Goal: Task Accomplishment & Management: Manage account settings

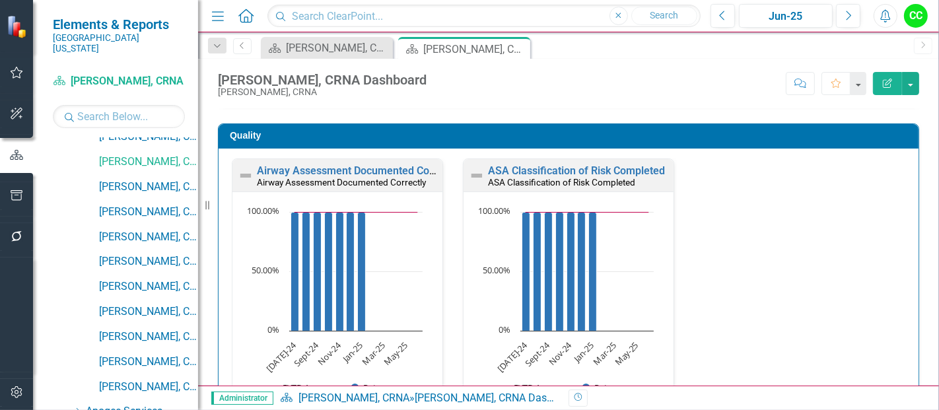
scroll to position [366, 0]
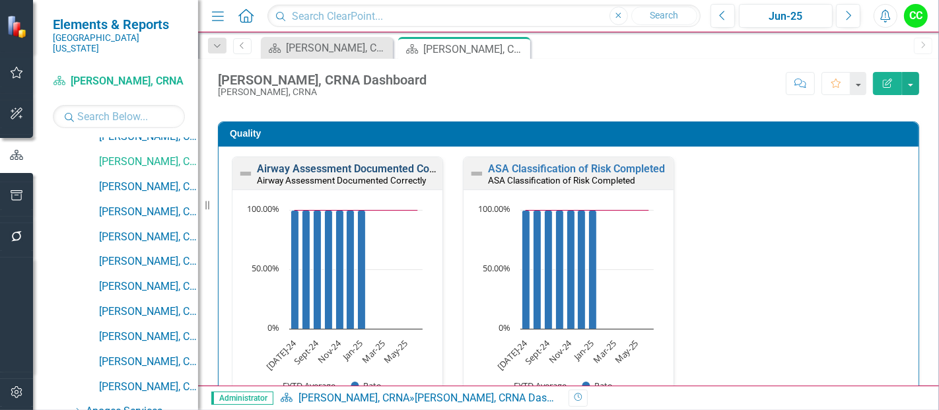
click at [333, 164] on link "Airway Assessment Documented Correctly" at bounding box center [358, 168] width 203 height 13
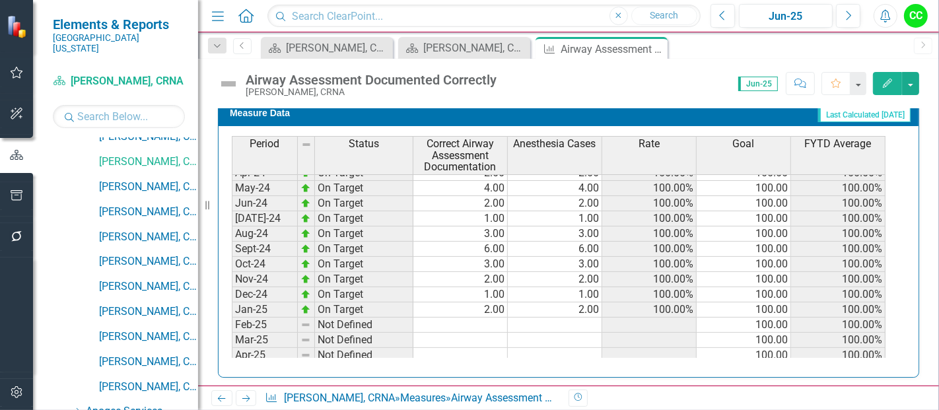
scroll to position [331, 0]
click at [477, 320] on tbody "Feb-23 Not Defined Mar-23 Not Defined Apr-23 Not Defined May-23 Not Defined Jun…" at bounding box center [559, 155] width 654 height 411
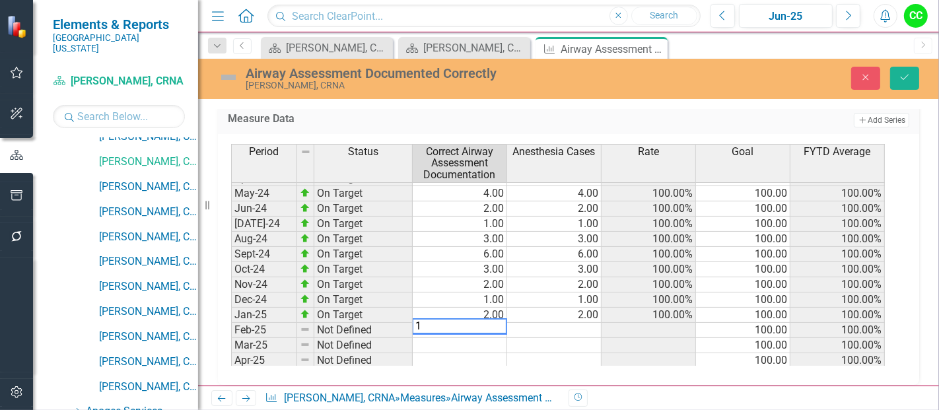
type textarea "13"
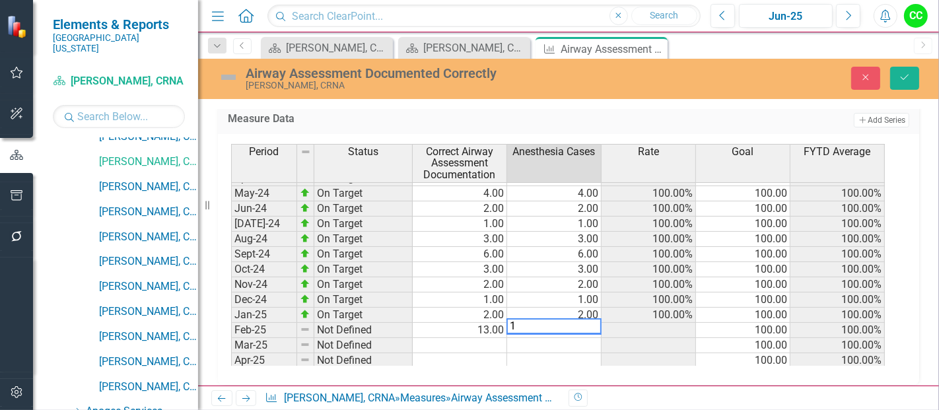
type textarea "13"
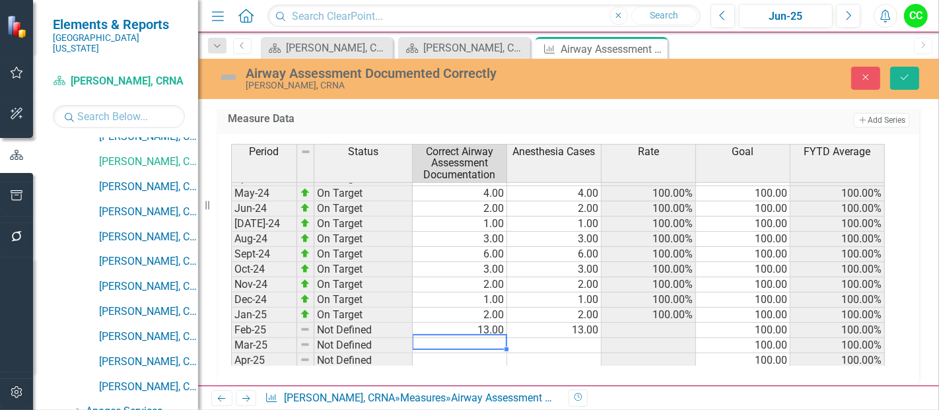
type textarea "9"
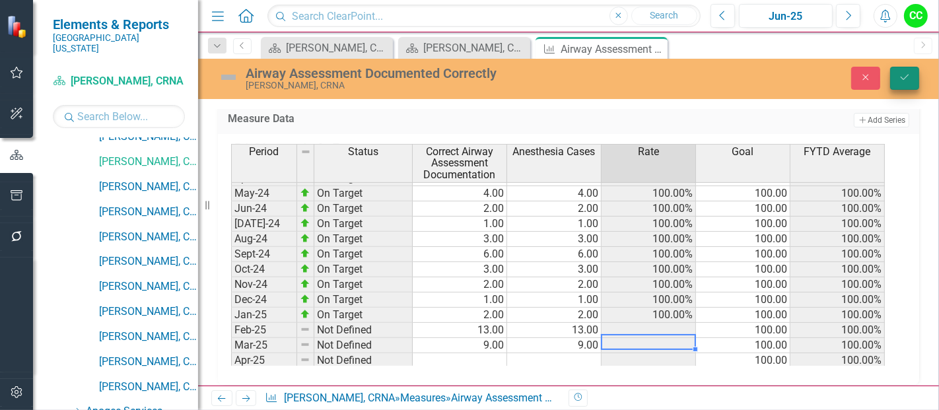
type textarea "9"
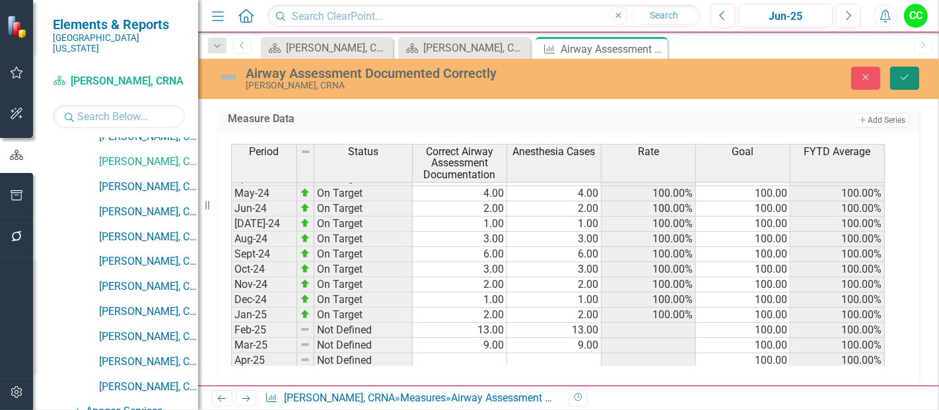
click at [904, 83] on button "Save" at bounding box center [904, 78] width 29 height 23
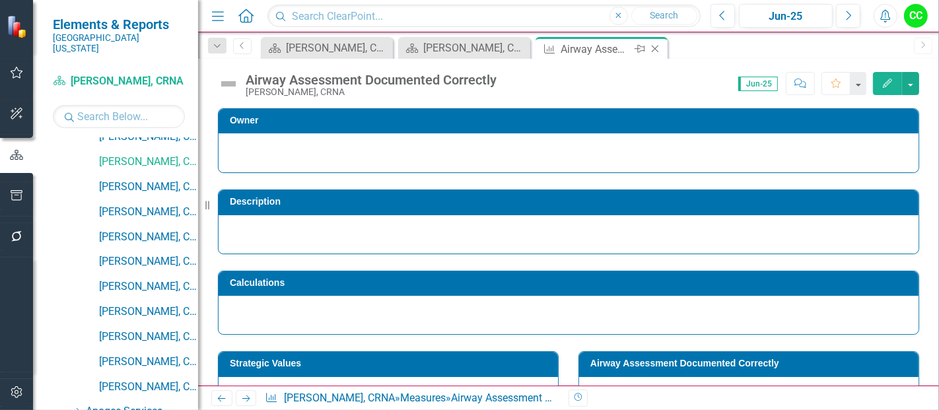
click at [654, 47] on icon "Close" at bounding box center [654, 49] width 13 height 11
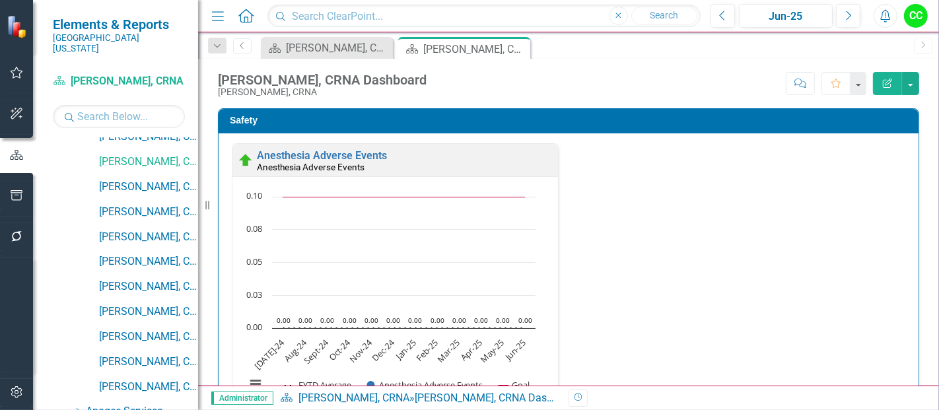
scroll to position [1, 0]
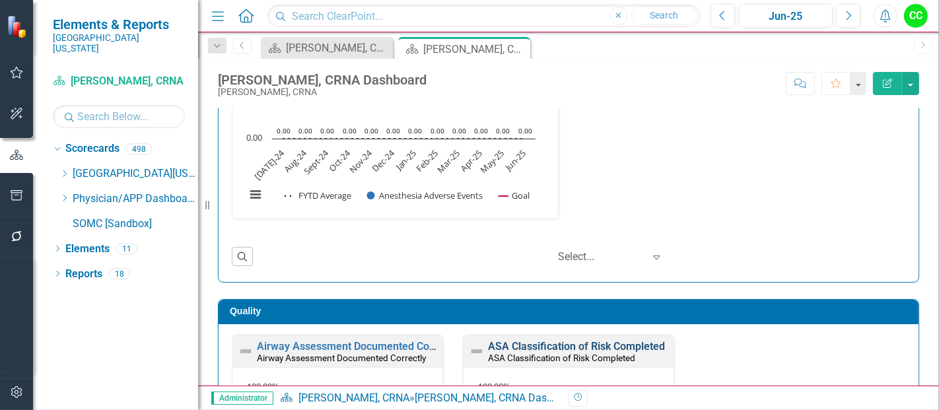
click at [594, 340] on link "ASA Classification of Risk Completed" at bounding box center [576, 346] width 177 height 13
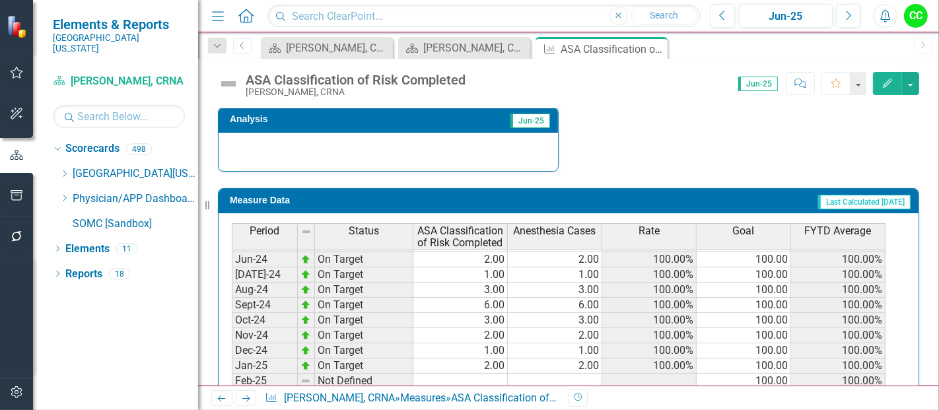
scroll to position [431, 0]
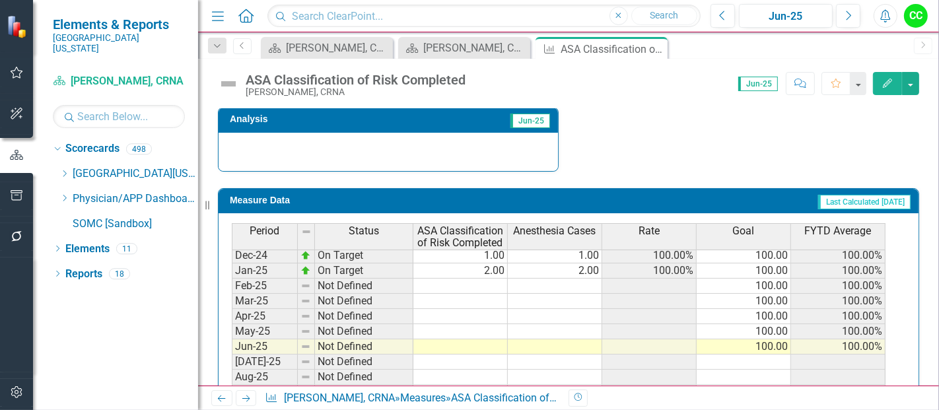
click at [500, 280] on td at bounding box center [460, 286] width 94 height 15
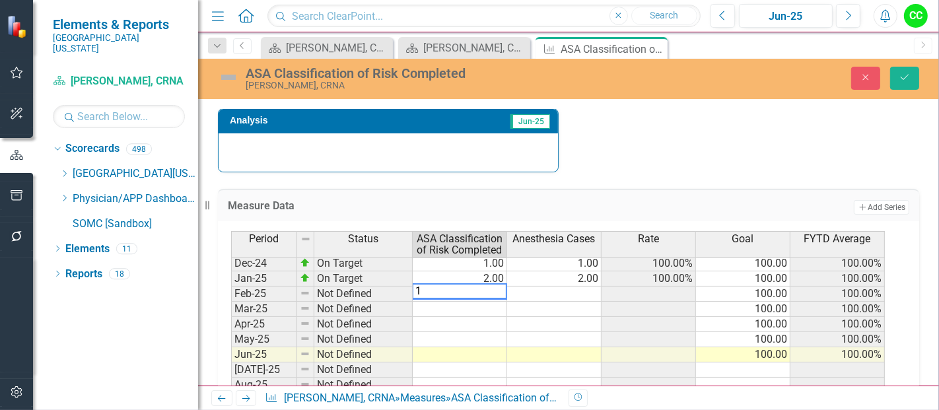
type textarea "13"
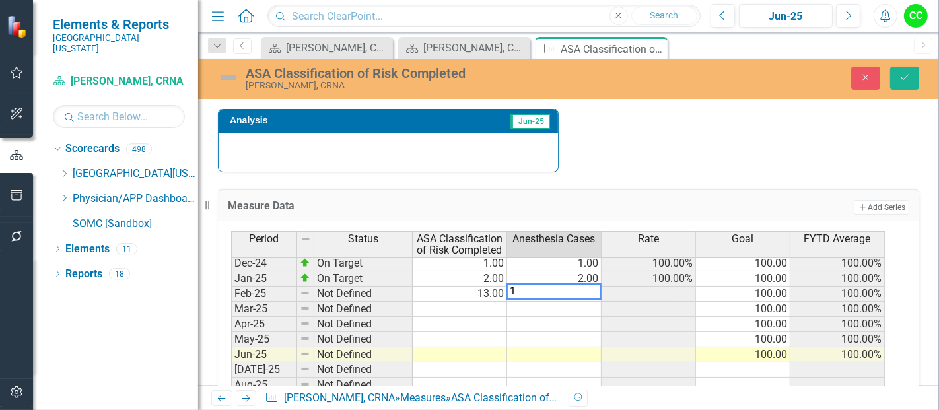
type textarea "13"
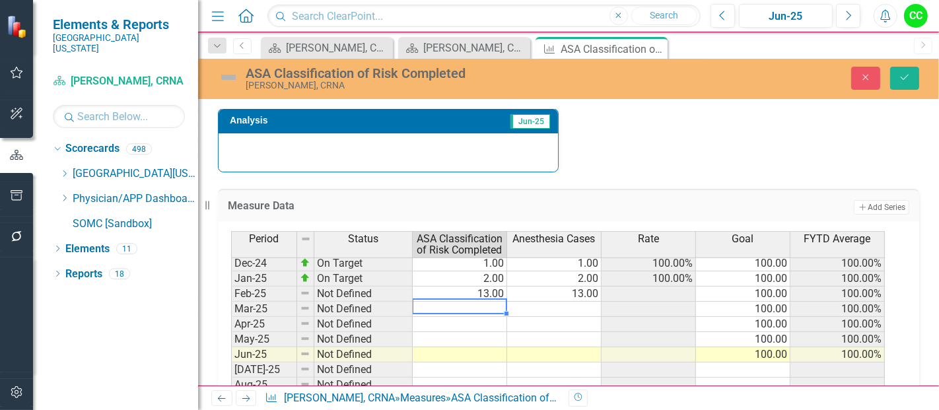
type textarea "9"
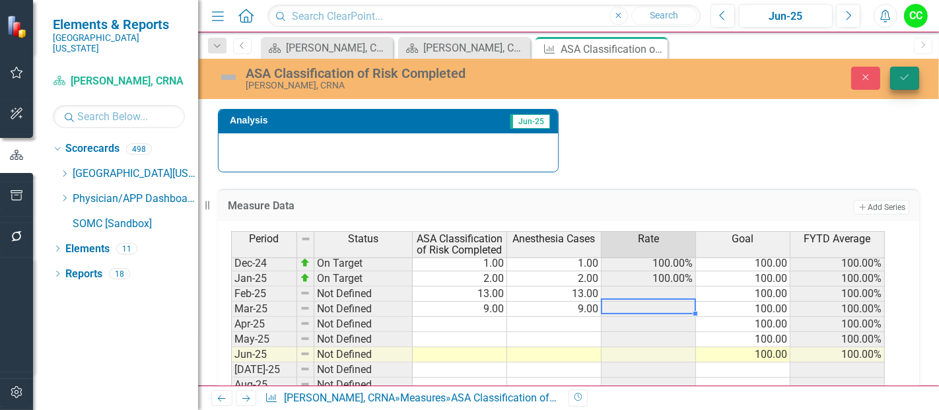
type textarea "9"
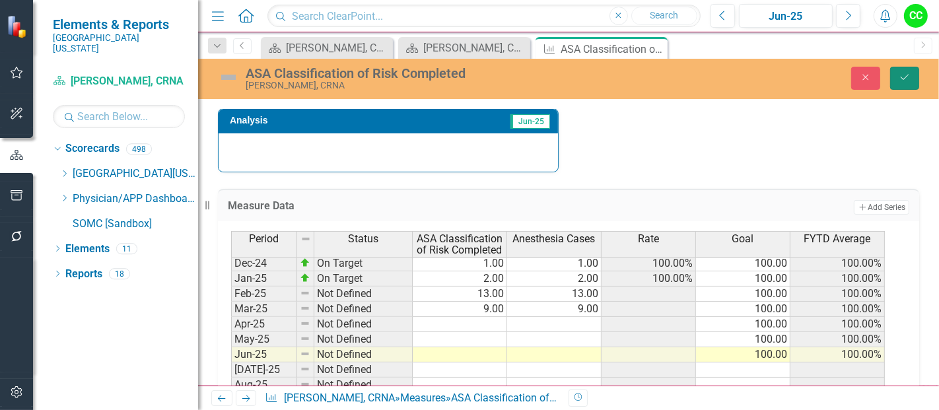
click at [913, 76] on button "Save" at bounding box center [904, 78] width 29 height 23
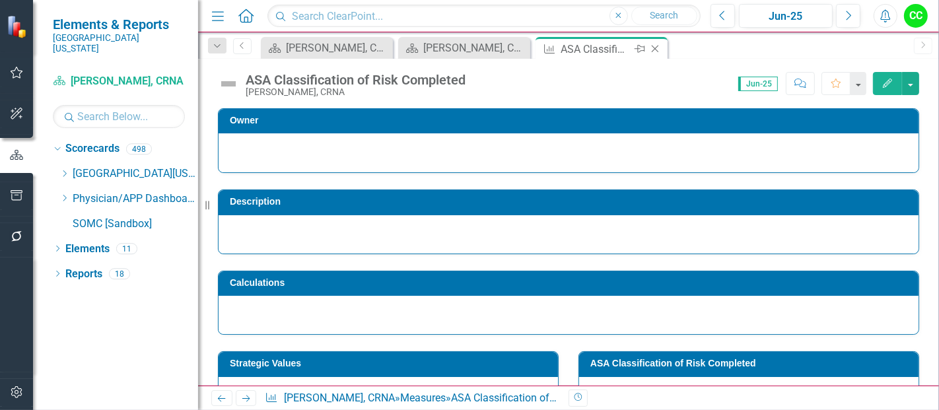
click at [650, 52] on icon "Close" at bounding box center [654, 49] width 13 height 11
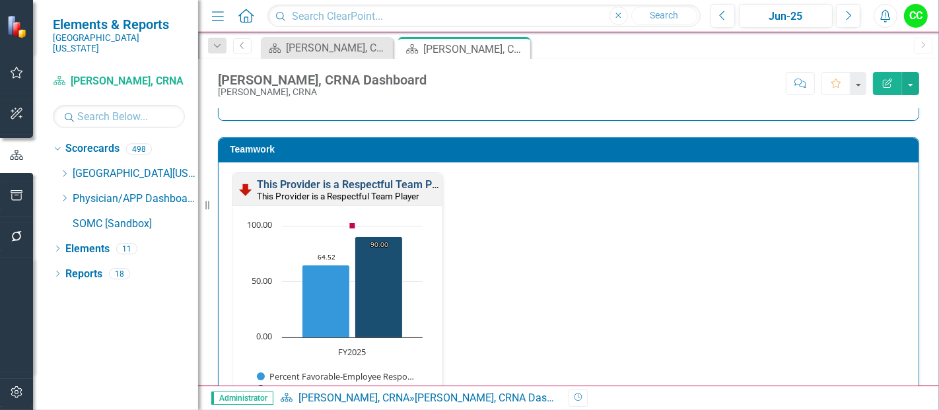
click at [353, 184] on link "This Provider is a Respectful Team Player" at bounding box center [356, 184] width 199 height 13
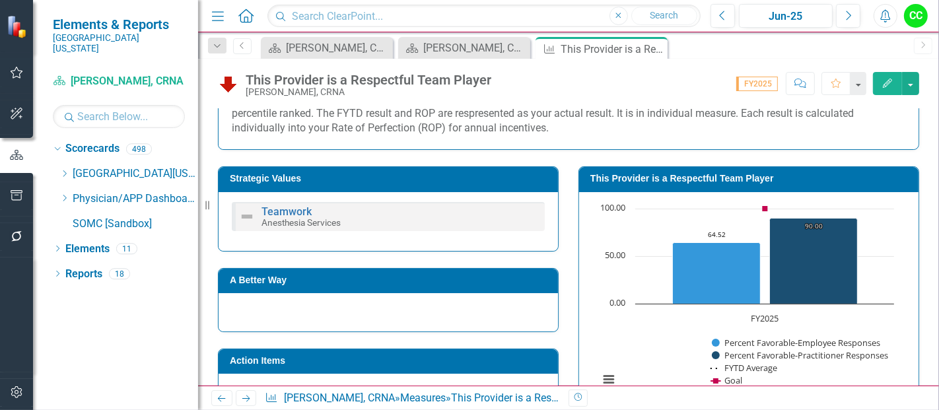
scroll to position [253, 0]
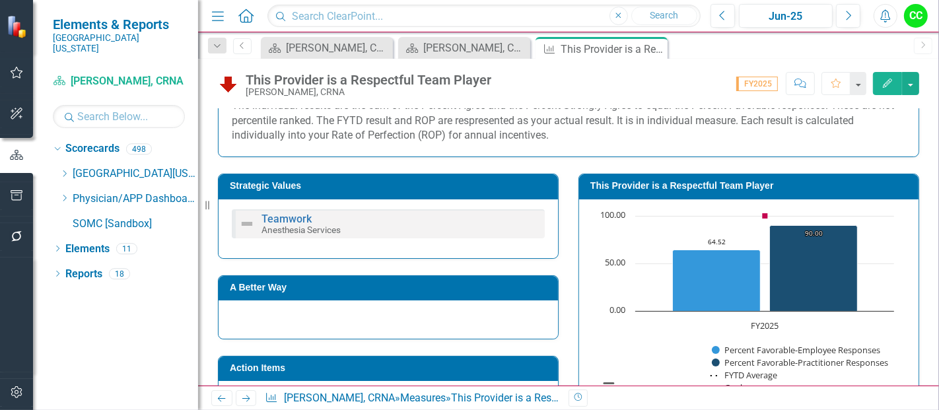
click at [710, 187] on h3 "This Provider is a Respectful Team Player" at bounding box center [751, 186] width 322 height 10
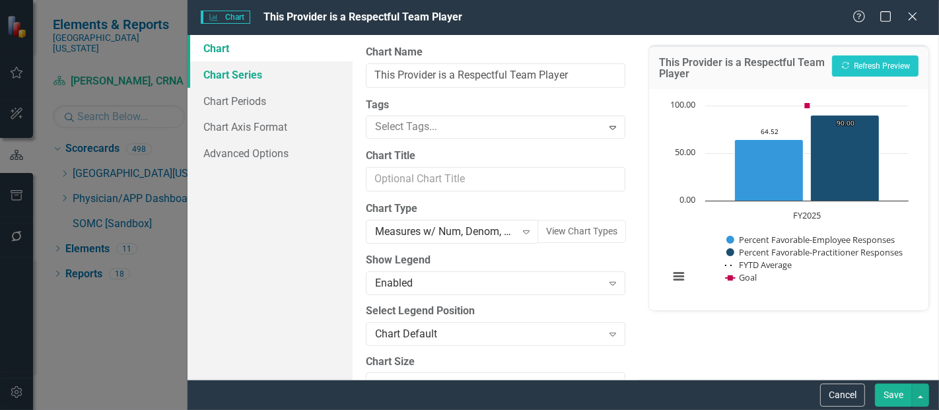
click at [245, 79] on link "Chart Series" at bounding box center [270, 74] width 165 height 26
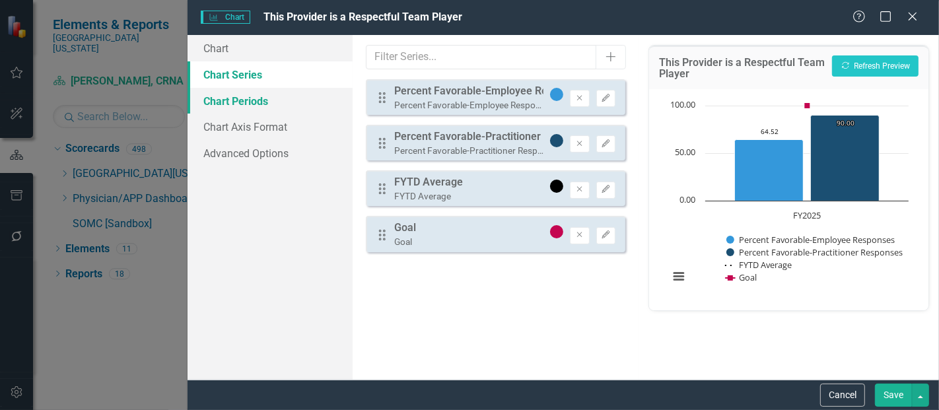
click at [265, 104] on link "Chart Periods" at bounding box center [270, 101] width 165 height 26
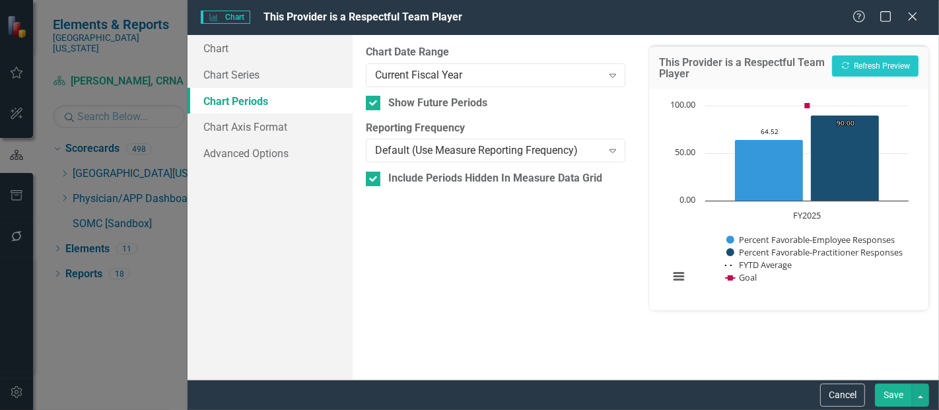
click at [516, 87] on div "From this tab, you define the periods you want included in the chart. For examp…" at bounding box center [496, 207] width 286 height 345
click at [466, 80] on div "Current Fiscal Year" at bounding box center [488, 74] width 226 height 15
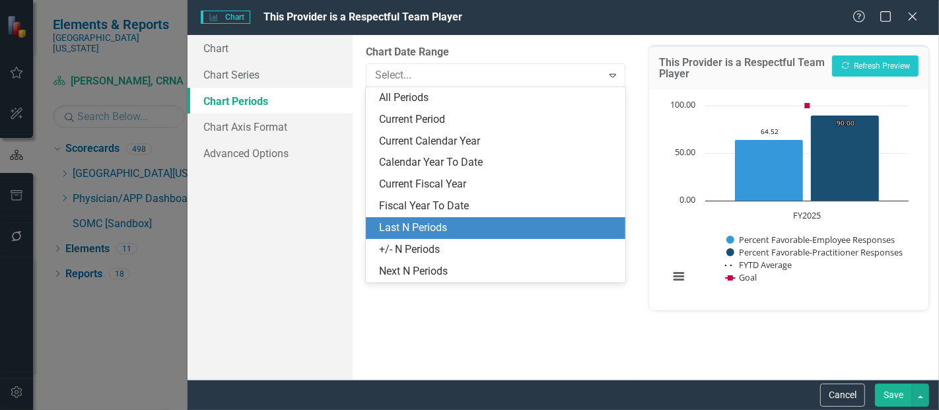
click at [423, 229] on div "Last N Periods" at bounding box center [498, 228] width 238 height 15
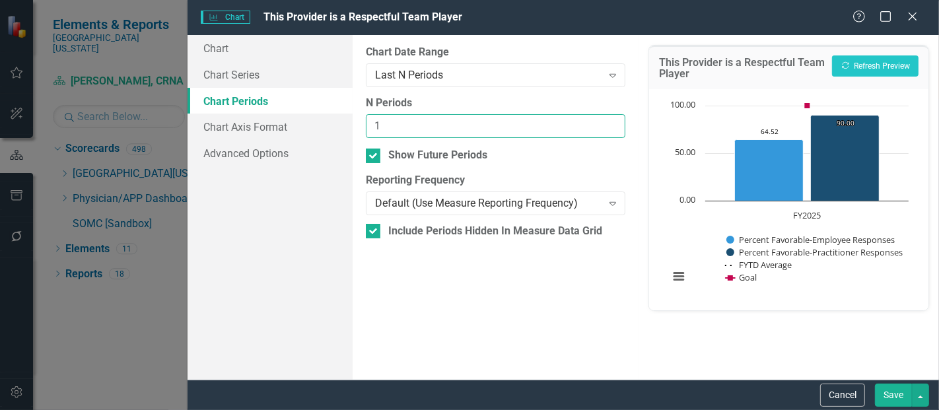
click at [608, 120] on input "1" at bounding box center [496, 126] width 260 height 24
type input "2"
click at [608, 120] on input "2" at bounding box center [496, 126] width 260 height 24
click at [895, 398] on button "Save" at bounding box center [893, 395] width 37 height 23
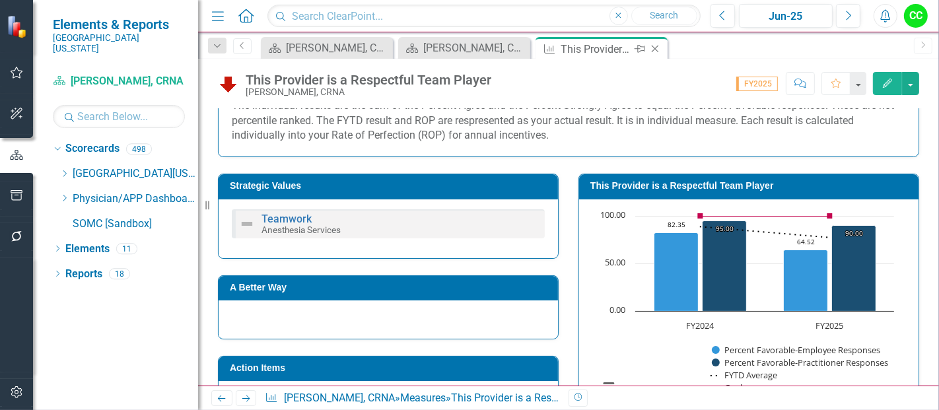
click at [654, 46] on icon "Close" at bounding box center [654, 49] width 13 height 11
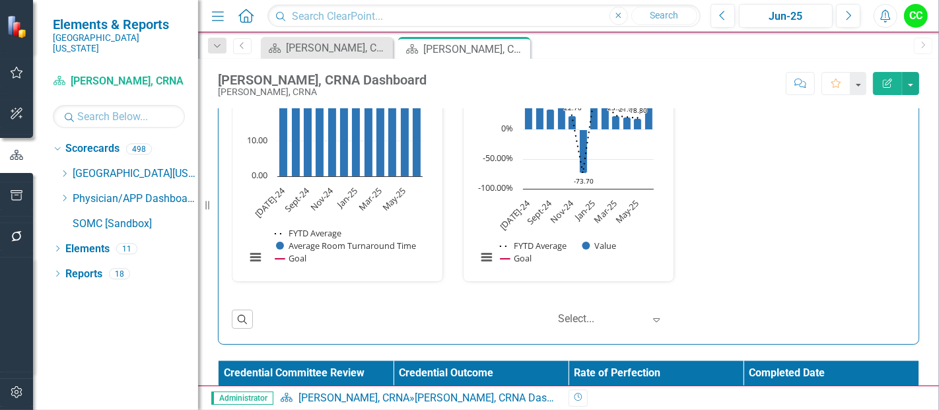
scroll to position [1992, 0]
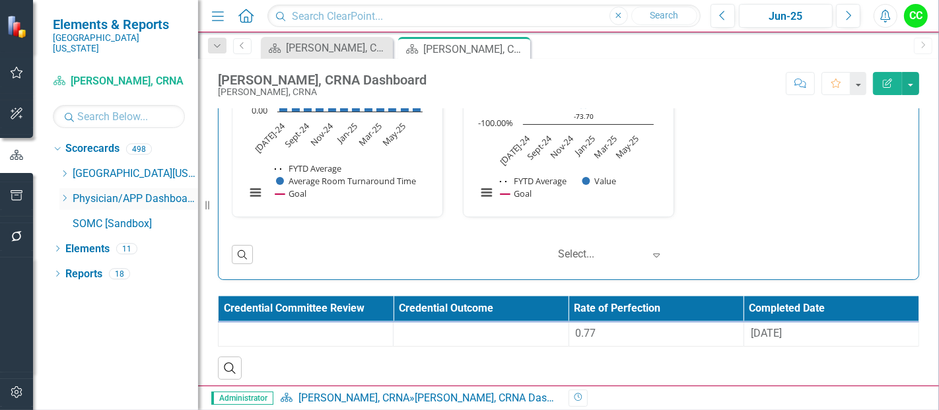
click at [64, 194] on icon "Dropdown" at bounding box center [64, 198] width 10 height 8
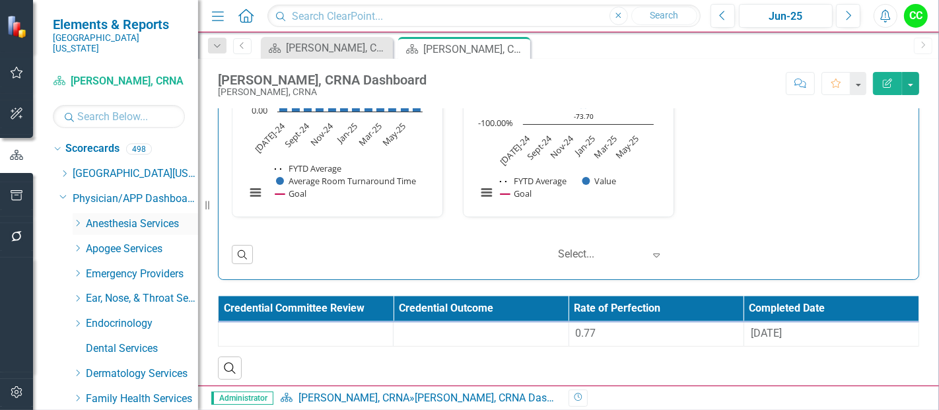
click at [78, 219] on icon "Dropdown" at bounding box center [78, 223] width 10 height 8
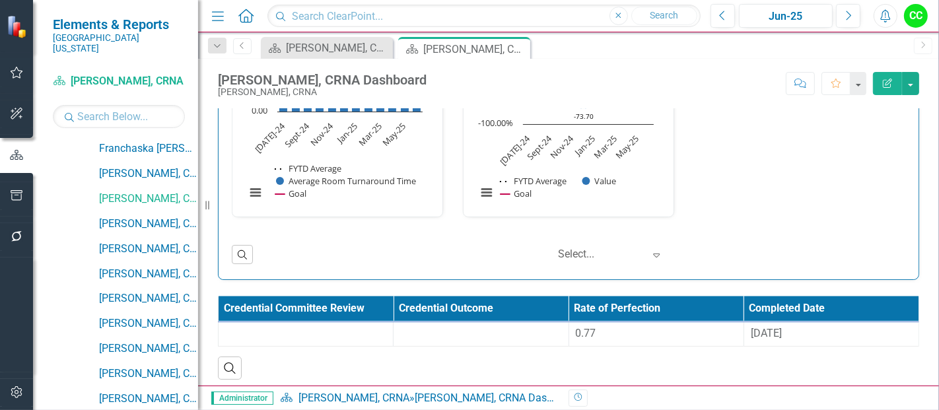
scroll to position [326, 0]
click at [160, 216] on link "[PERSON_NAME], CRNA" at bounding box center [148, 223] width 99 height 15
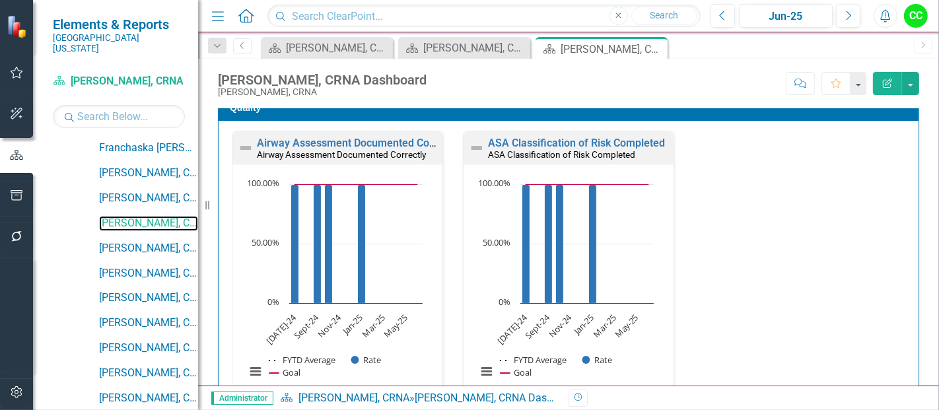
scroll to position [392, 0]
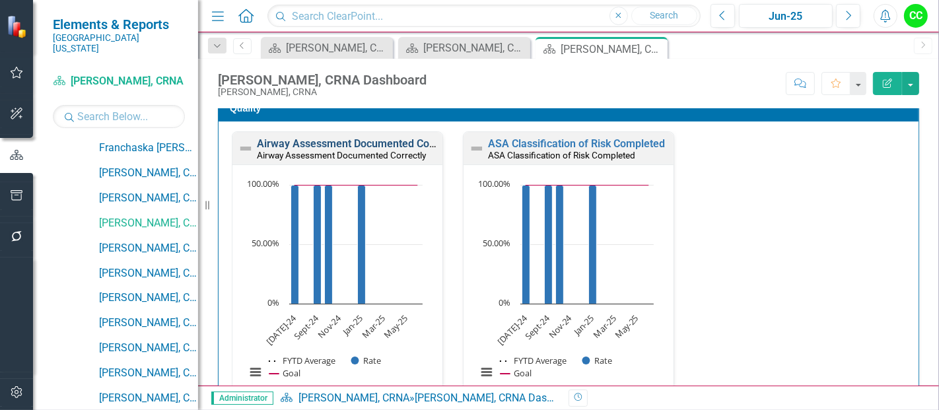
click at [373, 142] on link "Airway Assessment Documented Correctly" at bounding box center [358, 143] width 203 height 13
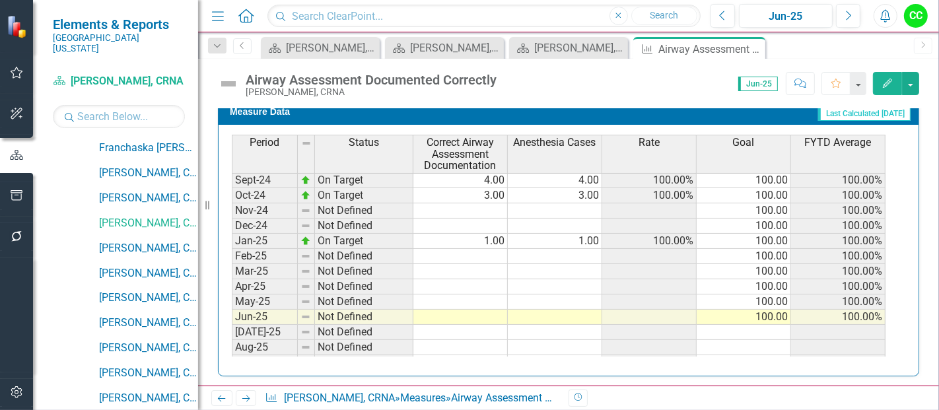
scroll to position [392, 0]
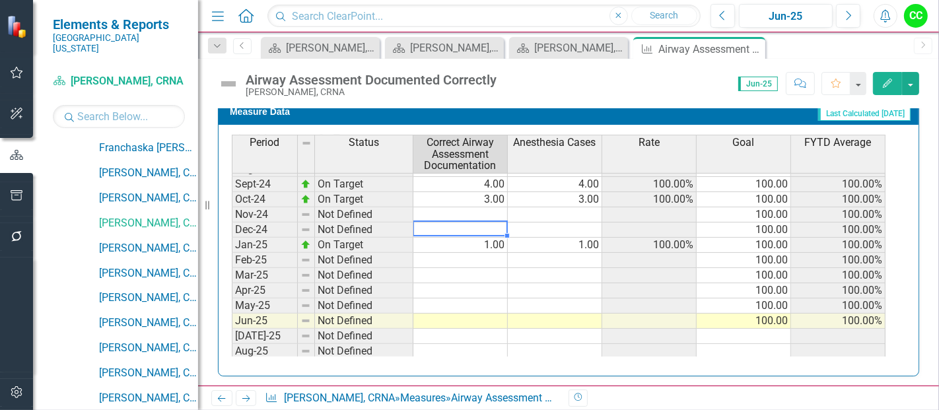
click at [489, 225] on tbody "Jun-24 On Target 6.00 6.00 100.00% 100.00 100.00% Jul-24 On Target 2.00 2.00 10…" at bounding box center [559, 321] width 654 height 380
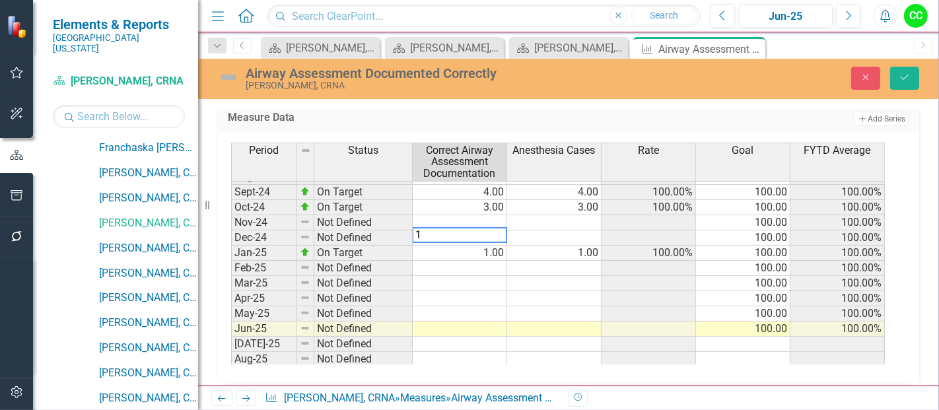
type textarea "13"
click at [490, 250] on td "1.00" at bounding box center [460, 253] width 94 height 15
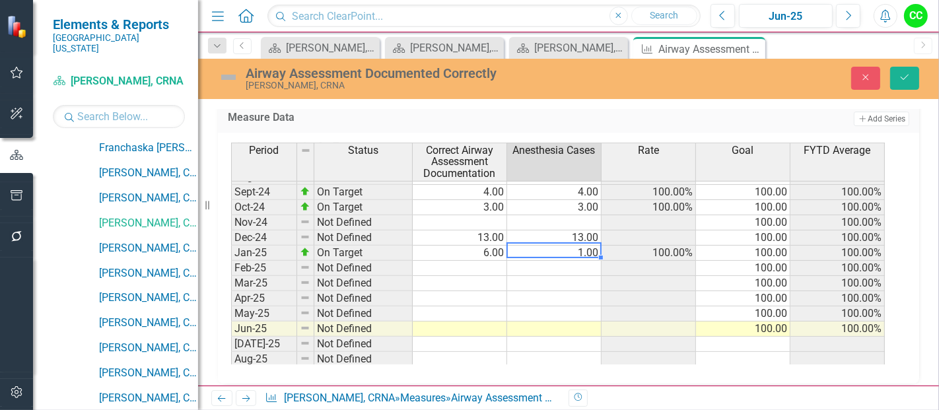
type textarea "6"
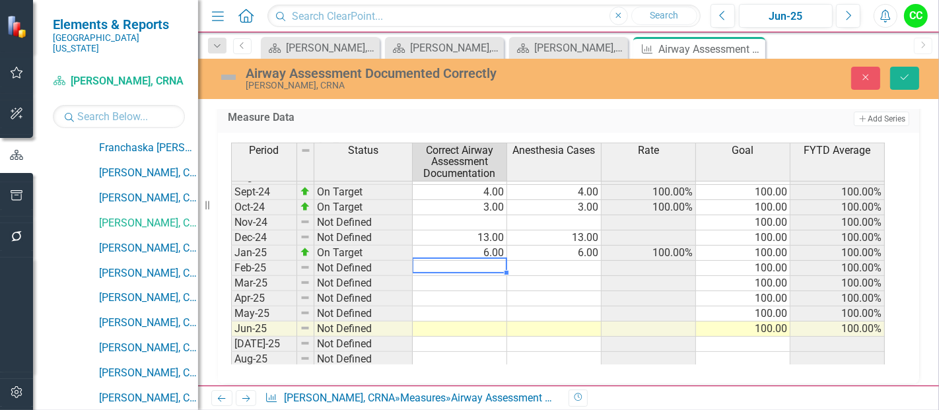
click at [495, 261] on td at bounding box center [460, 268] width 94 height 15
type textarea "10"
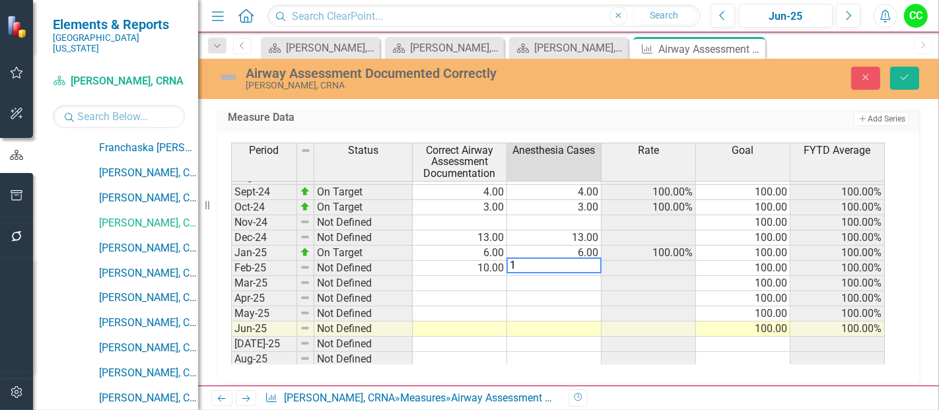
type textarea "10"
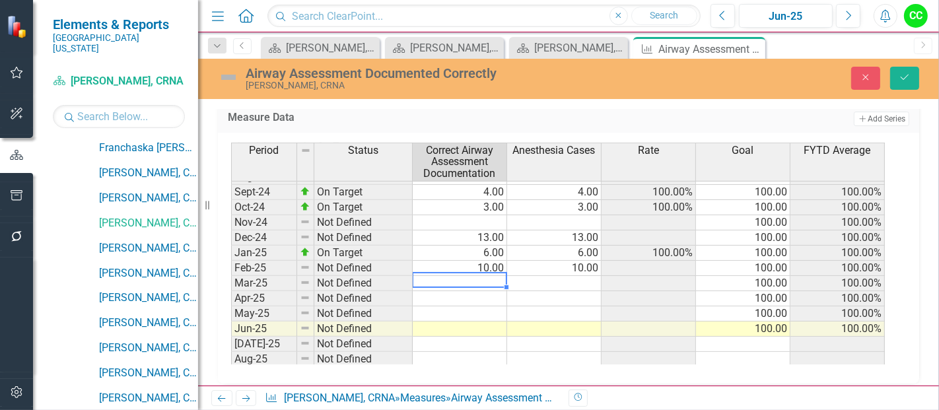
type textarea "5"
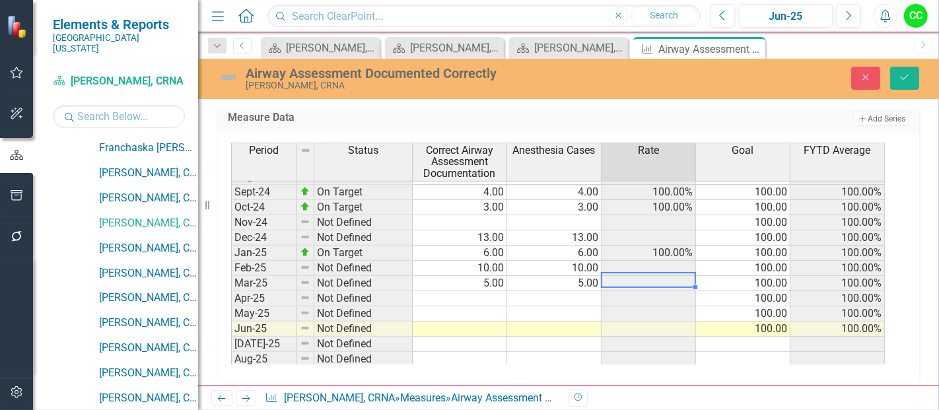
type textarea "5"
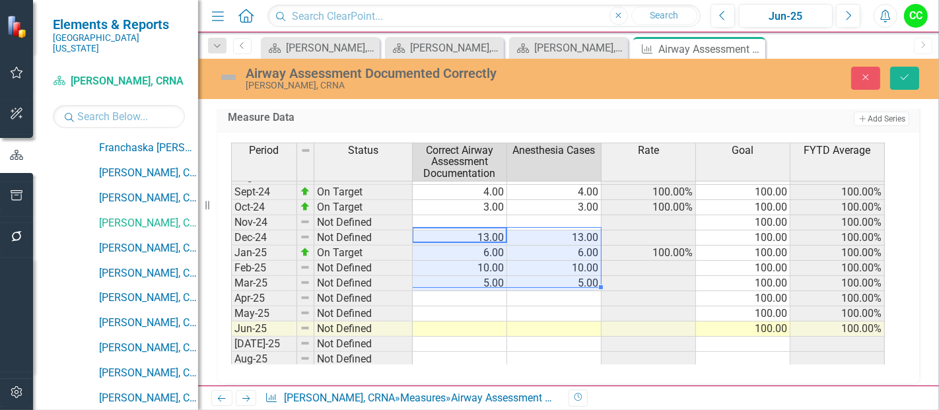
drag, startPoint x: 495, startPoint y: 232, endPoint x: 575, endPoint y: 271, distance: 88.6
click at [575, 271] on tbody "Oct-23 On Target 4.00 4.00 100.00% 100.00 100.00% Nov-23 On Target 6.00 6.00 10…" at bounding box center [558, 268] width 654 height 502
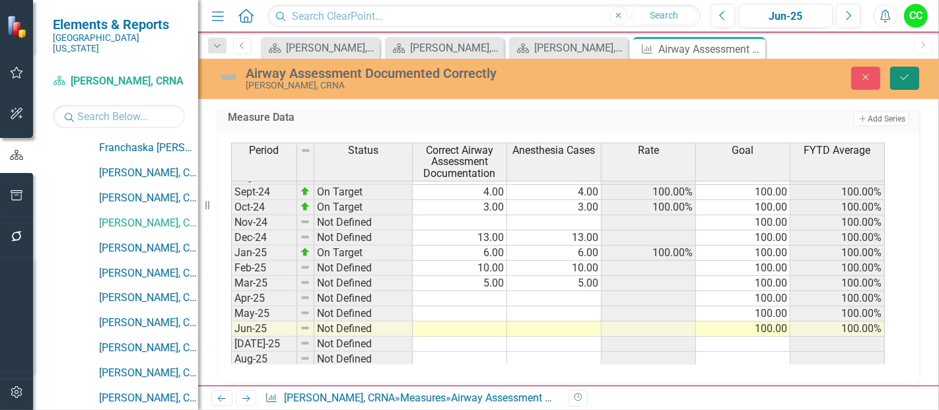
click at [911, 75] on icon "Save" at bounding box center [905, 77] width 12 height 9
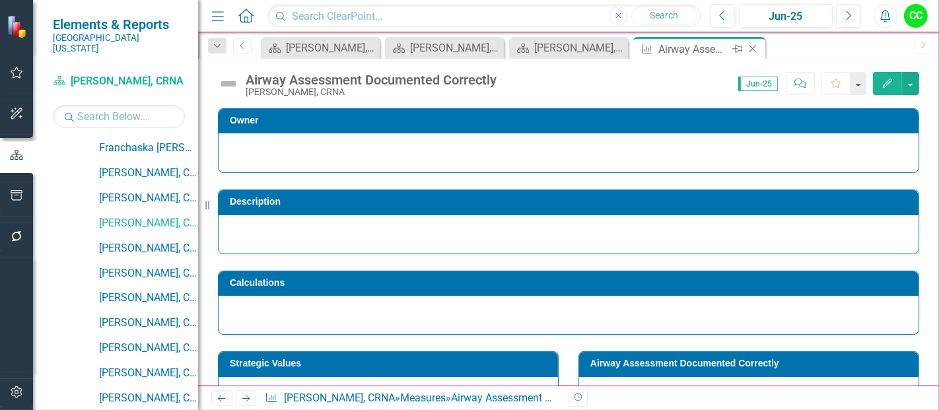
click at [751, 47] on icon at bounding box center [752, 49] width 7 height 7
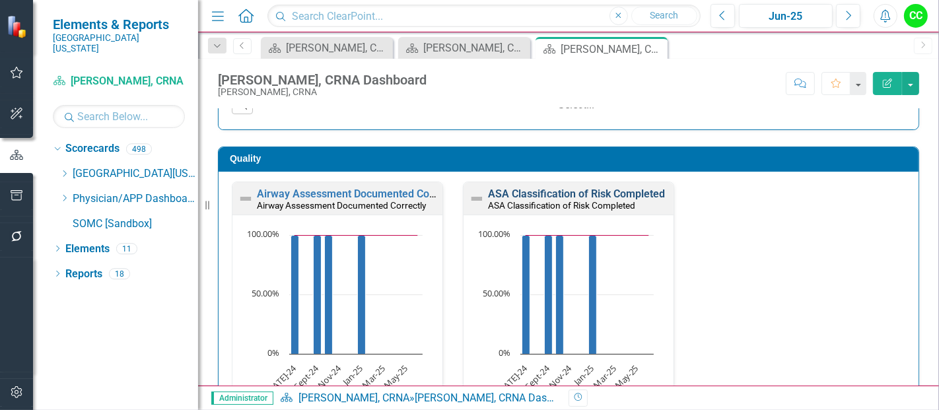
click at [602, 194] on link "ASA Classification of Risk Completed" at bounding box center [576, 194] width 177 height 13
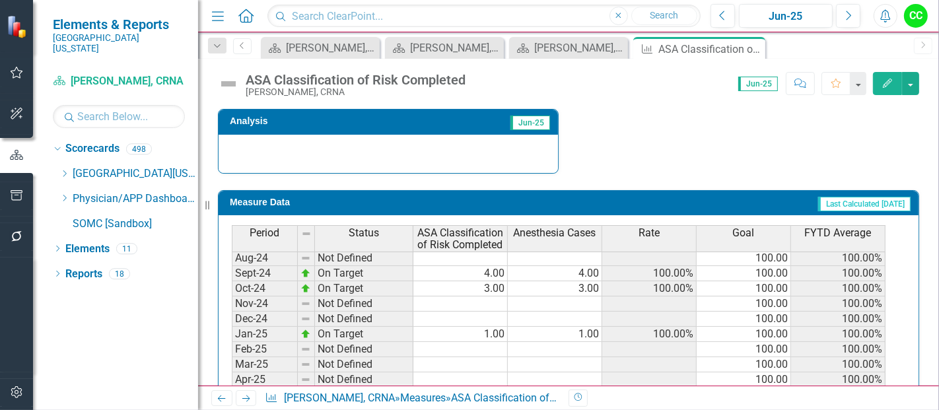
scroll to position [409, 0]
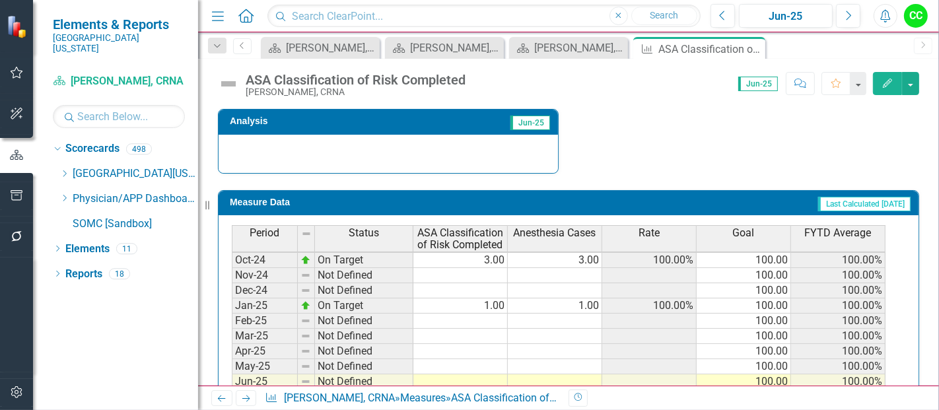
click at [483, 283] on tbody "Oct-23 Below Plan 3.00 4.00 75.00% 100.00 94.44% Nov-23 On Target 6.00 6.00 100…" at bounding box center [559, 305] width 654 height 471
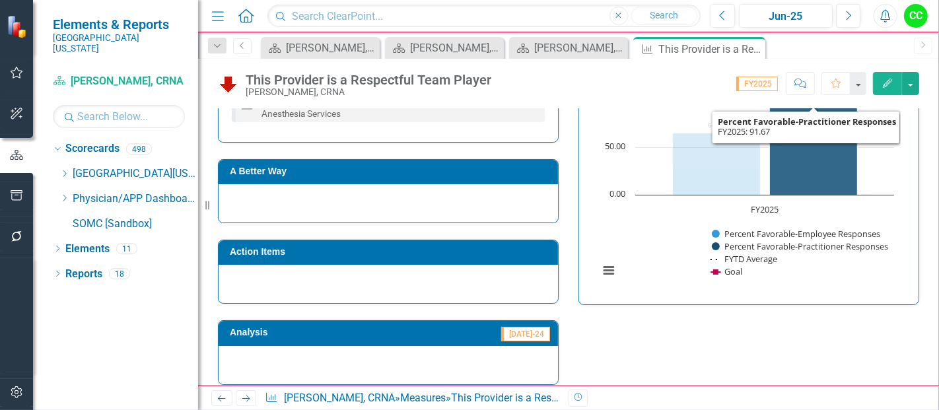
scroll to position [265, 0]
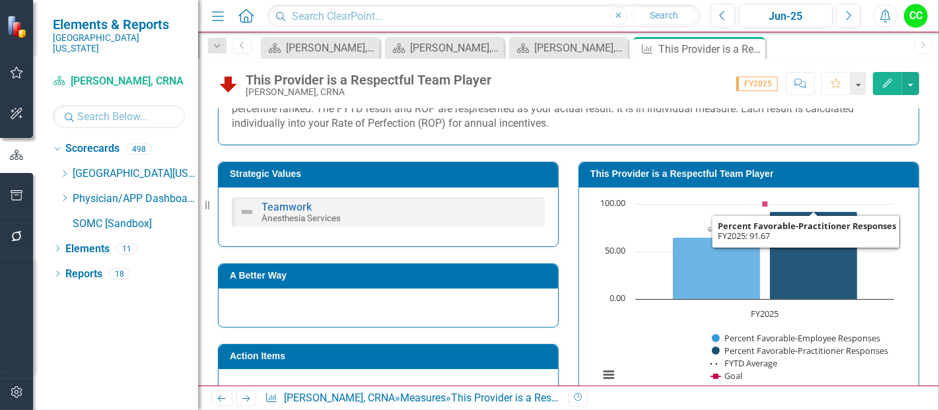
click at [713, 162] on div "This Provider is a Respectful Team Player" at bounding box center [748, 174] width 339 height 24
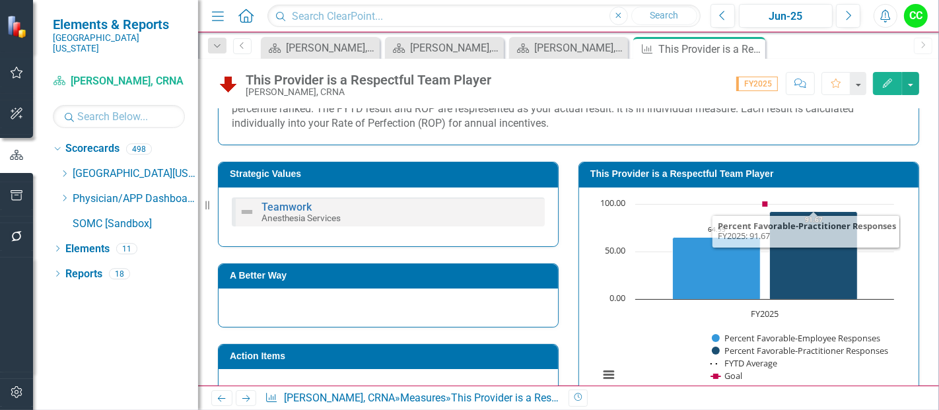
click at [713, 162] on div "This Provider is a Respectful Team Player" at bounding box center [748, 174] width 339 height 24
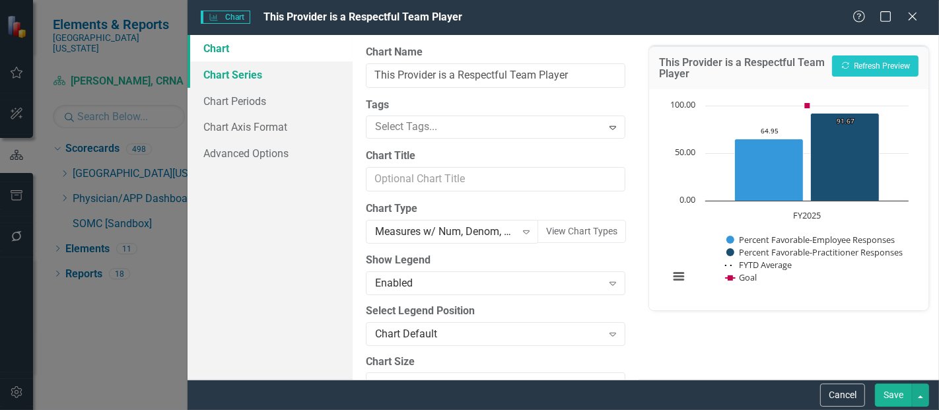
click at [252, 71] on link "Chart Series" at bounding box center [270, 74] width 165 height 26
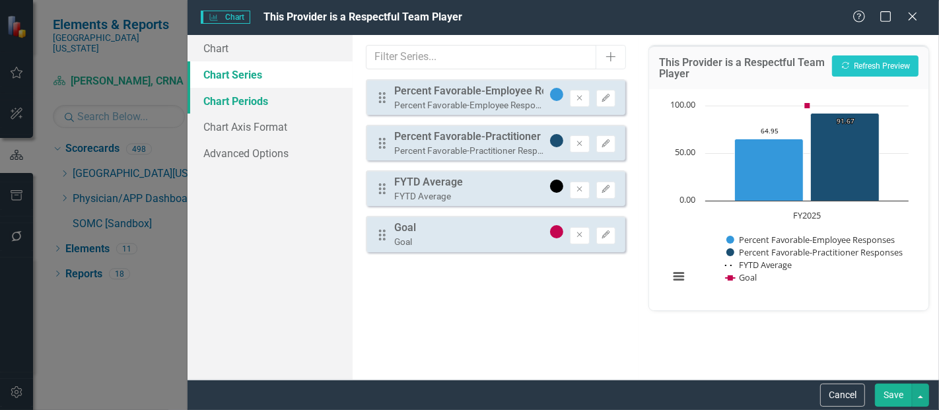
click at [252, 101] on link "Chart Periods" at bounding box center [270, 101] width 165 height 26
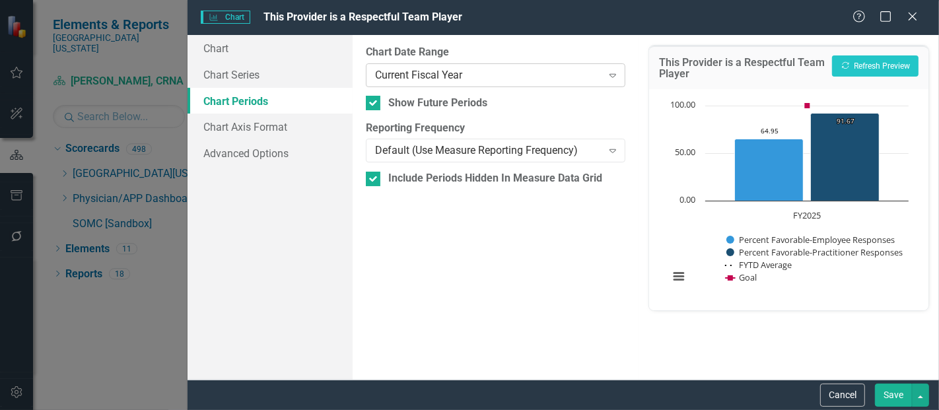
click at [447, 80] on div "Current Fiscal Year" at bounding box center [488, 74] width 226 height 15
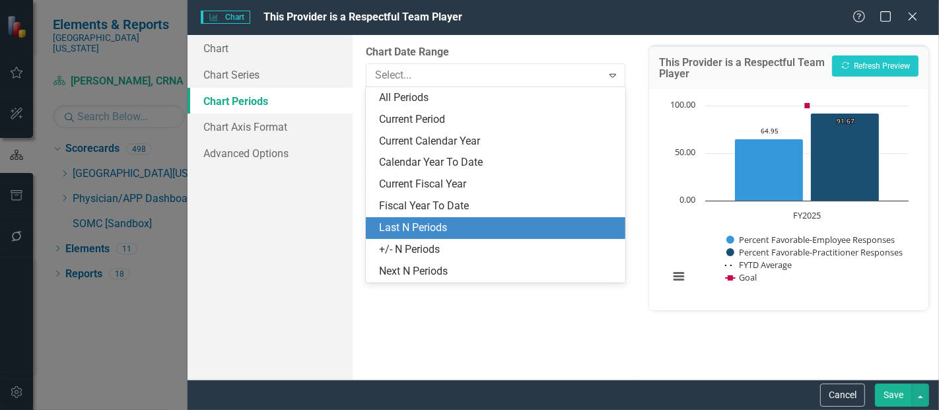
click at [423, 231] on div "Last N Periods" at bounding box center [498, 228] width 238 height 15
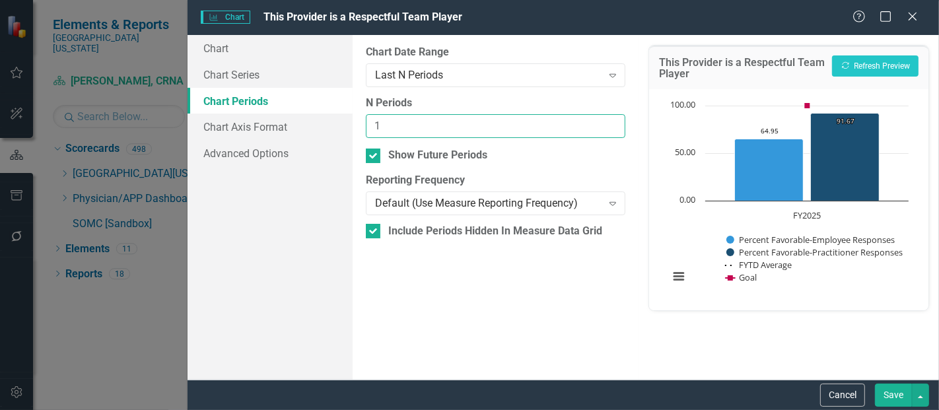
click at [609, 121] on input "1" at bounding box center [496, 126] width 260 height 24
type input "2"
click at [609, 121] on input "2" at bounding box center [496, 126] width 260 height 24
click at [889, 393] on button "Save" at bounding box center [893, 395] width 37 height 23
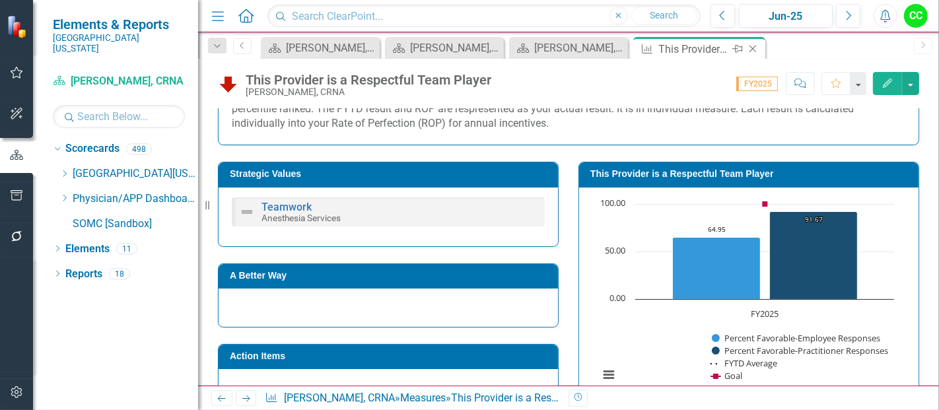
click at [751, 50] on icon at bounding box center [752, 49] width 7 height 7
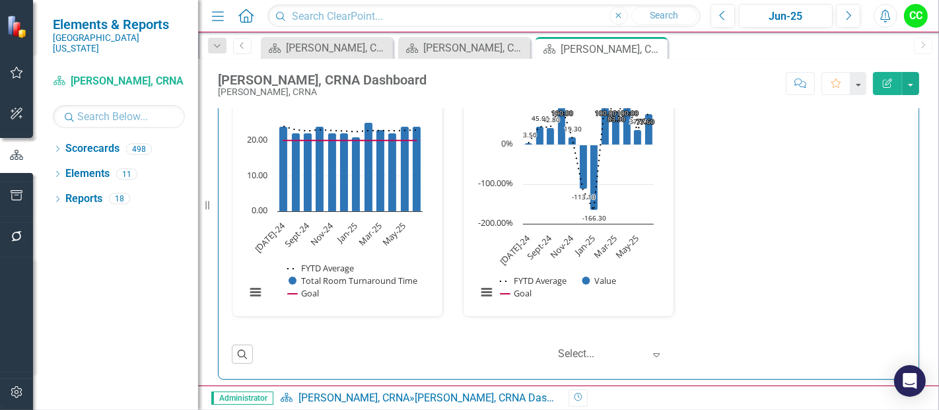
scroll to position [1992, 0]
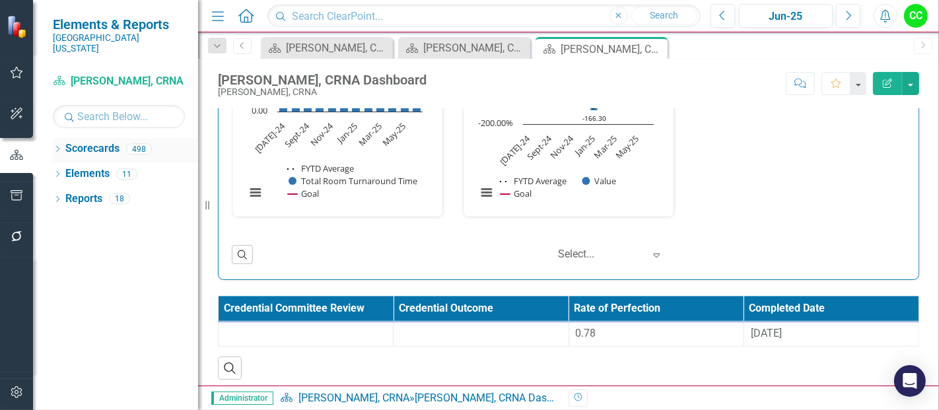
click at [55, 147] on icon "Dropdown" at bounding box center [57, 150] width 9 height 7
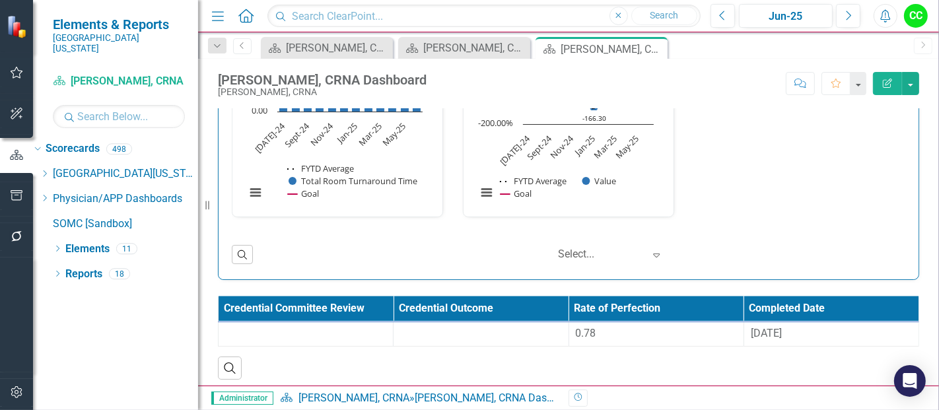
click at [57, 190] on div "Dropdown Scorecards 498 Dropdown Southern Ohio Medical Center Safety Quality Te…" at bounding box center [115, 188] width 165 height 100
click at [50, 194] on icon "Dropdown" at bounding box center [45, 198] width 10 height 8
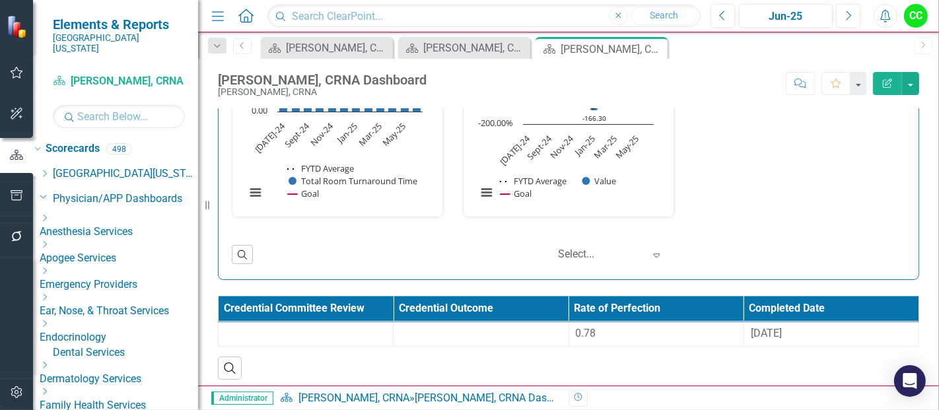
click at [50, 214] on icon "Dropdown" at bounding box center [45, 218] width 10 height 8
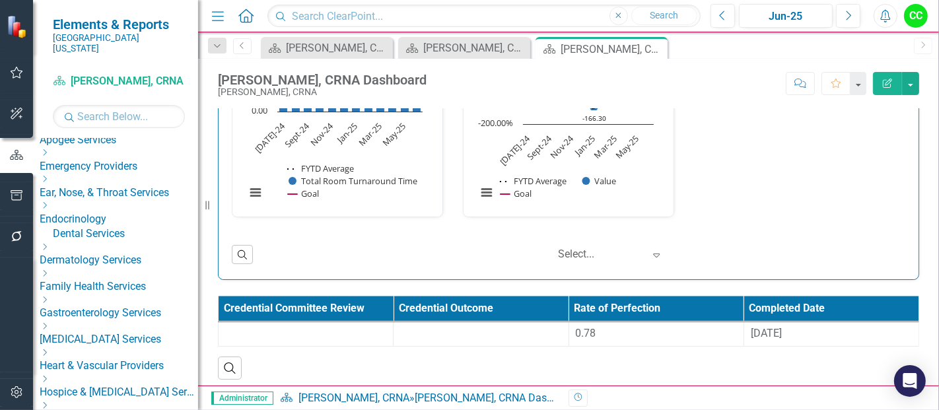
scroll to position [393, 0]
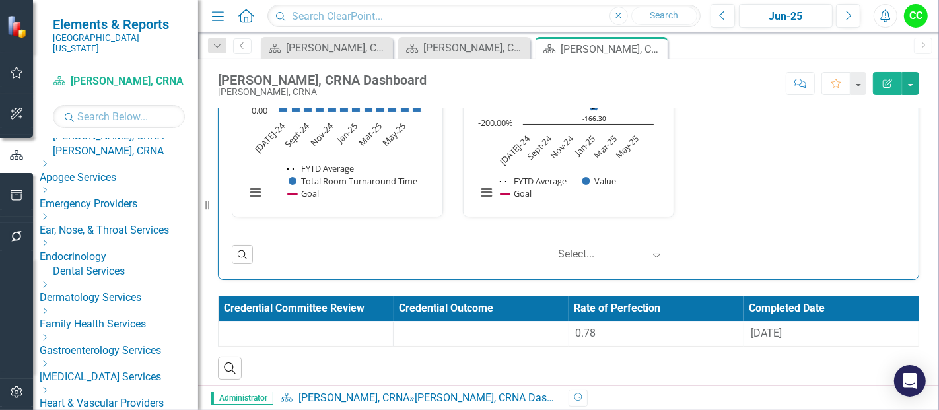
click at [147, 53] on link "[PERSON_NAME], CRNA" at bounding box center [125, 45] width 145 height 15
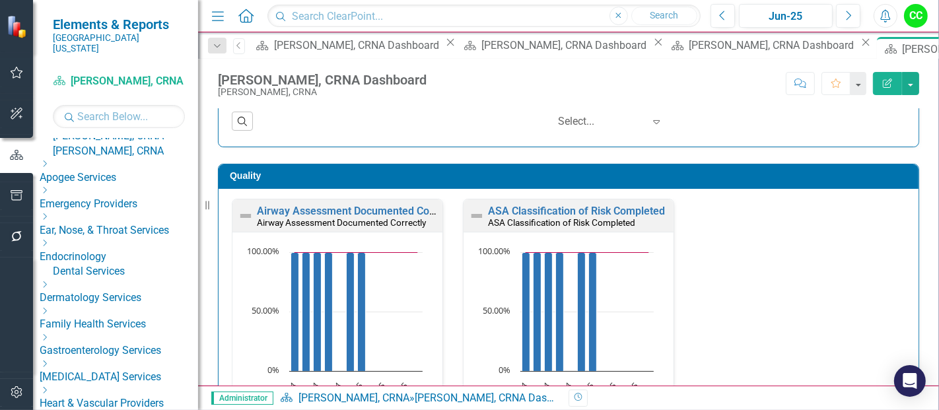
scroll to position [335, 0]
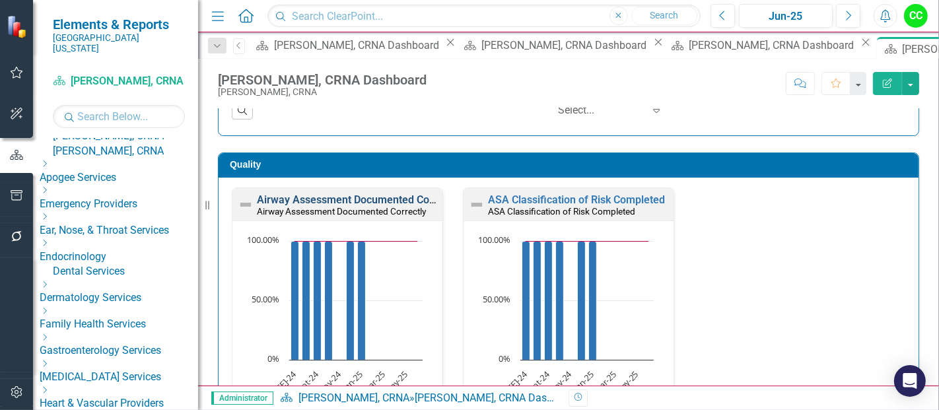
click at [345, 203] on link "Airway Assessment Documented Correctly" at bounding box center [358, 199] width 203 height 13
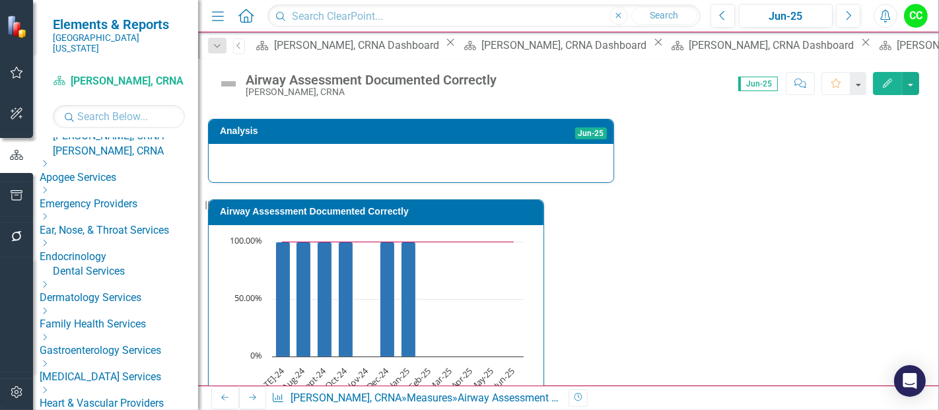
scroll to position [456, 0]
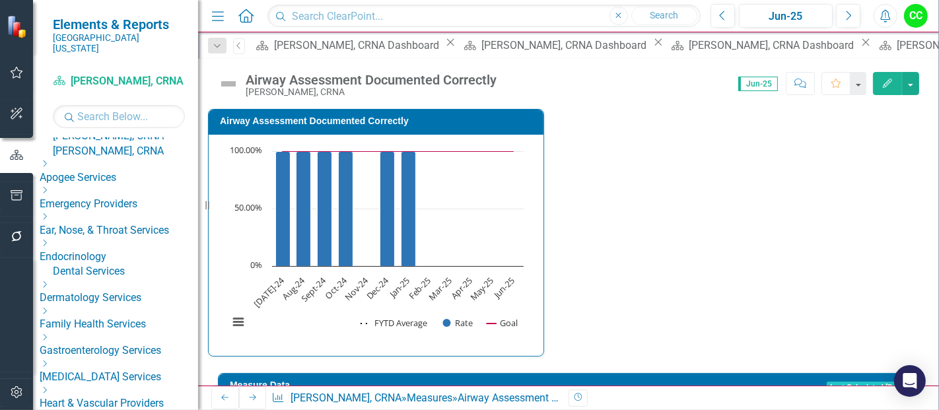
type textarea "7"
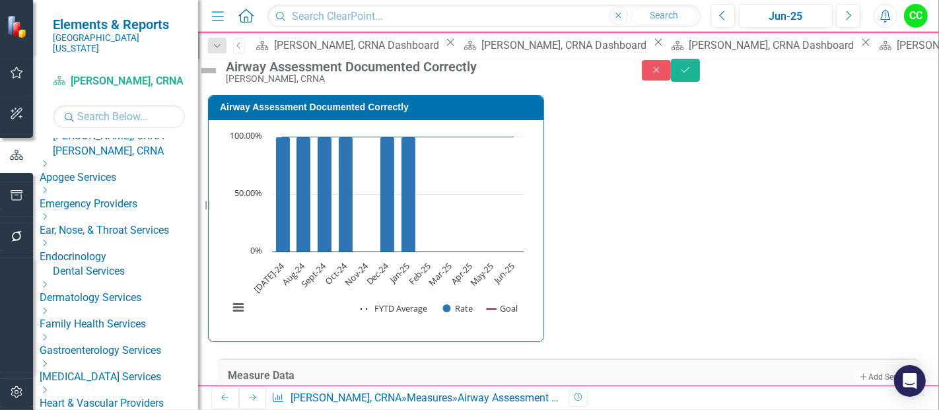
type textarea "7"
type textarea "12"
click at [691, 75] on icon "Save" at bounding box center [685, 69] width 12 height 9
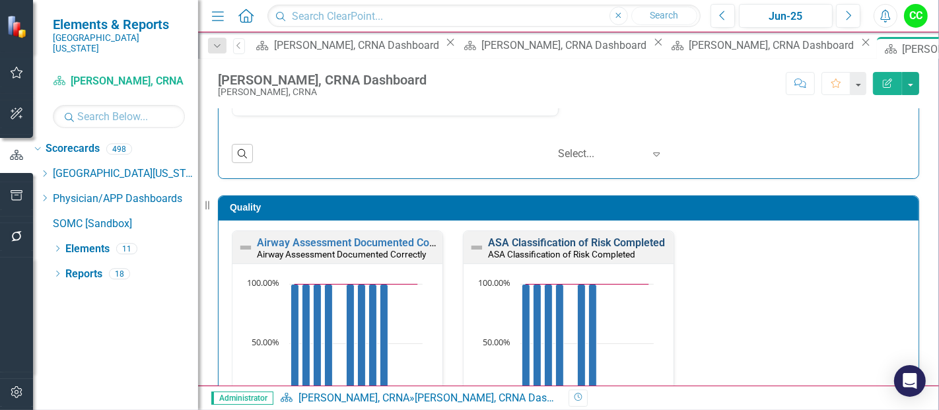
click at [625, 236] on link "ASA Classification of Risk Completed" at bounding box center [576, 242] width 177 height 13
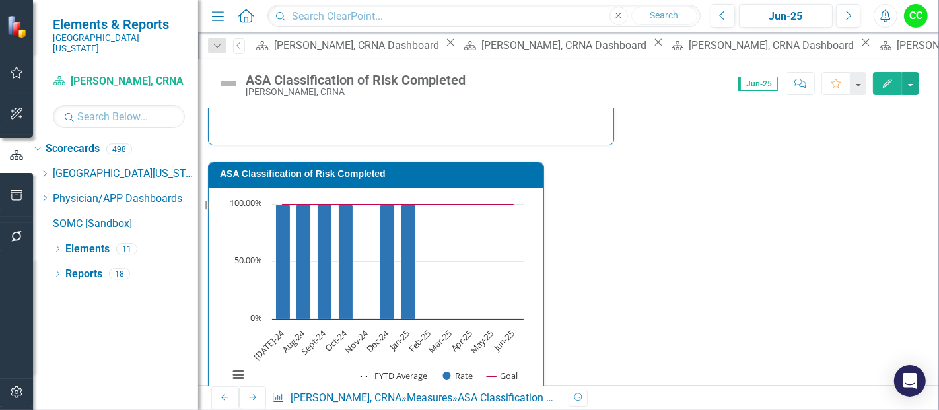
type textarea "7"
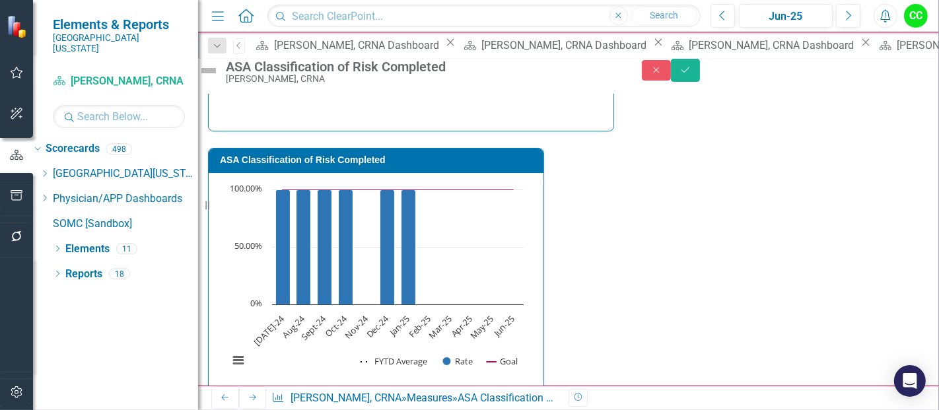
type textarea "7"
type textarea "12"
click at [691, 75] on icon "Save" at bounding box center [685, 69] width 12 height 9
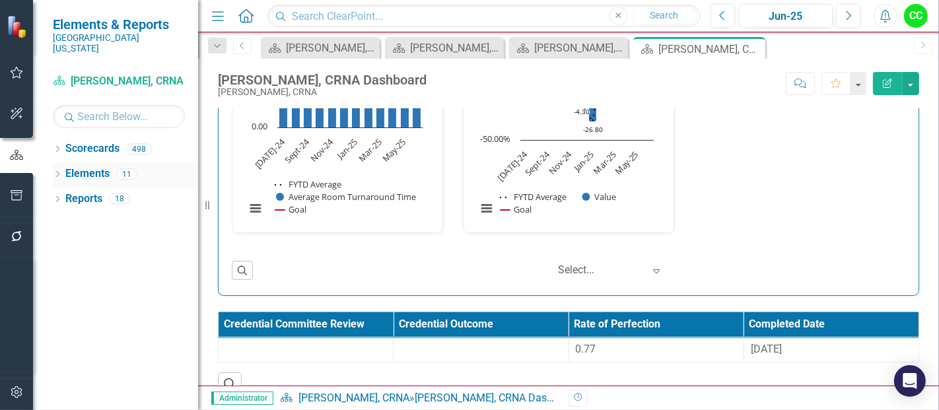
scroll to position [1977, 0]
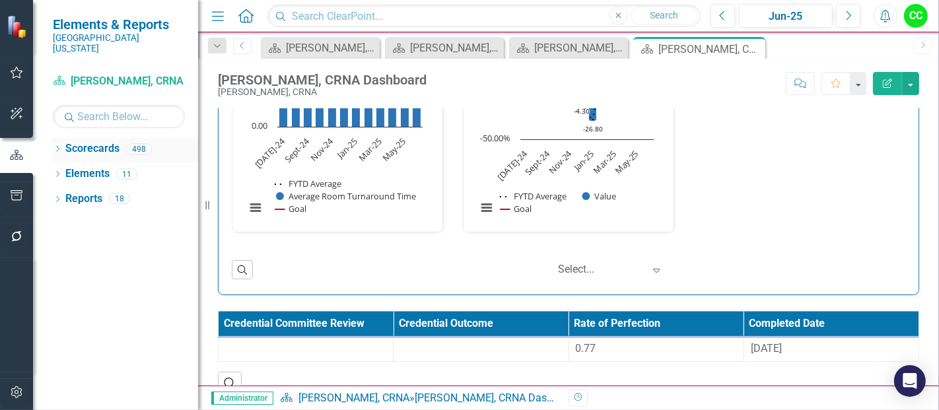
click at [55, 147] on icon "Dropdown" at bounding box center [57, 150] width 9 height 7
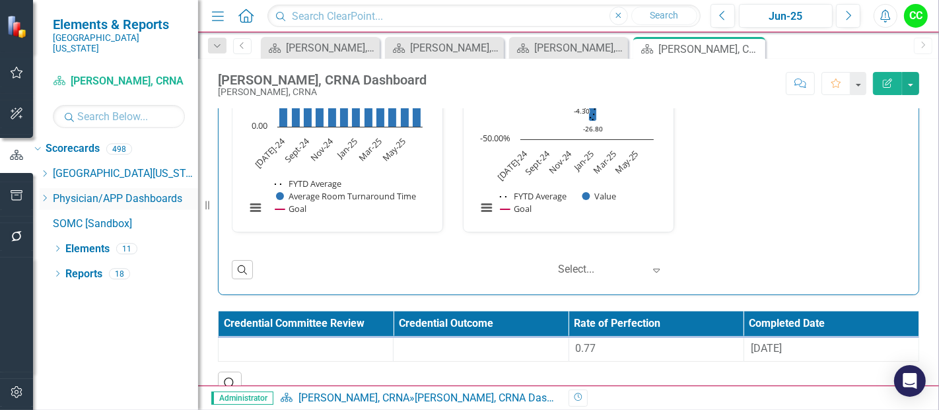
click at [50, 194] on icon "Dropdown" at bounding box center [45, 198] width 10 height 8
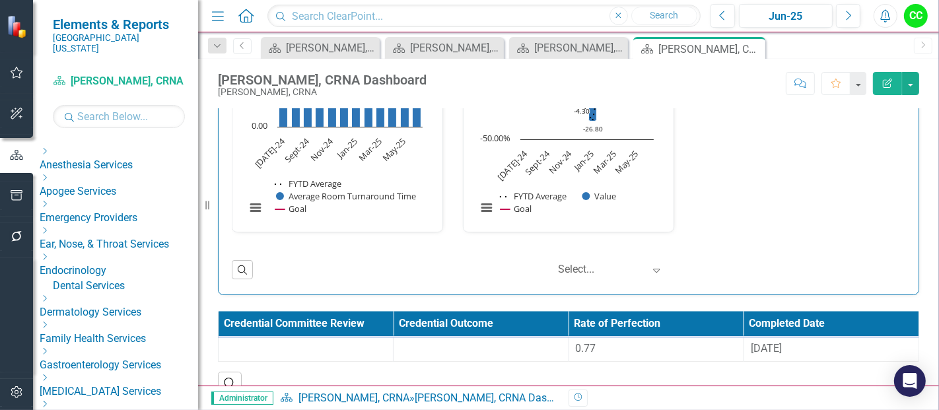
scroll to position [67, 0]
click at [50, 148] on icon "Dropdown" at bounding box center [45, 151] width 10 height 8
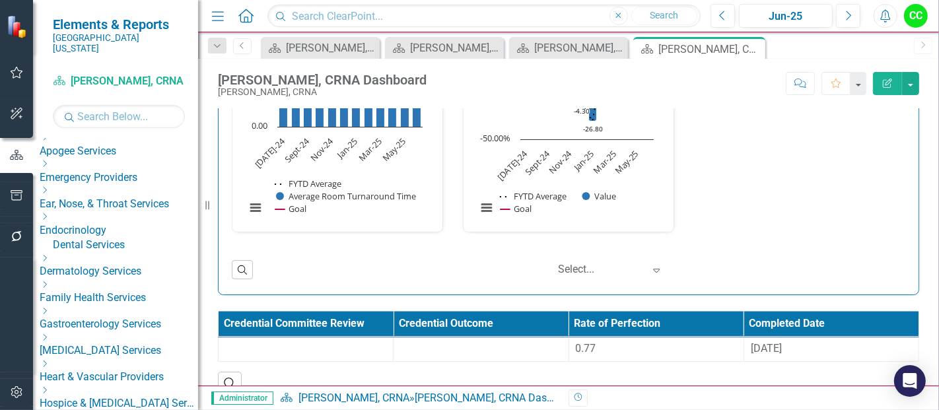
scroll to position [425, 0]
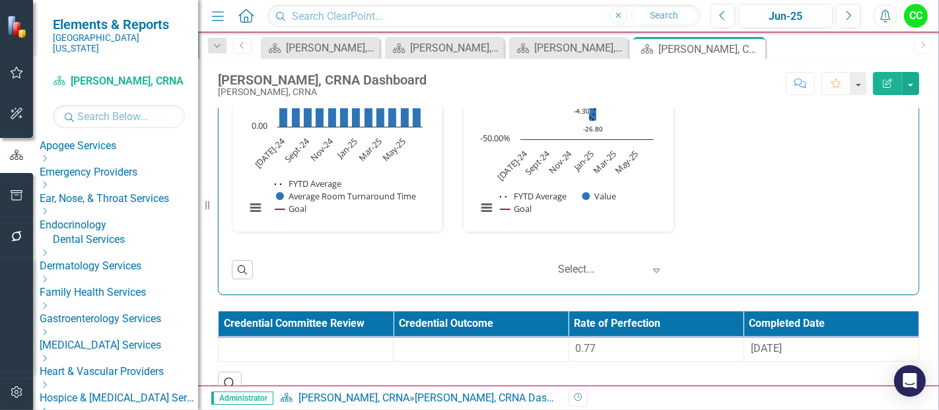
click at [134, 37] on link "[PERSON_NAME], CRNA" at bounding box center [125, 29] width 145 height 15
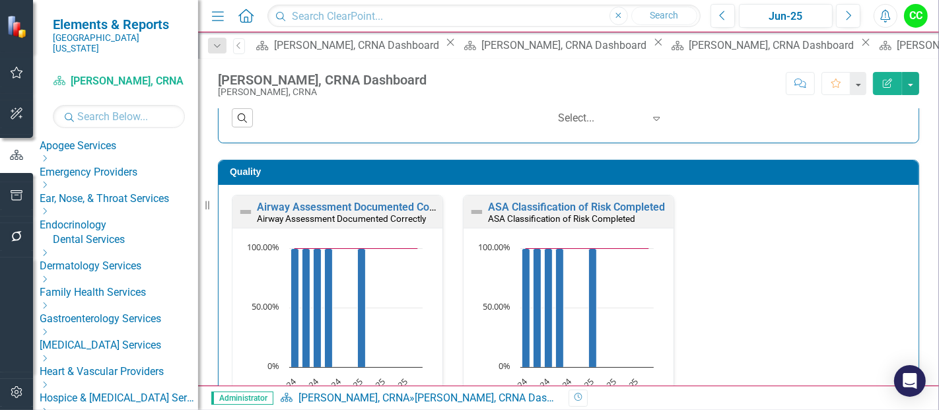
scroll to position [330, 0]
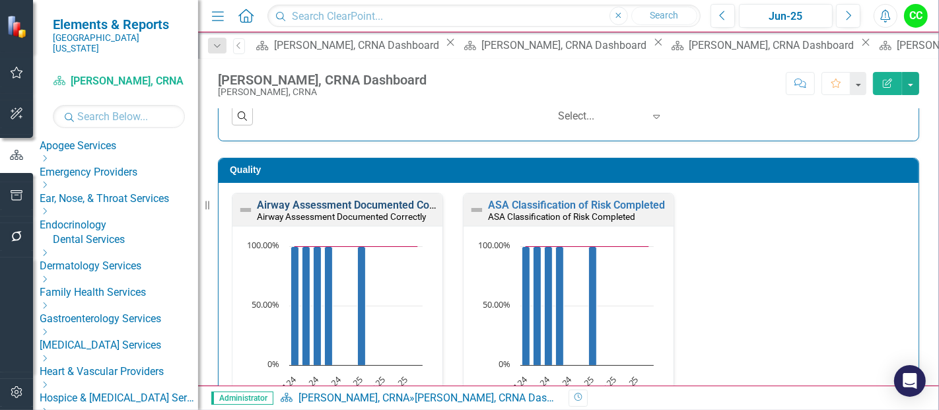
click at [367, 201] on link "Airway Assessment Documented Correctly" at bounding box center [358, 205] width 203 height 13
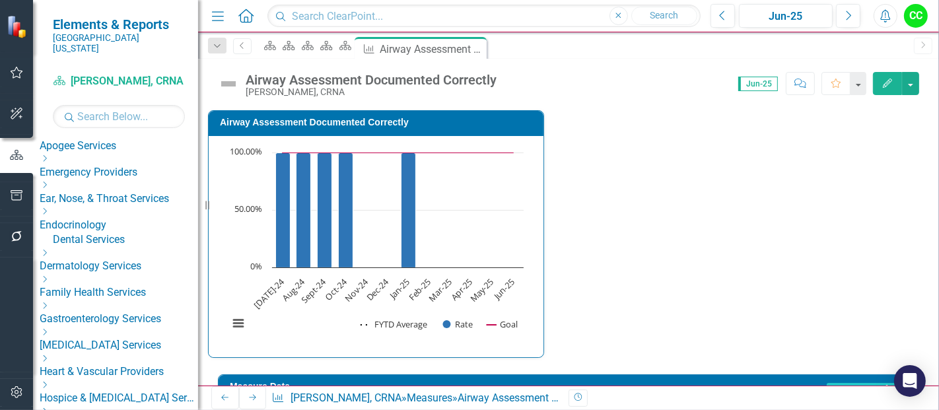
scroll to position [388, 0]
type textarea "7"
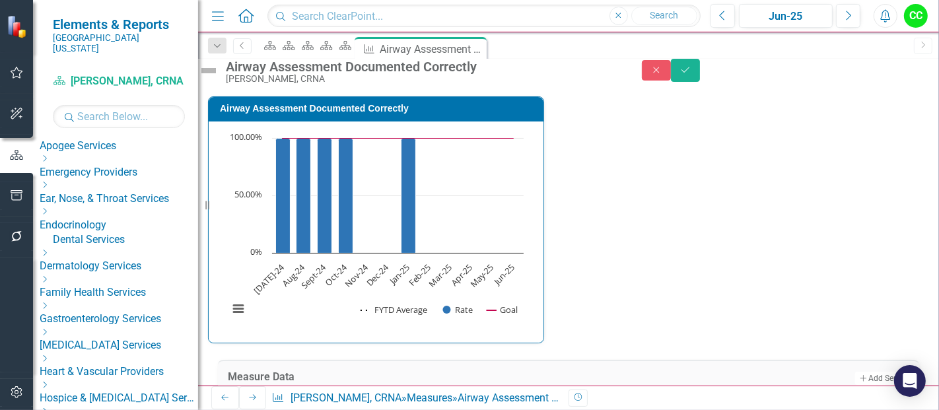
type textarea "7"
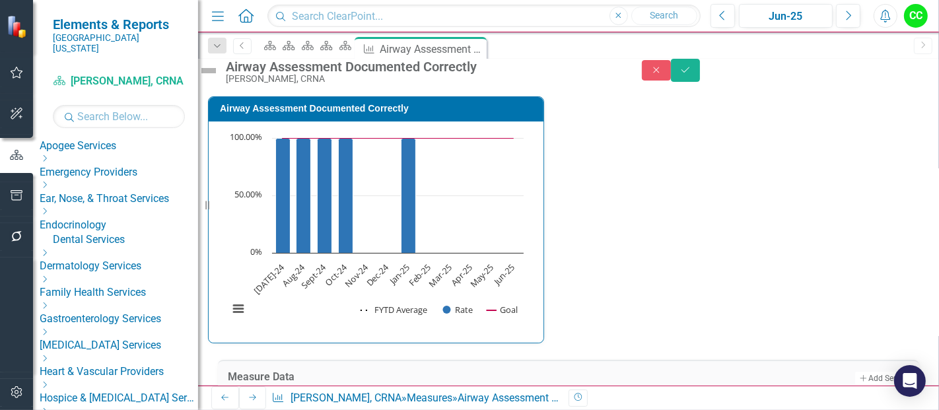
type textarea "7"
type textarea "12"
click at [691, 73] on icon "Save" at bounding box center [685, 69] width 12 height 9
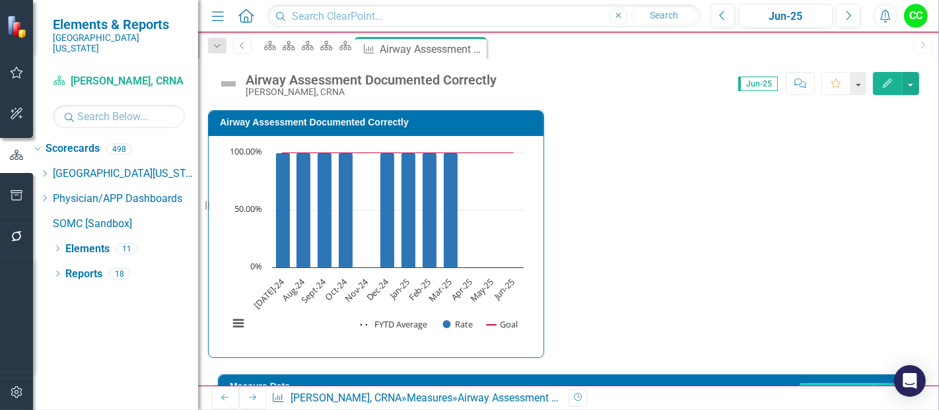
scroll to position [596, 0]
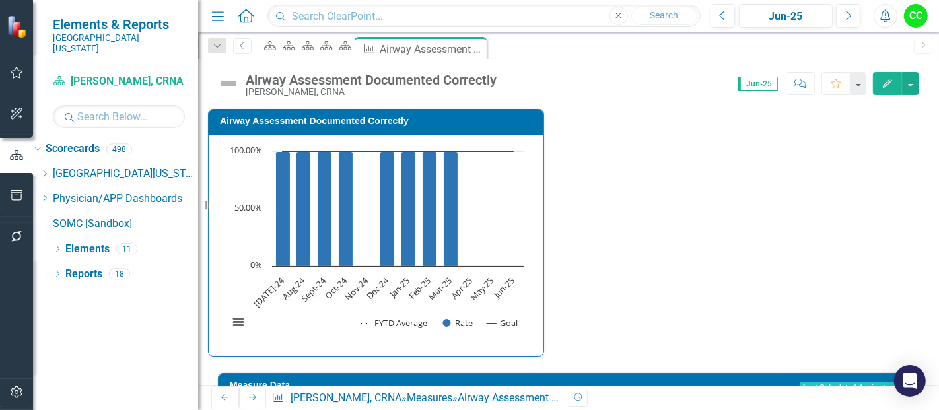
drag, startPoint x: 483, startPoint y: 242, endPoint x: 547, endPoint y: 289, distance: 79.4
click at [478, 51] on icon at bounding box center [474, 49] width 7 height 7
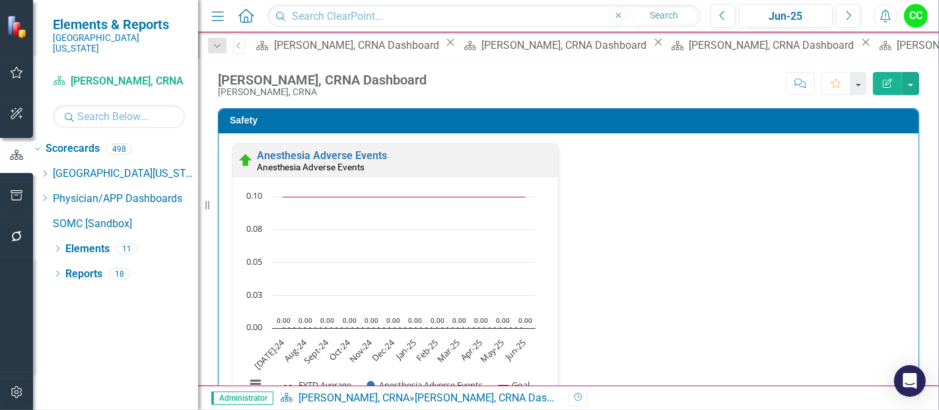
scroll to position [346, 0]
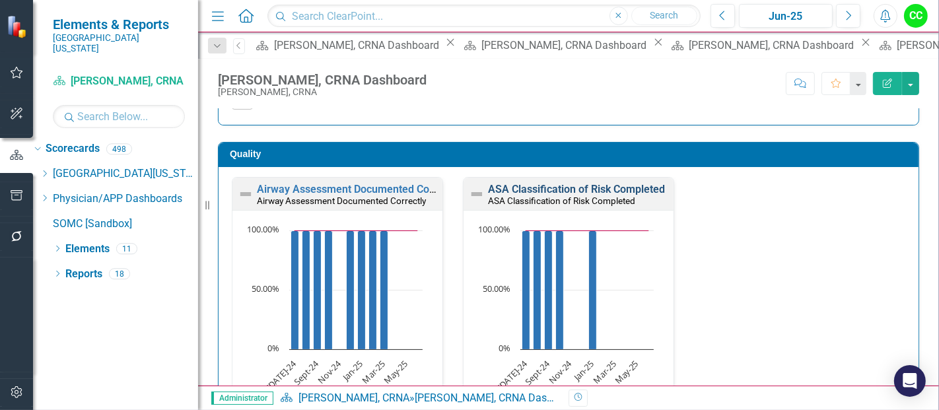
click at [610, 188] on link "ASA Classification of Risk Completed" at bounding box center [576, 189] width 177 height 13
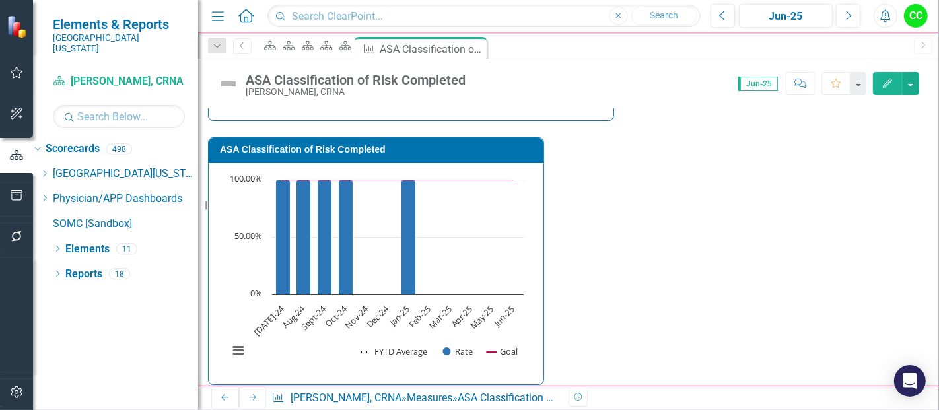
scroll to position [403, 0]
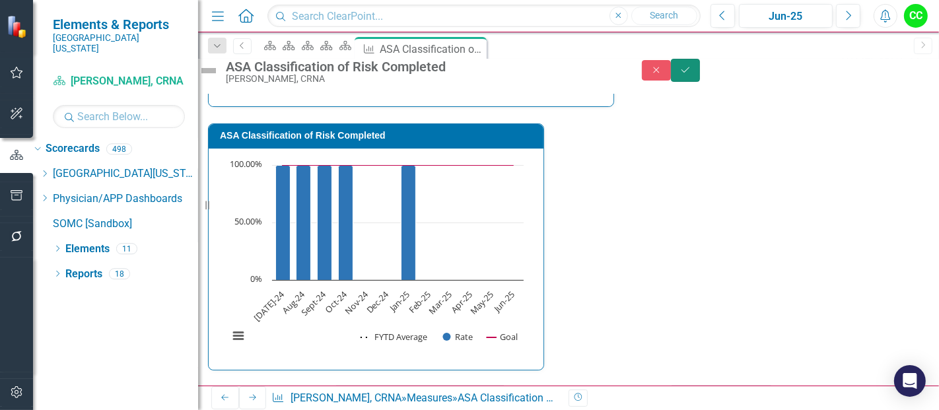
click at [691, 73] on icon "Save" at bounding box center [685, 69] width 12 height 9
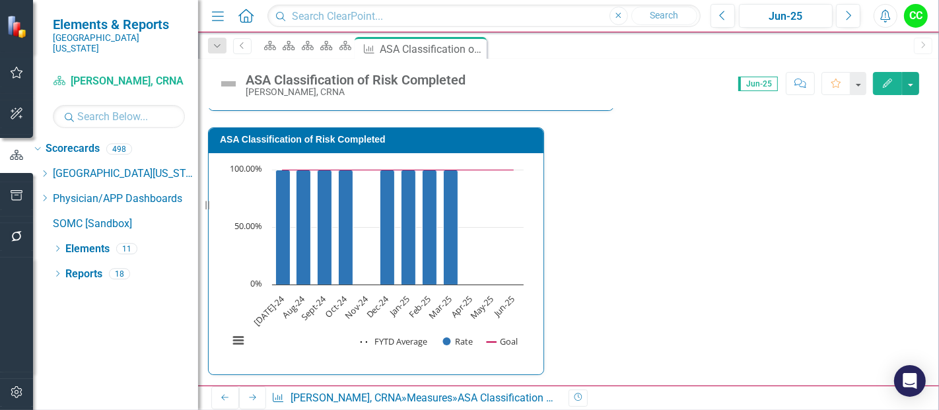
scroll to position [0, 0]
click at [481, 46] on icon "Close" at bounding box center [474, 49] width 13 height 11
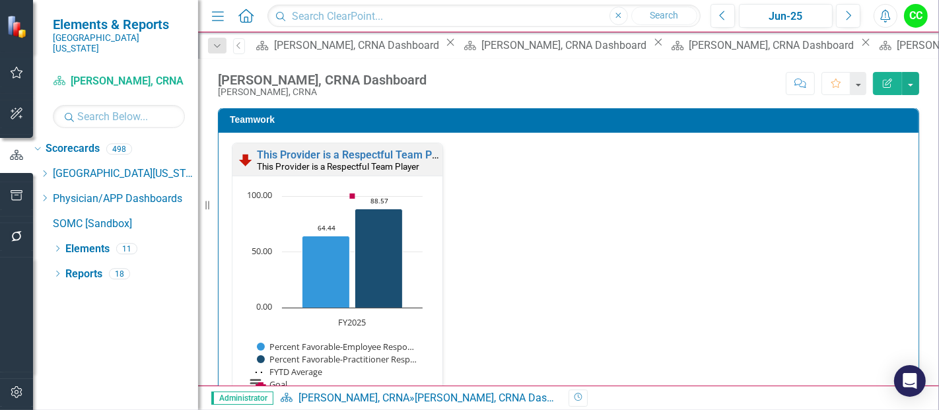
scroll to position [1420, 0]
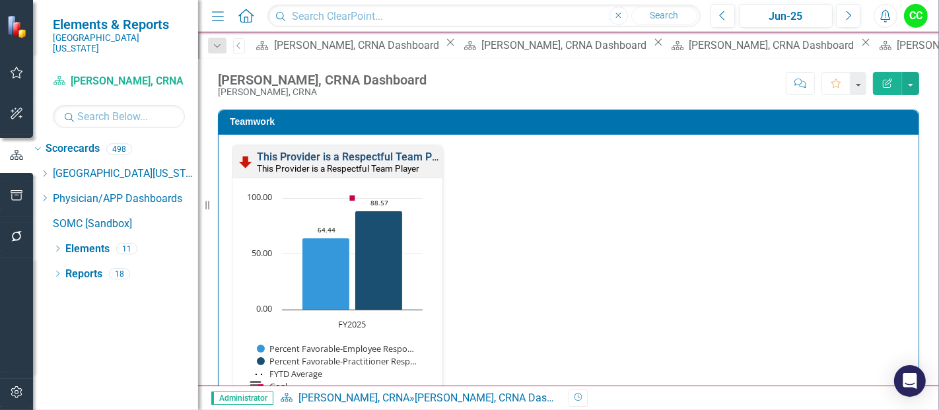
click at [394, 154] on link "This Provider is a Respectful Team Player" at bounding box center [356, 157] width 199 height 13
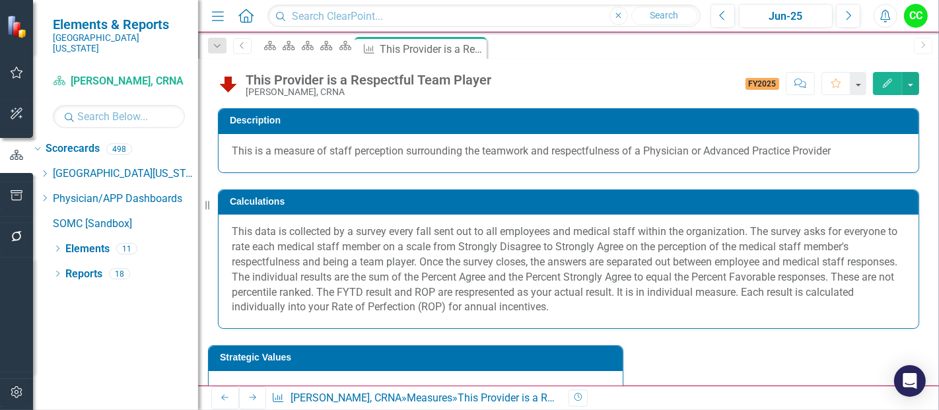
scroll to position [219, 0]
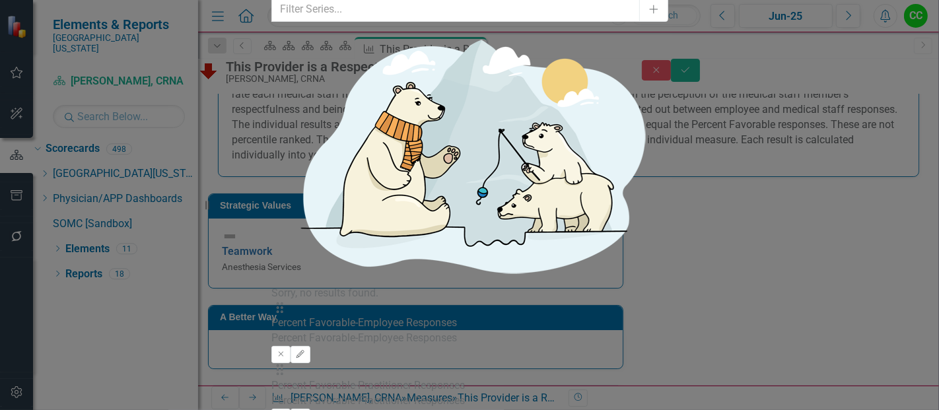
type input "2"
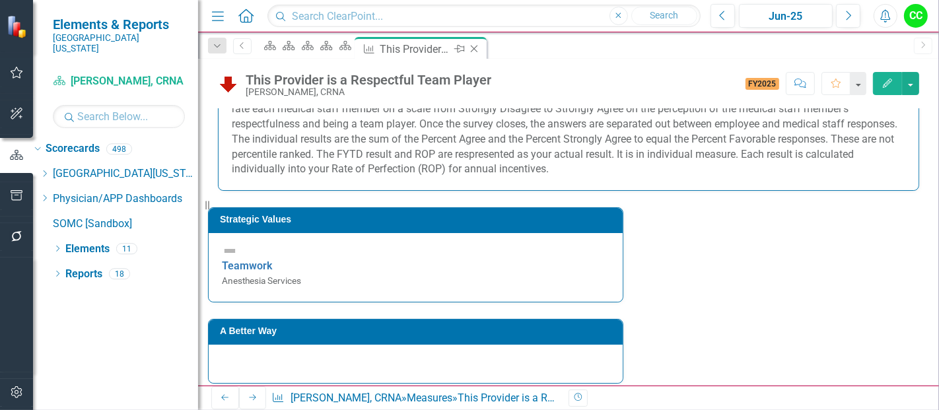
click at [481, 52] on icon "Close" at bounding box center [474, 49] width 13 height 11
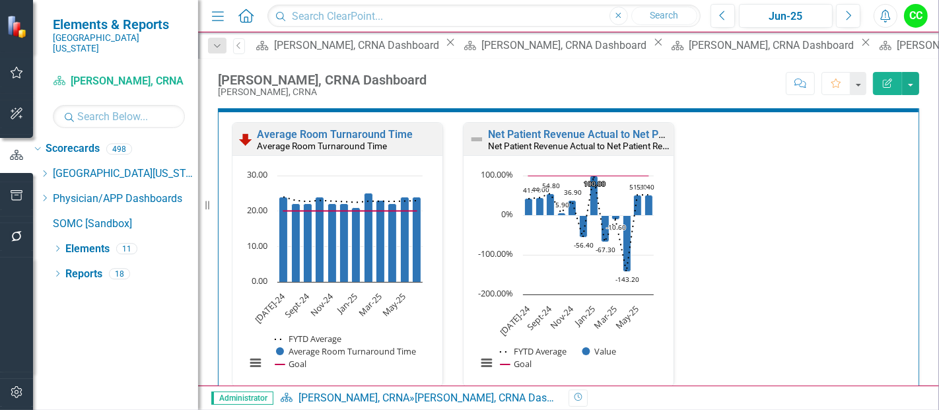
scroll to position [1821, 0]
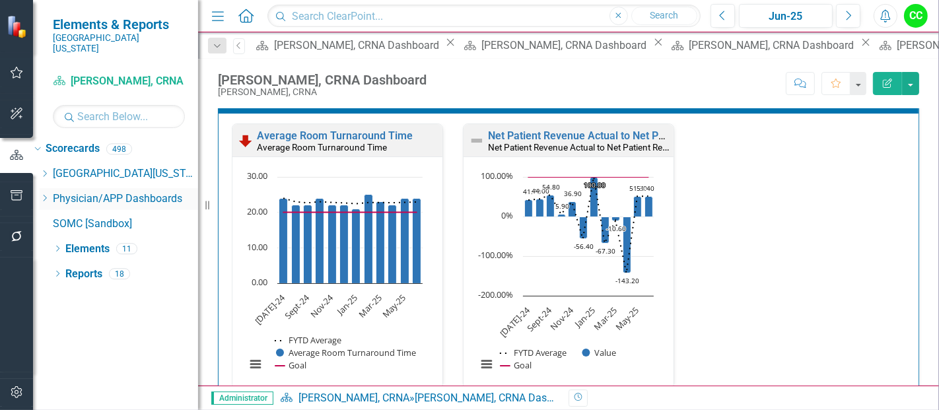
click at [50, 194] on icon "Dropdown" at bounding box center [45, 198] width 10 height 8
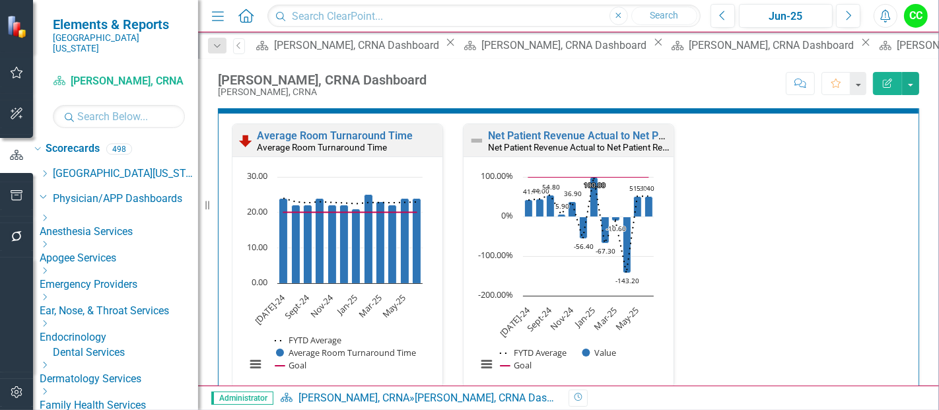
click at [50, 214] on icon "Dropdown" at bounding box center [45, 218] width 10 height 8
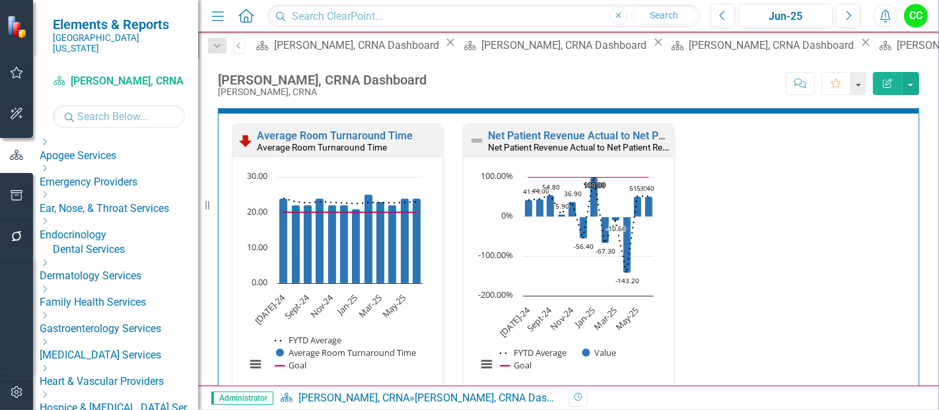
scroll to position [413, 0]
click at [143, 63] on link "[PERSON_NAME], CRNA" at bounding box center [125, 55] width 145 height 15
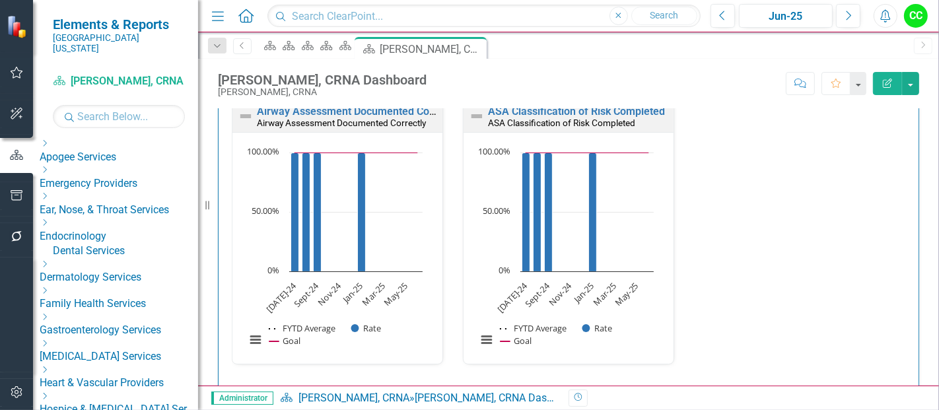
scroll to position [385, 0]
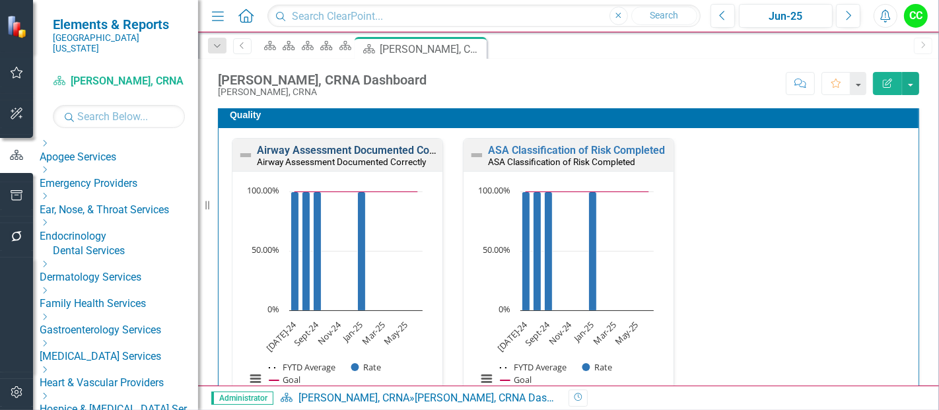
click at [358, 152] on link "Airway Assessment Documented Correctly" at bounding box center [358, 150] width 203 height 13
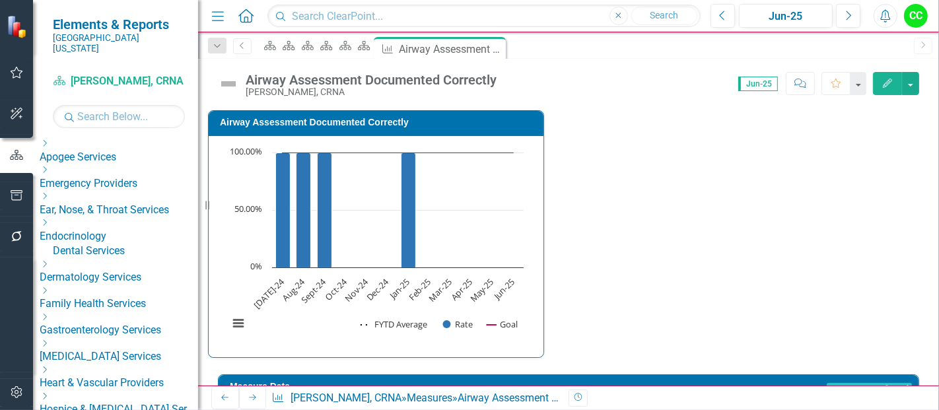
scroll to position [362, 0]
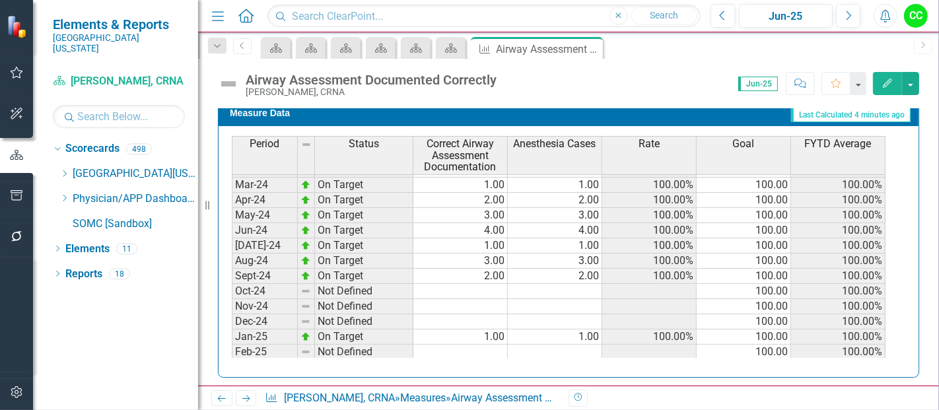
scroll to position [305, 0]
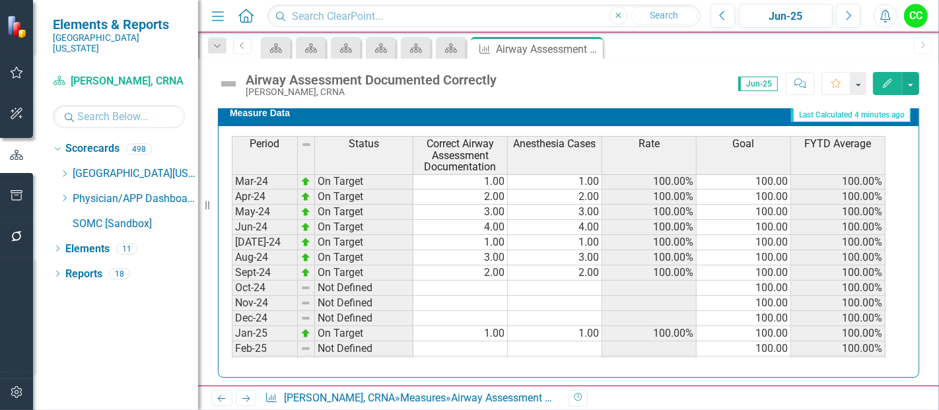
click at [492, 311] on td at bounding box center [460, 318] width 94 height 15
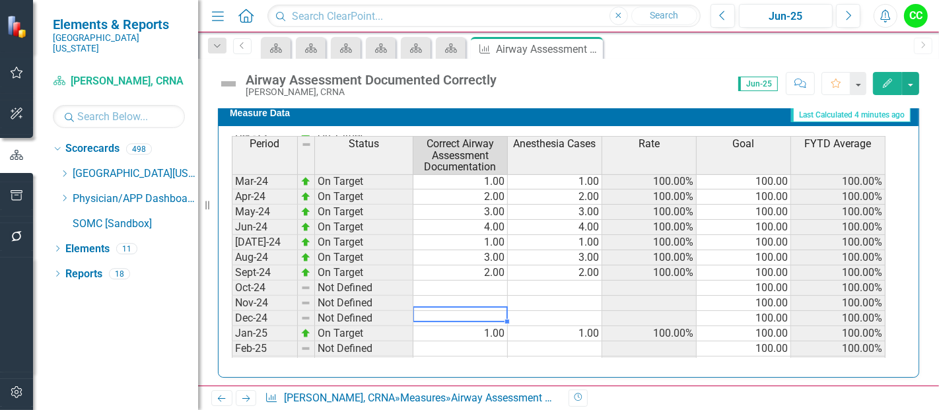
type textarea "5"
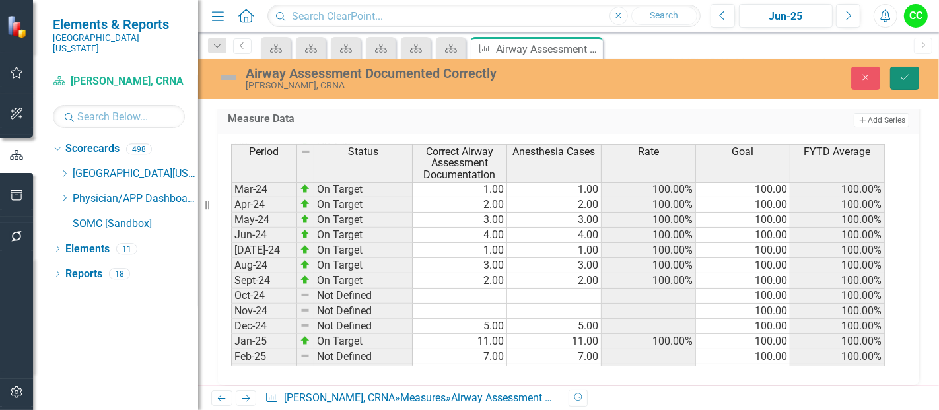
click at [905, 80] on icon "Save" at bounding box center [905, 77] width 12 height 9
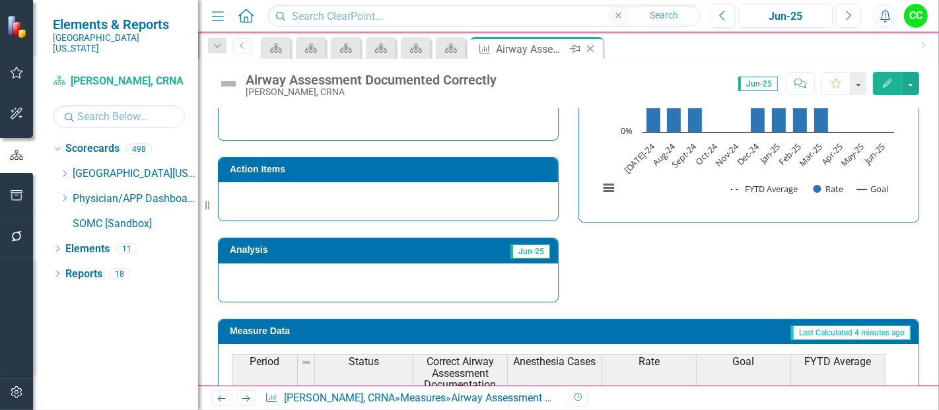
scroll to position [377, 0]
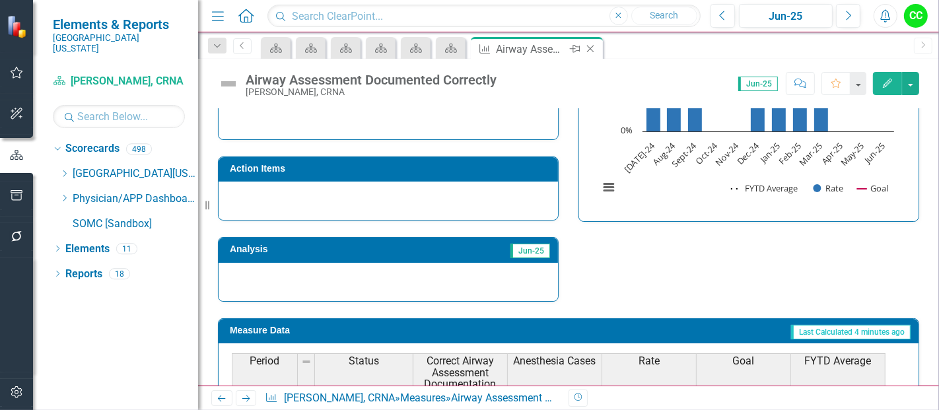
click at [590, 47] on icon "Close" at bounding box center [590, 49] width 13 height 11
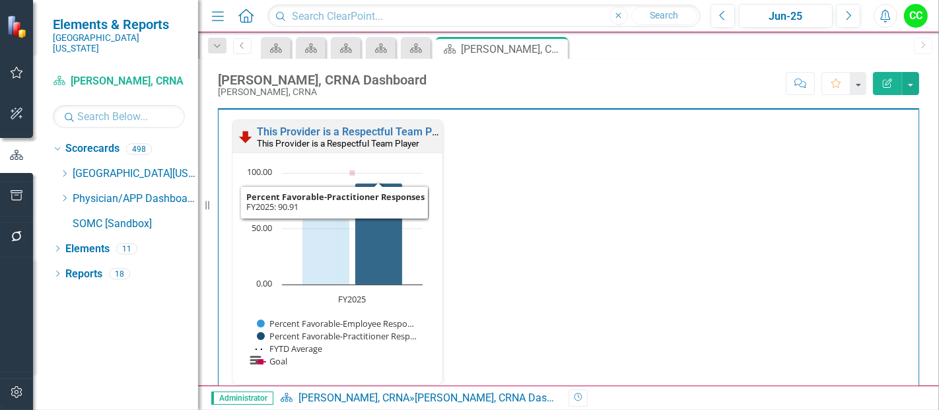
scroll to position [1445, 0]
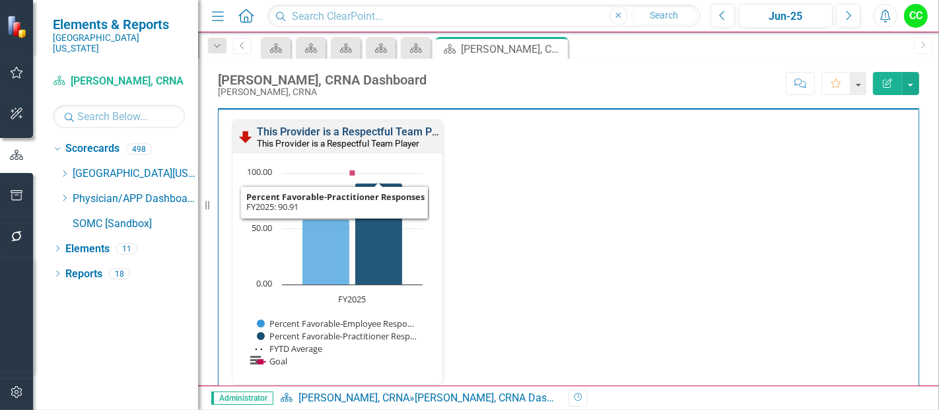
click at [392, 125] on link "This Provider is a Respectful Team Player" at bounding box center [356, 131] width 199 height 13
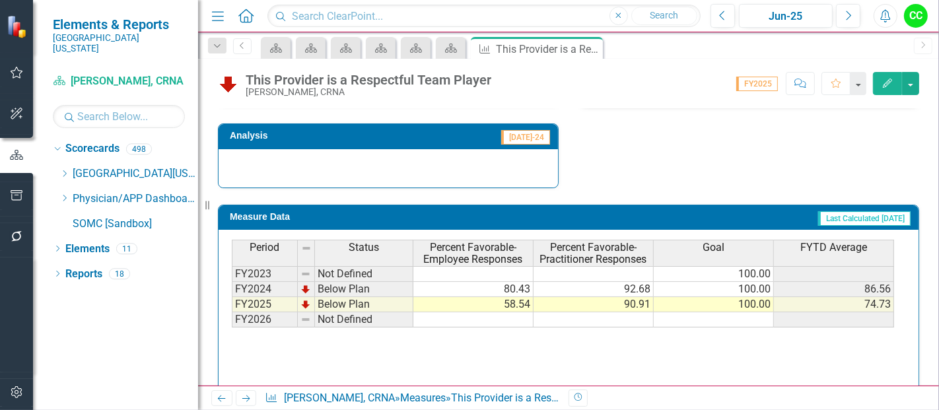
scroll to position [581, 0]
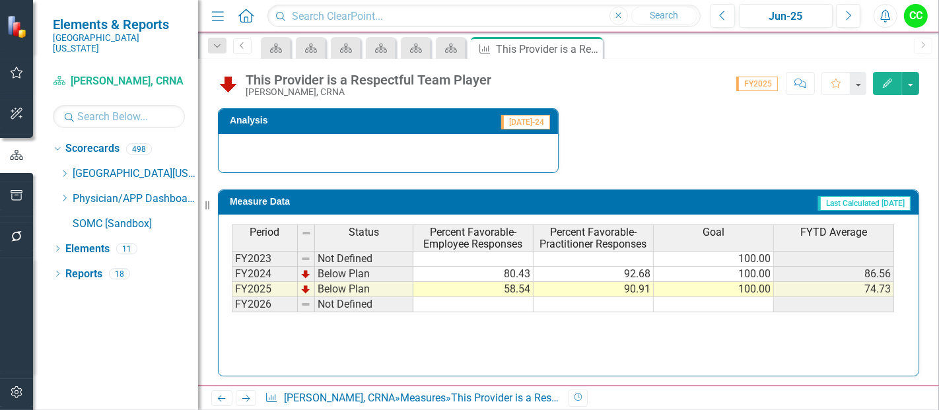
click at [881, 78] on button "Edit" at bounding box center [887, 83] width 29 height 23
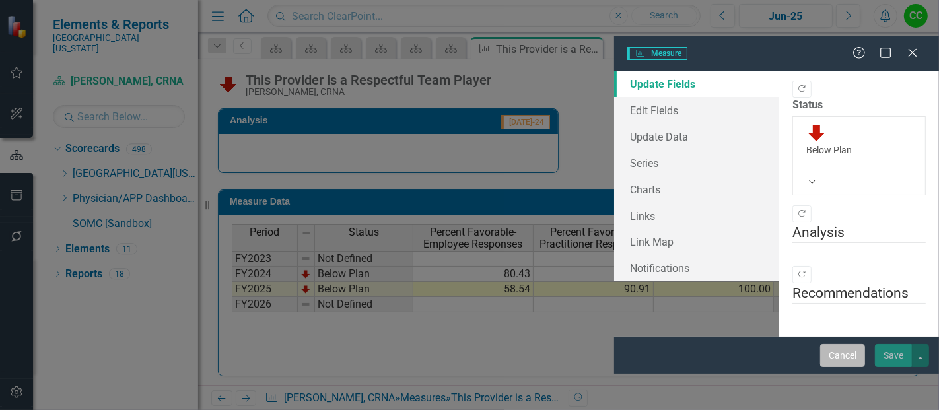
click at [835, 367] on button "Cancel" at bounding box center [842, 355] width 45 height 23
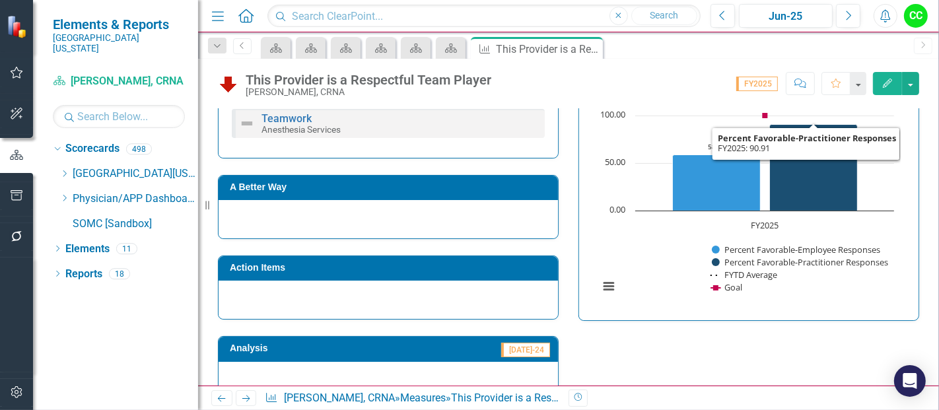
scroll to position [273, 0]
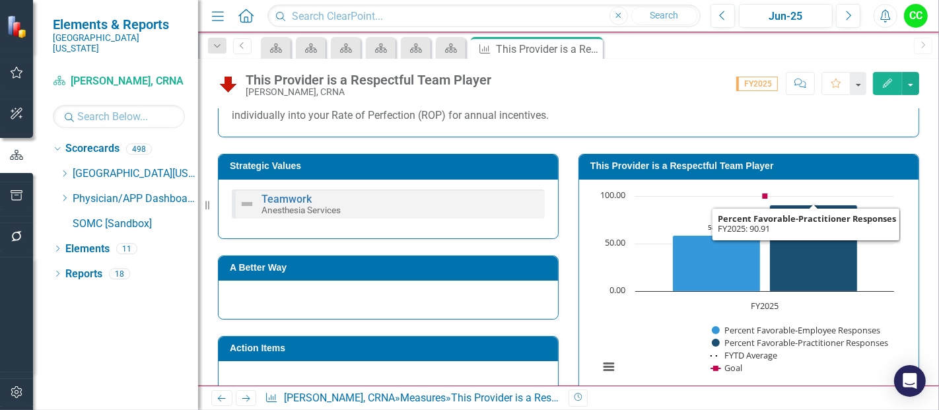
click at [716, 162] on h3 "This Provider is a Respectful Team Player" at bounding box center [751, 166] width 322 height 10
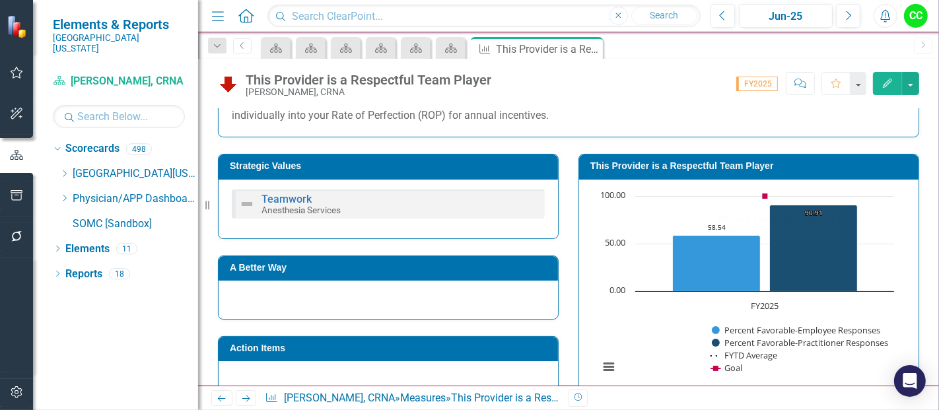
click at [716, 162] on h3 "This Provider is a Respectful Team Player" at bounding box center [751, 166] width 322 height 10
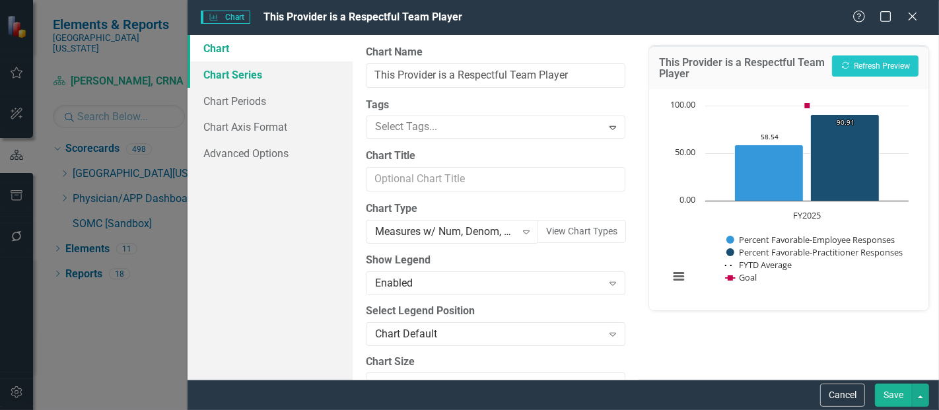
click at [260, 75] on link "Chart Series" at bounding box center [270, 74] width 165 height 26
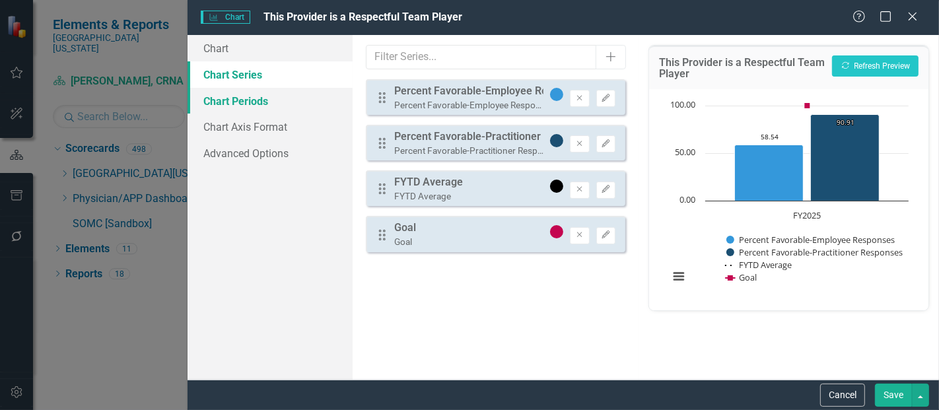
click at [280, 105] on link "Chart Periods" at bounding box center [270, 101] width 165 height 26
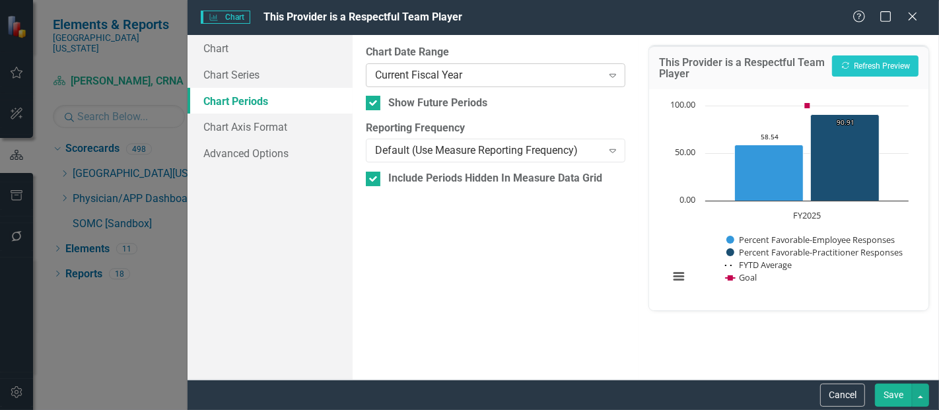
click at [501, 82] on div "Current Fiscal Year" at bounding box center [488, 74] width 226 height 15
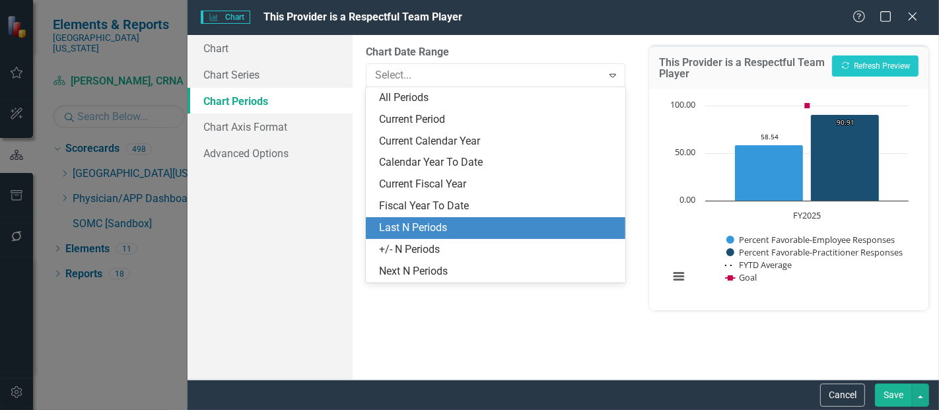
click at [425, 225] on div "Last N Periods" at bounding box center [498, 228] width 238 height 15
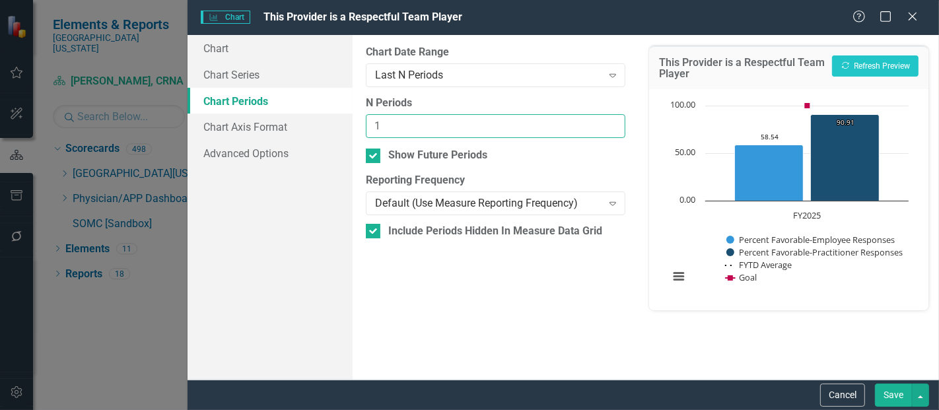
click at [613, 122] on input "1" at bounding box center [496, 126] width 260 height 24
type input "2"
click at [613, 122] on input "2" at bounding box center [496, 126] width 260 height 24
click at [895, 406] on button "Save" at bounding box center [893, 395] width 37 height 23
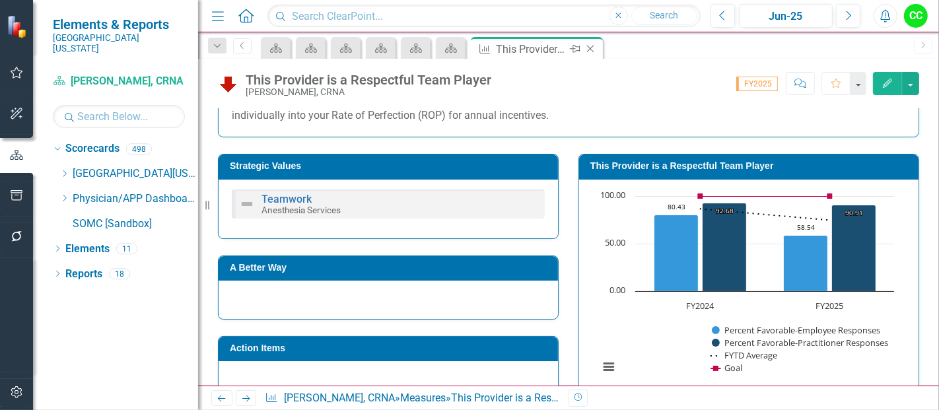
click at [592, 53] on div "Close" at bounding box center [591, 49] width 17 height 17
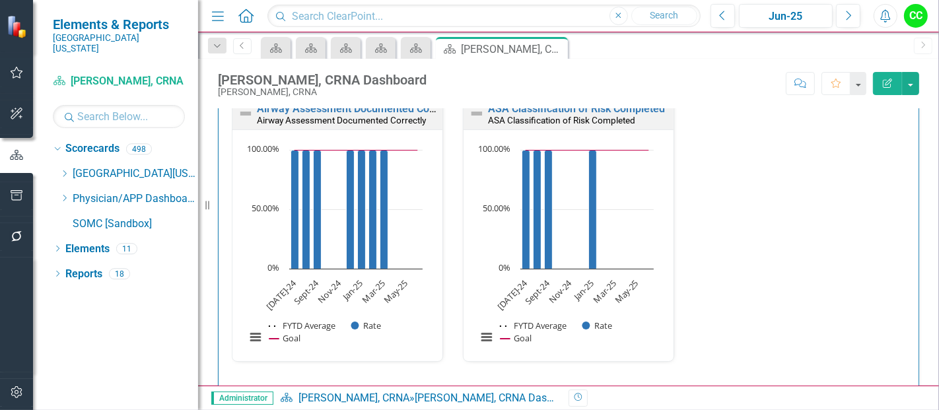
scroll to position [407, 0]
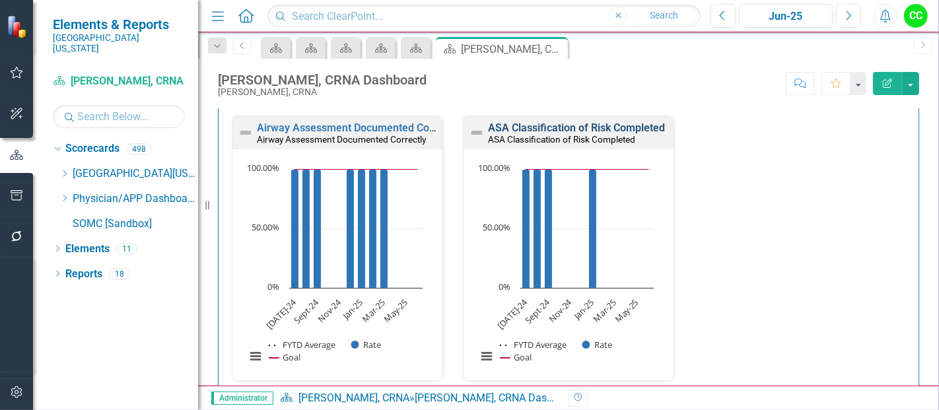
click at [522, 129] on link "ASA Classification of Risk Completed" at bounding box center [576, 128] width 177 height 13
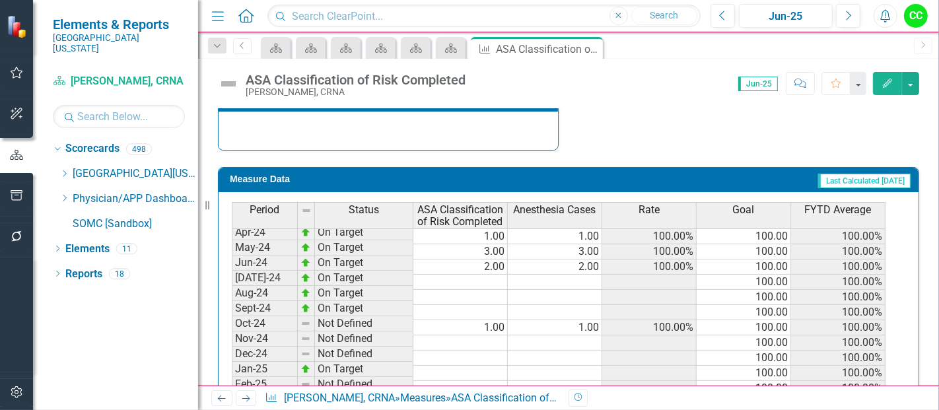
scroll to position [372, 0]
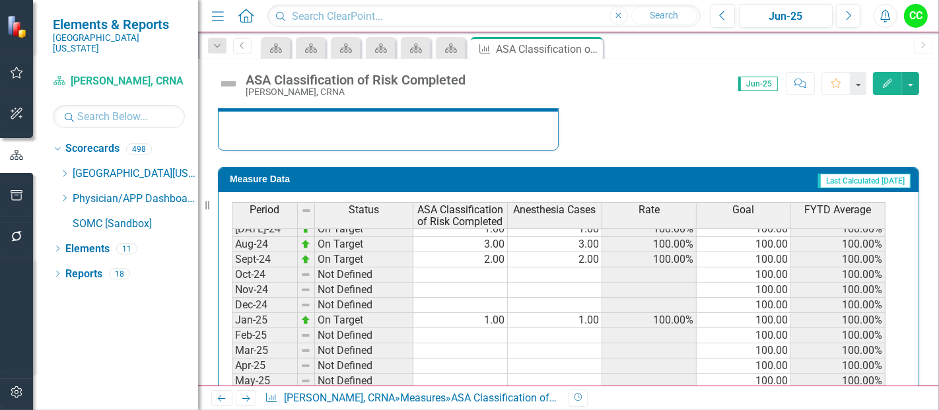
click at [467, 296] on tbody "Jun-23 Not Defined [DATE]-23 On Target 8.00 8.00 100.00% 100.00 100.00% Aug-23 …" at bounding box center [559, 244] width 654 height 441
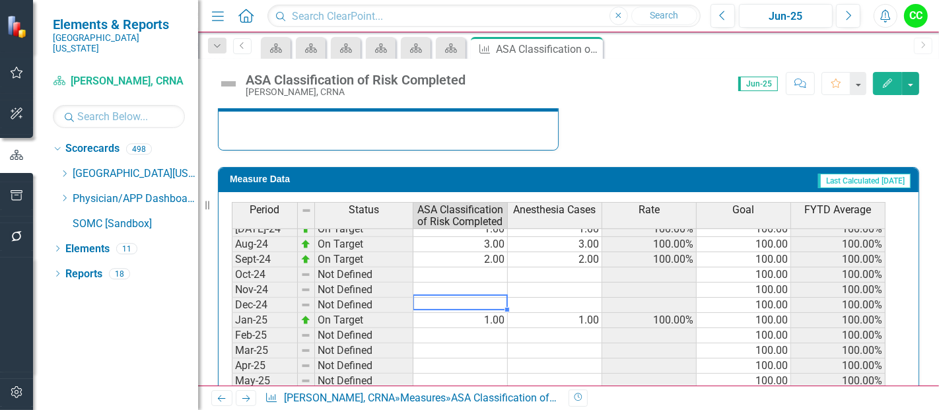
type textarea "5"
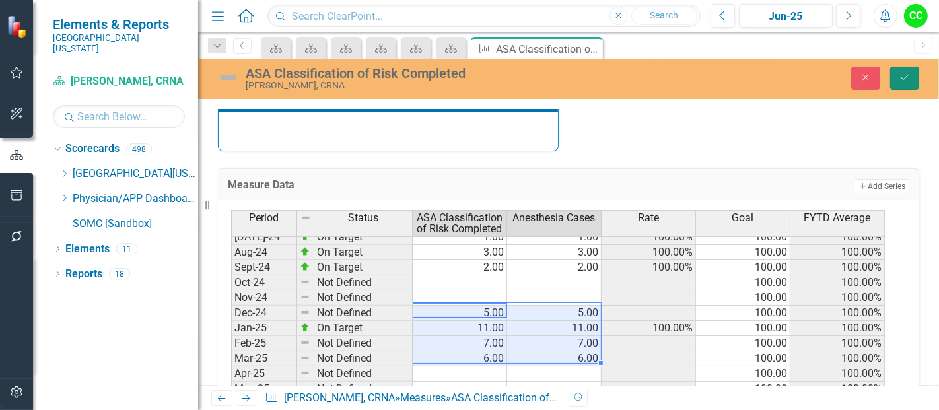
click at [914, 80] on button "Save" at bounding box center [904, 78] width 29 height 23
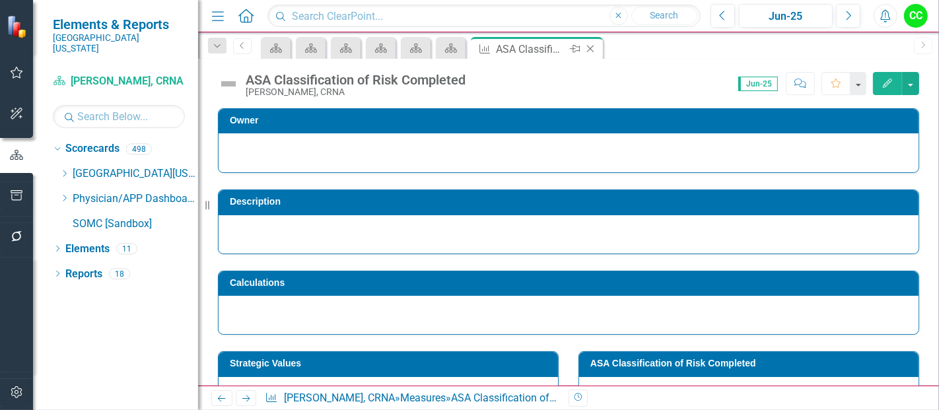
click at [590, 49] on icon at bounding box center [590, 49] width 7 height 7
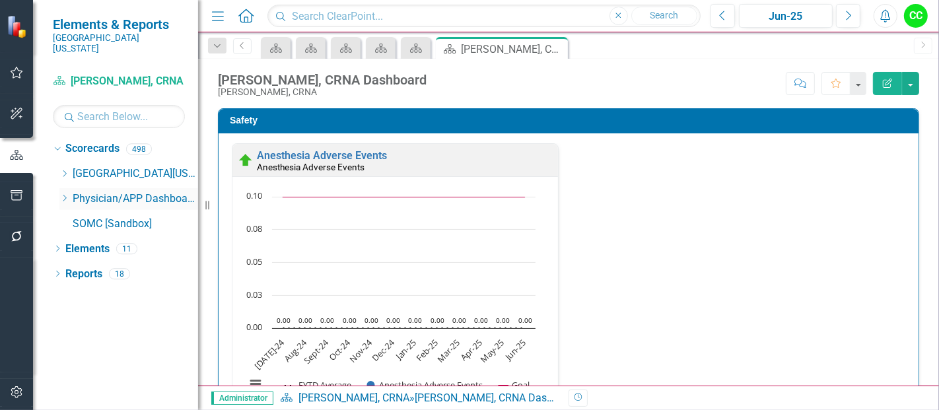
scroll to position [1817, 0]
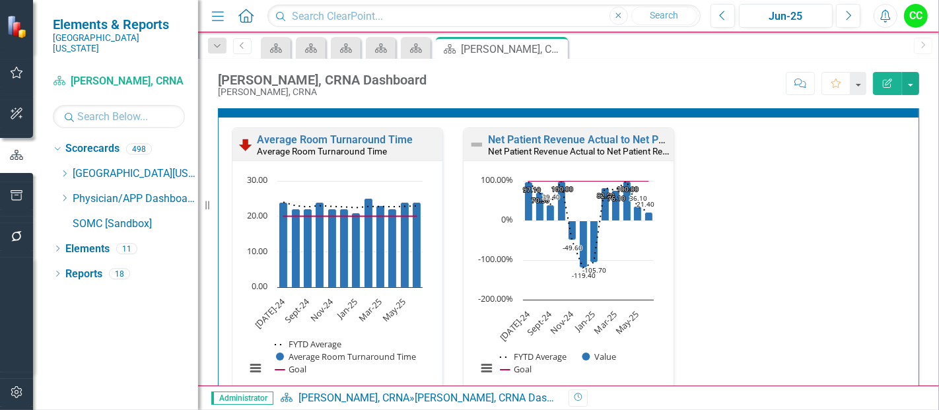
click at [62, 194] on icon "Dropdown" at bounding box center [64, 198] width 10 height 8
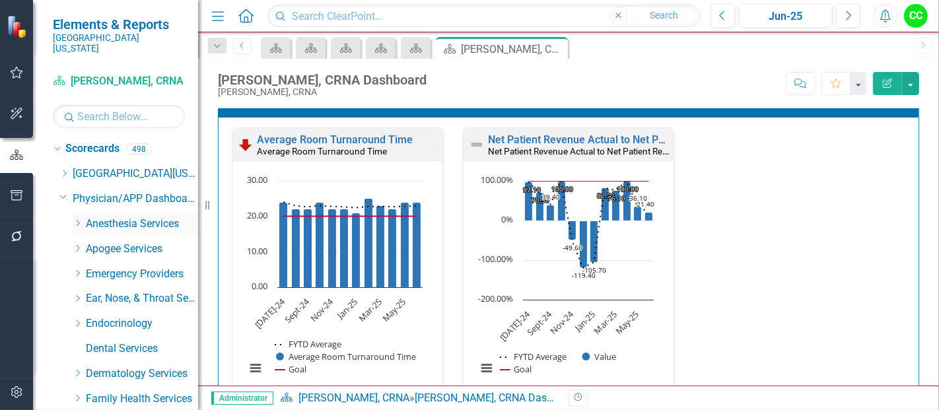
click at [75, 219] on icon "Dropdown" at bounding box center [78, 223] width 10 height 8
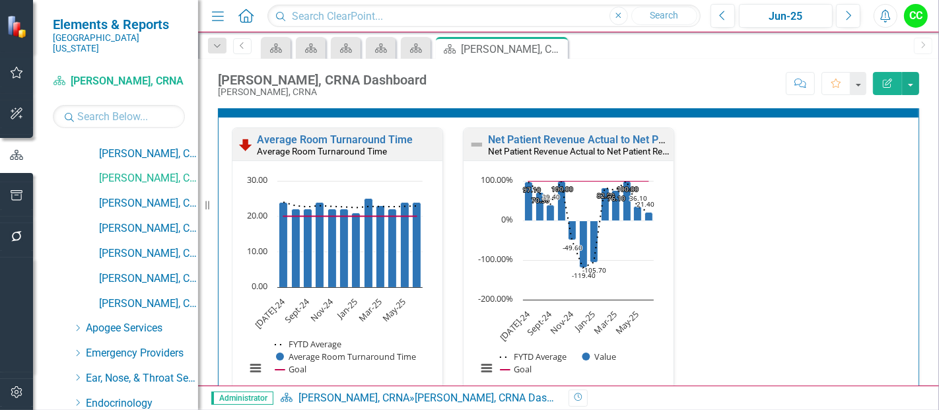
scroll to position [449, 0]
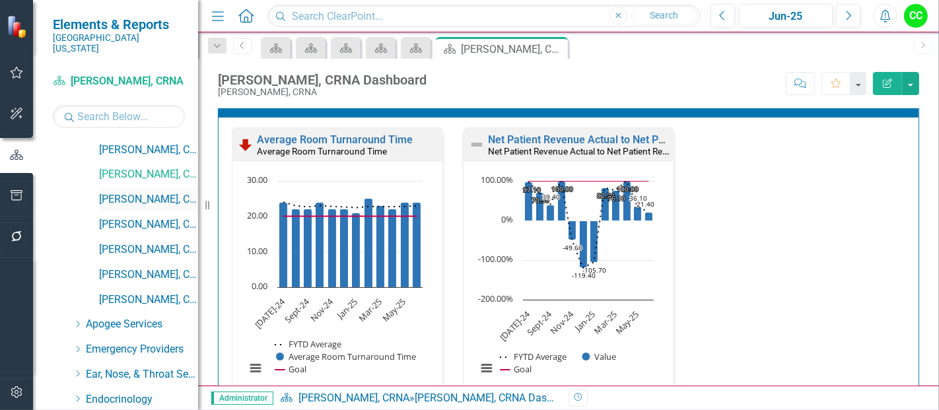
click at [145, 192] on link "[PERSON_NAME], CRNA" at bounding box center [148, 199] width 99 height 15
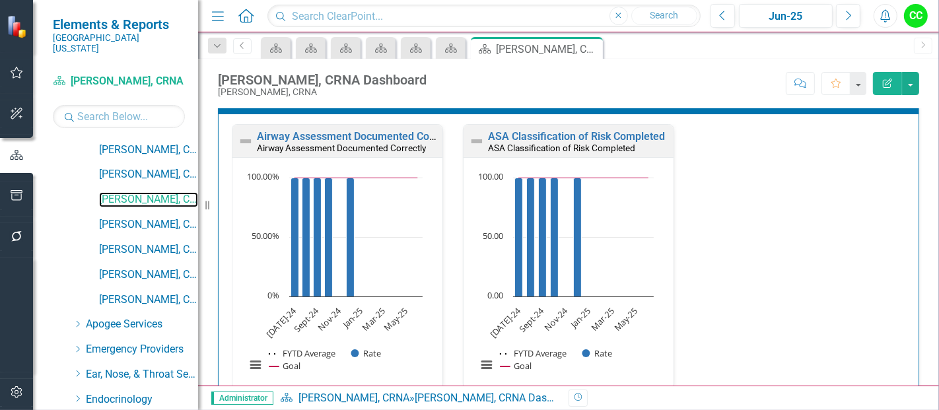
scroll to position [394, 0]
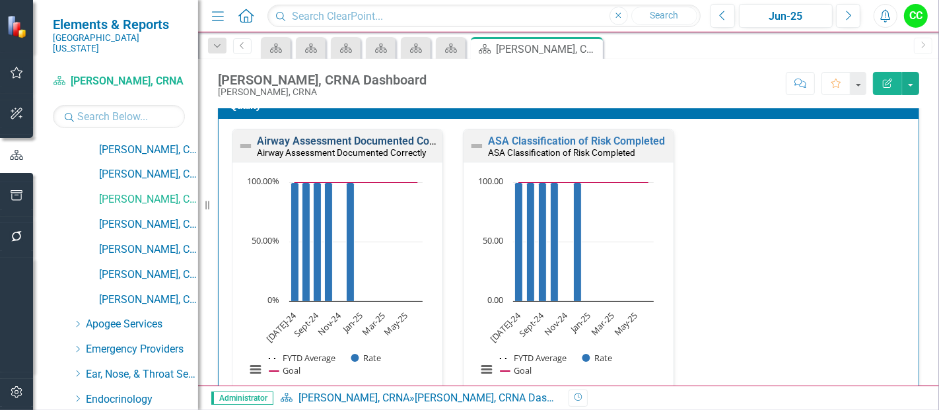
click at [361, 137] on link "Airway Assessment Documented Correctly" at bounding box center [358, 141] width 203 height 13
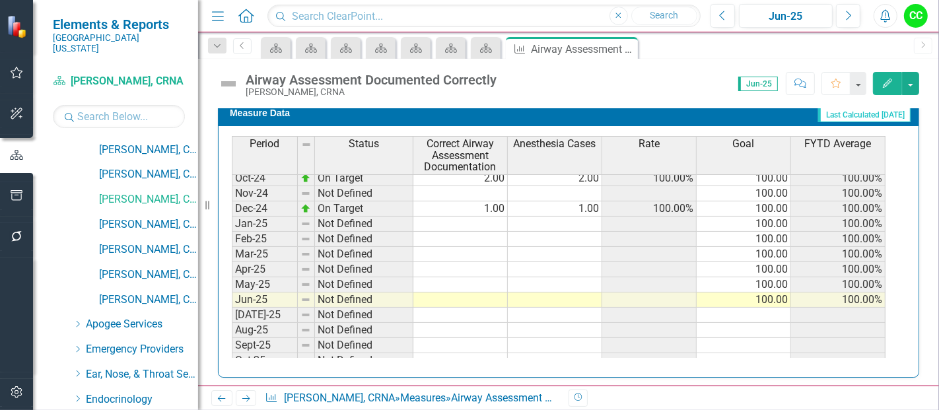
scroll to position [415, 0]
click at [475, 220] on tbody "Jun-23 Not Defined [DATE]-23 On Target 4.00 4.00 100.00% 100.00 100.00% Aug-23 …" at bounding box center [559, 147] width 654 height 441
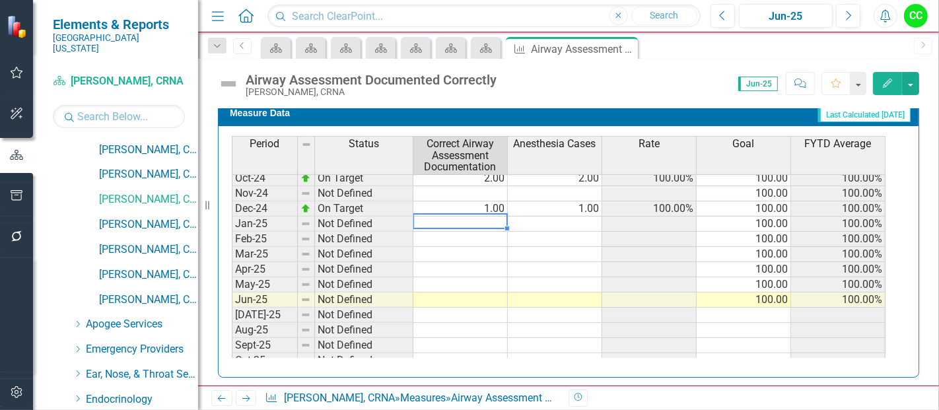
type textarea "7"
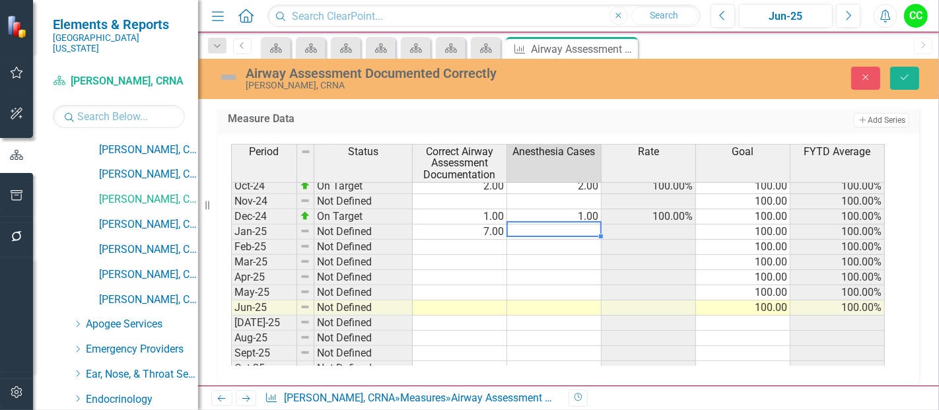
type textarea "7"
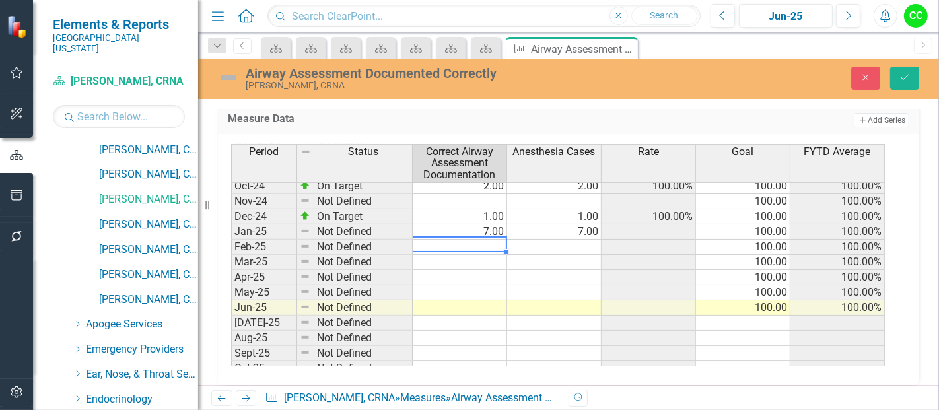
type textarea "7"
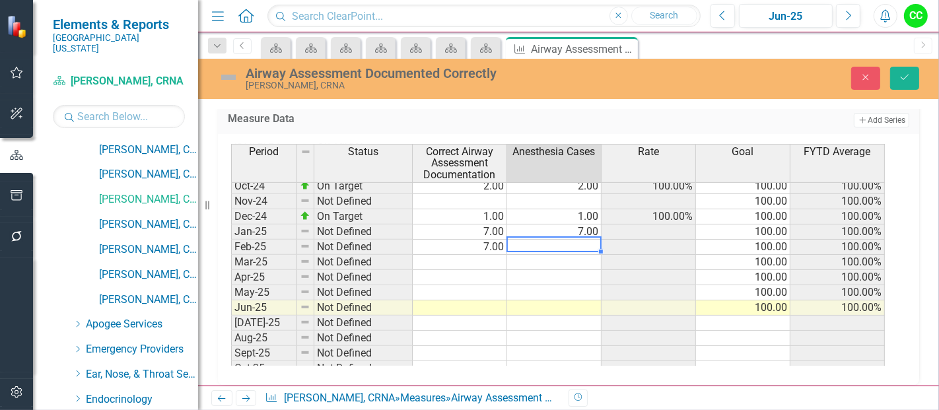
type textarea "7"
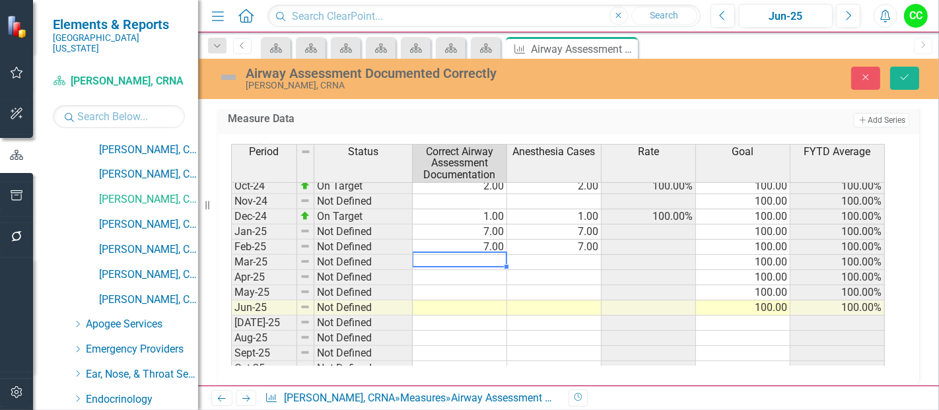
type textarea "6"
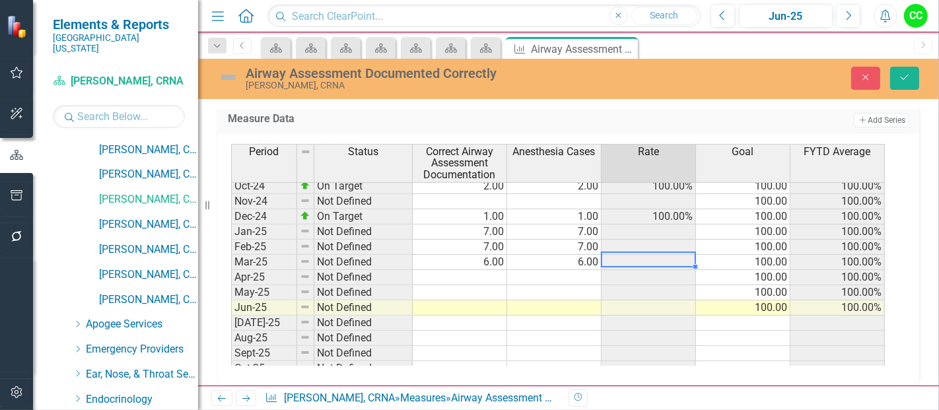
type textarea "6"
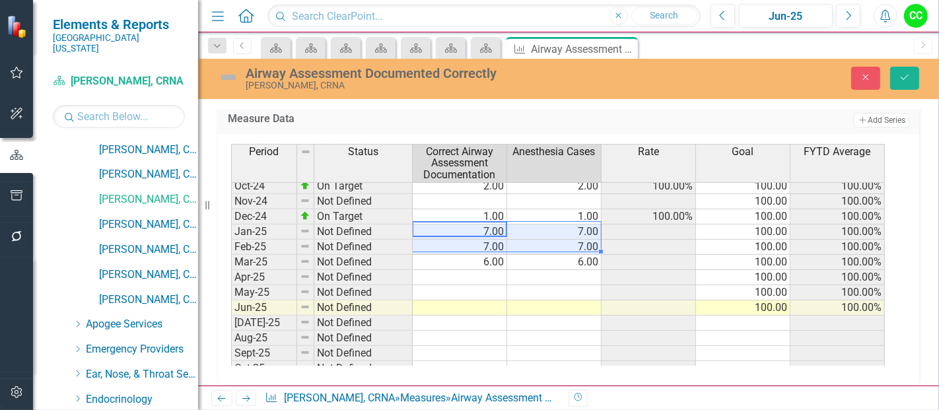
drag, startPoint x: 481, startPoint y: 226, endPoint x: 553, endPoint y: 253, distance: 77.3
click at [553, 253] on tbody "Dec-23 On Target 5.00 5.00 100.00% 100.00 100.00% Jan-24 On Target 3.00 3.00 10…" at bounding box center [558, 261] width 654 height 471
click at [904, 78] on icon "Save" at bounding box center [905, 77] width 12 height 9
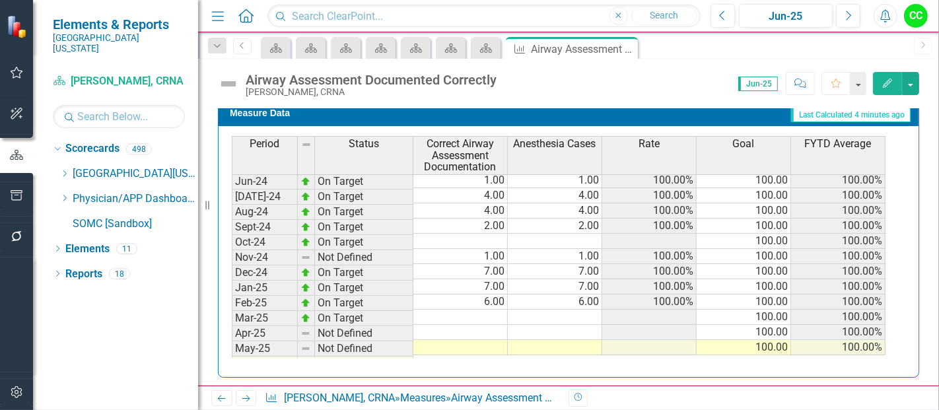
scroll to position [367, 0]
click at [623, 44] on icon "Close" at bounding box center [625, 49] width 13 height 11
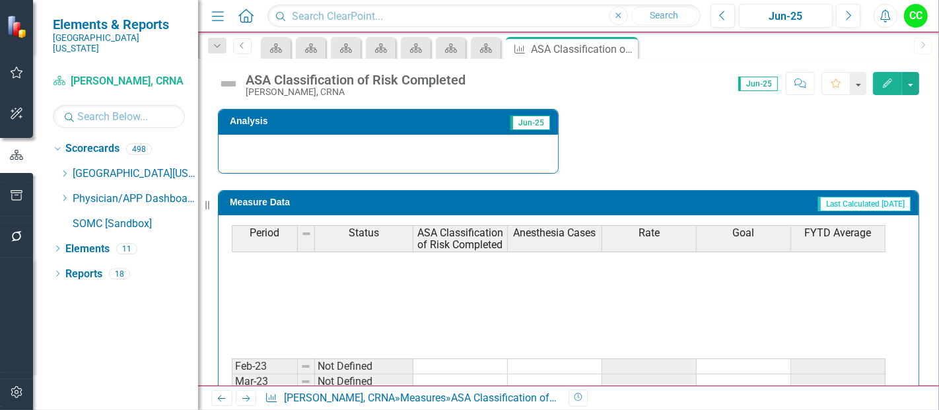
scroll to position [226, 0]
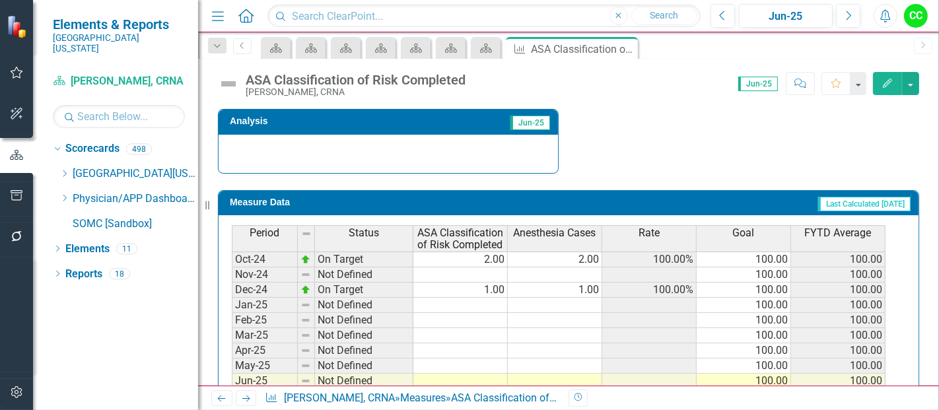
click at [469, 296] on tbody "[DATE]-23 On Target 4.00 4.00 100.00% 100.00 100.00 Aug-23 On Target 2.00 2.00 …" at bounding box center [559, 259] width 654 height 471
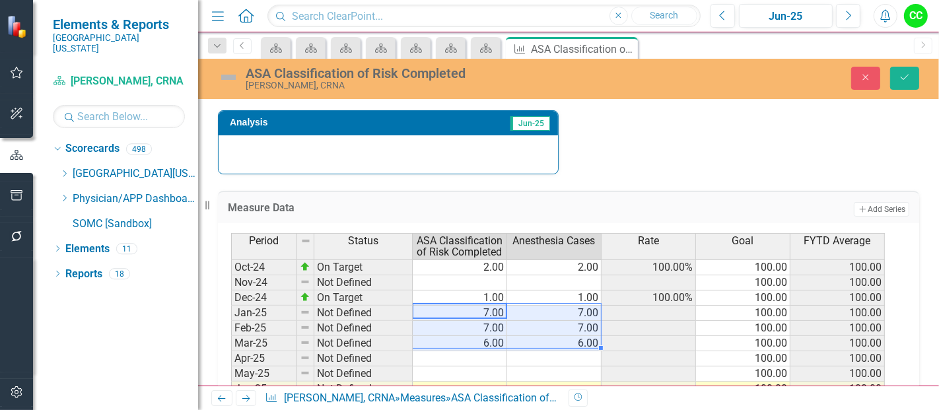
type textarea "7"
click at [912, 77] on button "Save" at bounding box center [904, 78] width 29 height 23
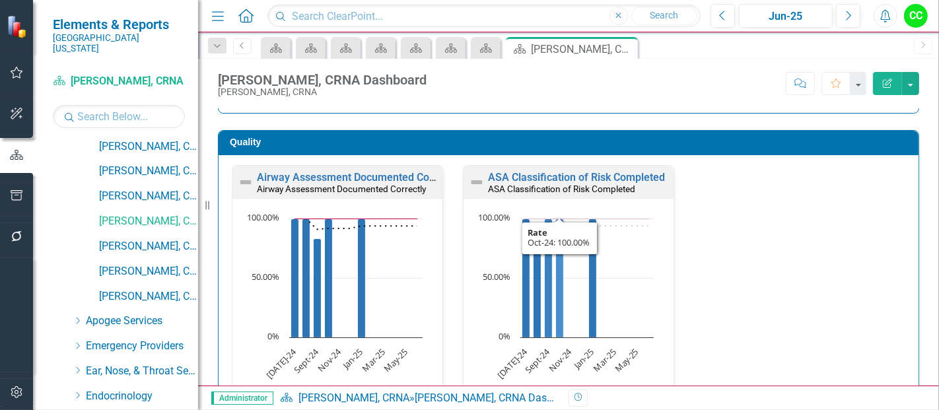
scroll to position [356, 0]
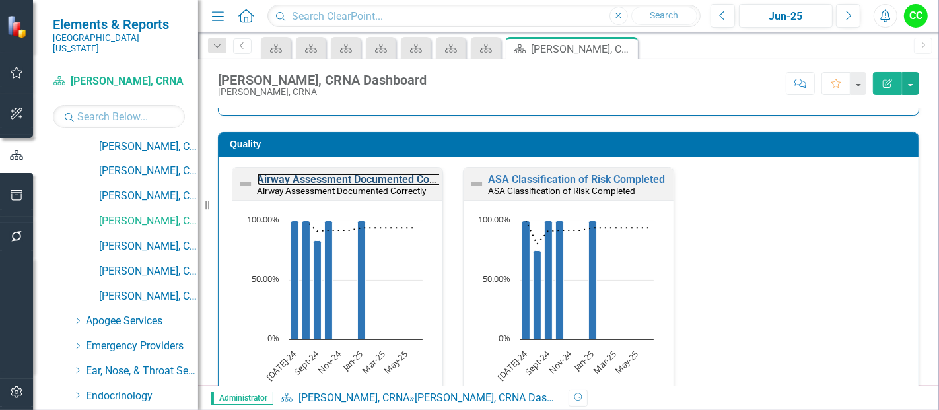
click at [341, 180] on link "Airway Assessment Documented Correctly" at bounding box center [358, 179] width 203 height 13
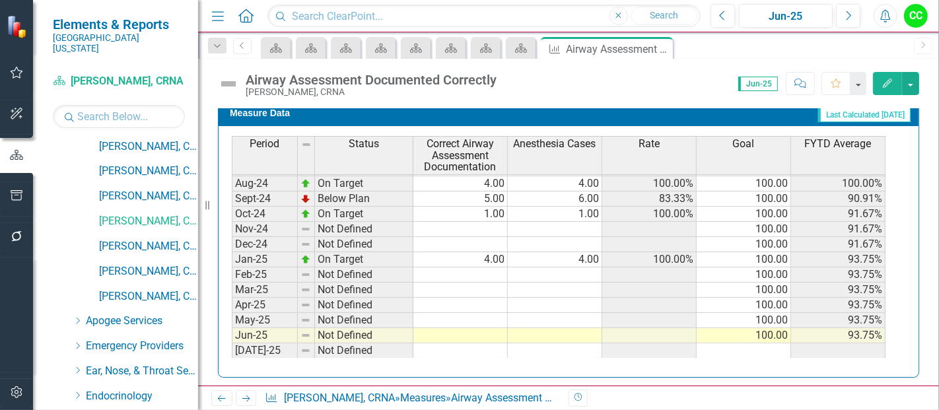
click at [484, 255] on tbody "May-23 Not Defined Jun-23 Not Defined Jul-23 On Target 2.00 2.00 100.00% 100.00…" at bounding box center [559, 168] width 654 height 441
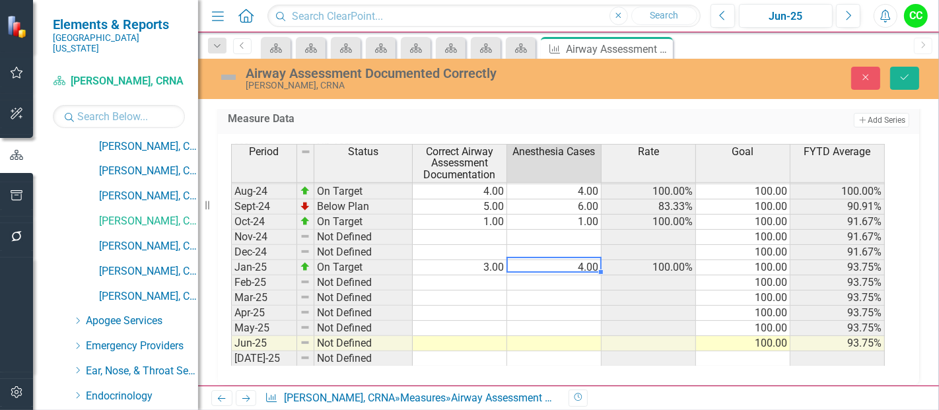
type textarea "3"
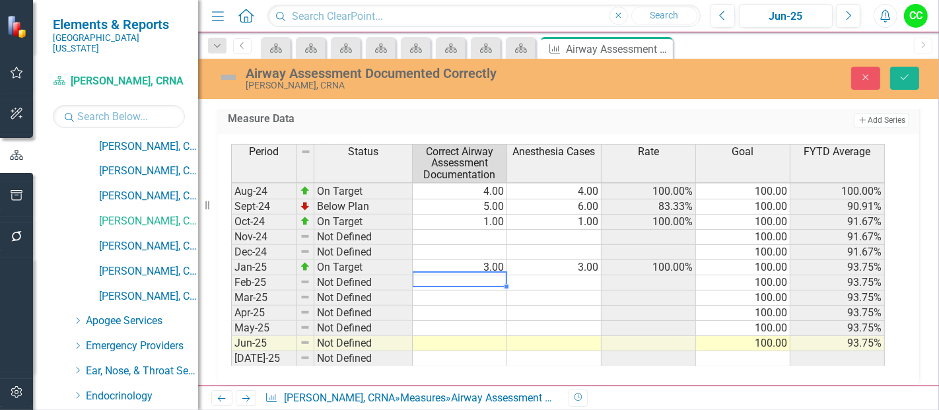
type textarea "5"
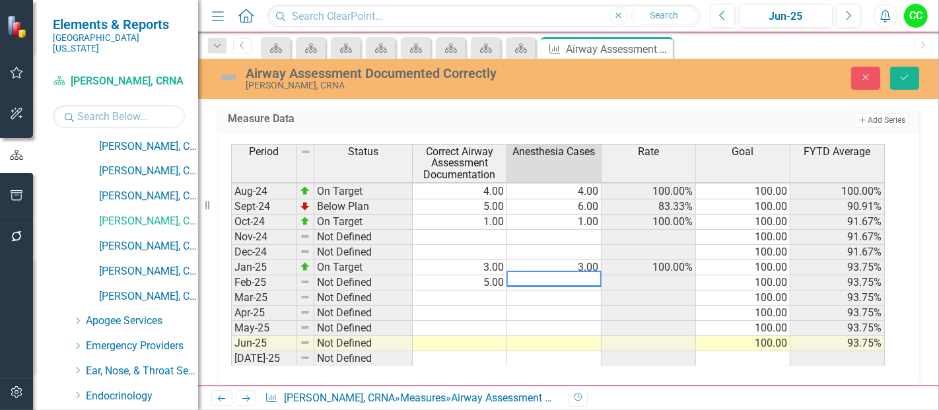
type textarea "5"
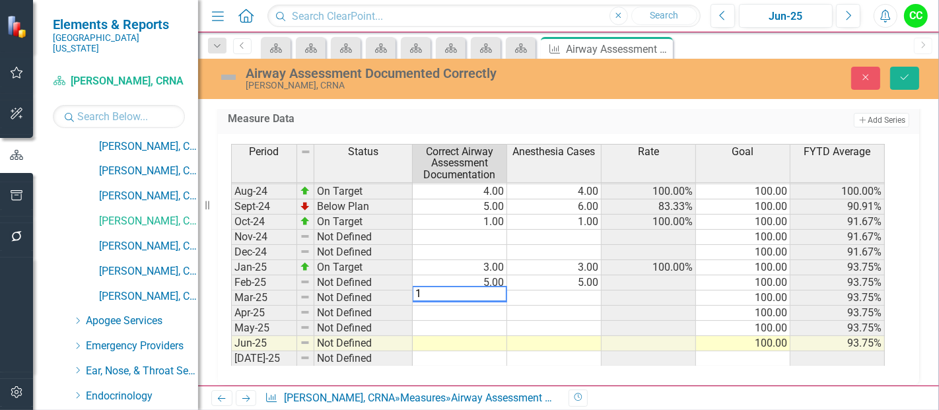
type textarea "10"
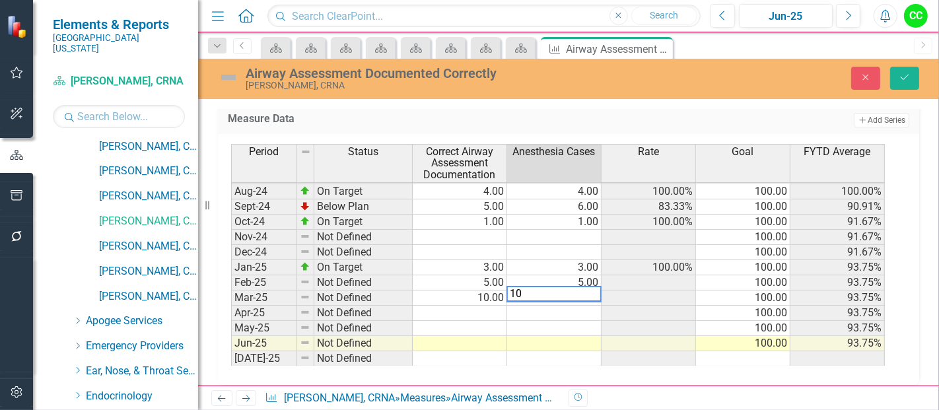
type textarea "3"
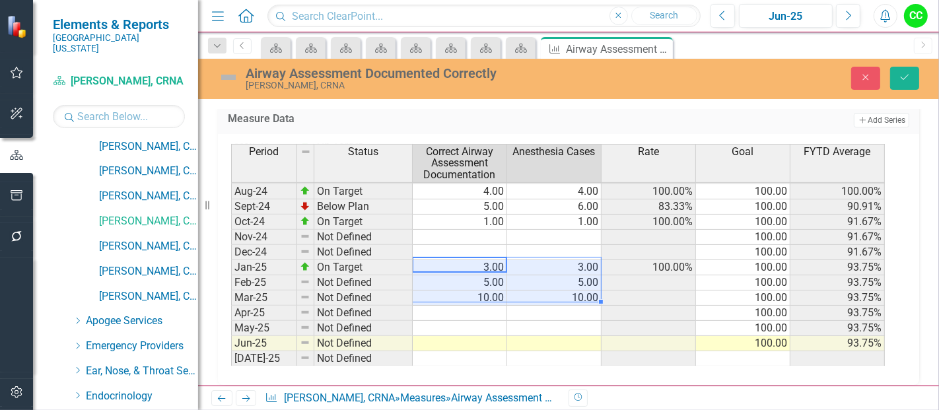
drag, startPoint x: 492, startPoint y: 262, endPoint x: 543, endPoint y: 285, distance: 56.2
click at [543, 285] on tbody "Sep-23 On Target 2.00 2.00 100.00% 100.00 100.00% Oct-23 On Target 4.00 4.00 10…" at bounding box center [558, 275] width 654 height 517
click at [901, 80] on icon "Save" at bounding box center [905, 77] width 12 height 9
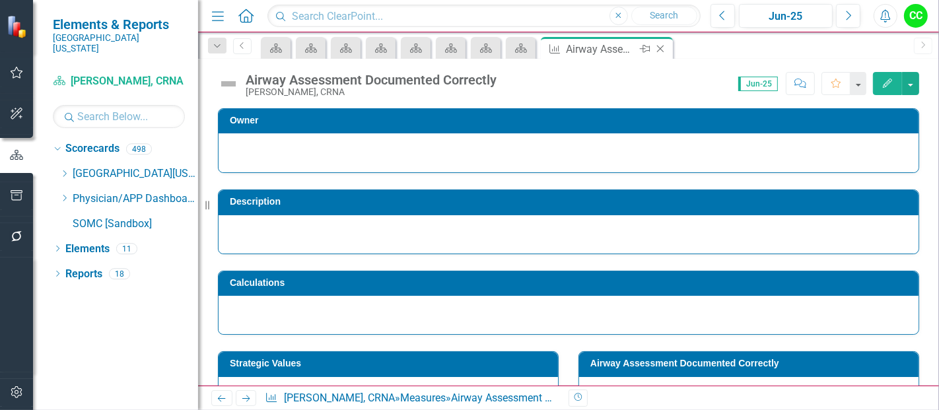
click at [659, 49] on icon at bounding box center [660, 49] width 7 height 7
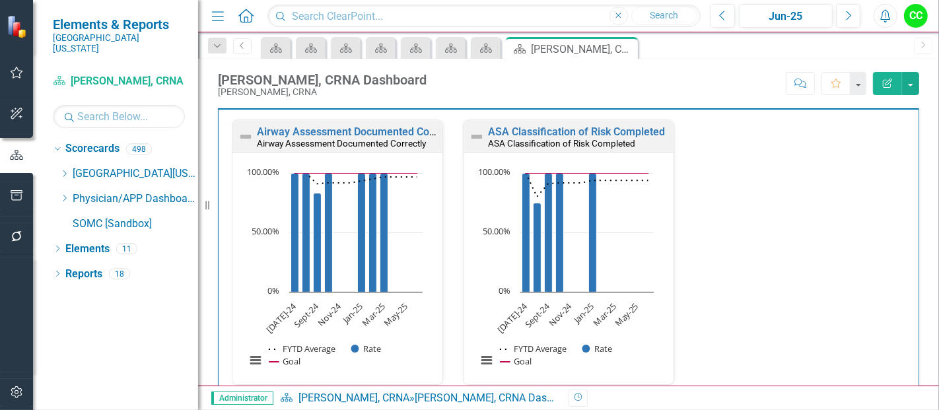
scroll to position [388, 0]
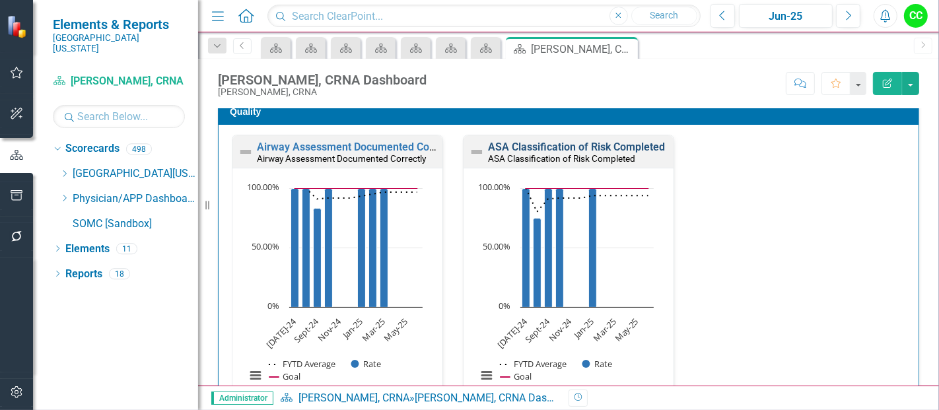
click at [573, 142] on link "ASA Classification of Risk Completed" at bounding box center [576, 147] width 177 height 13
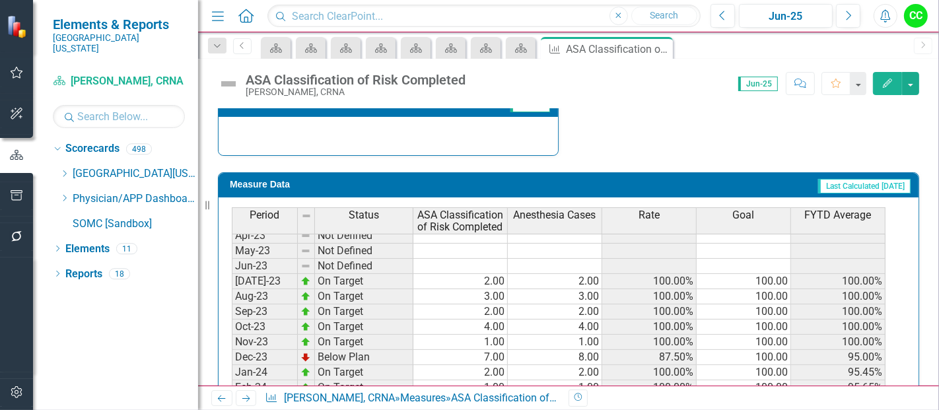
scroll to position [204, 0]
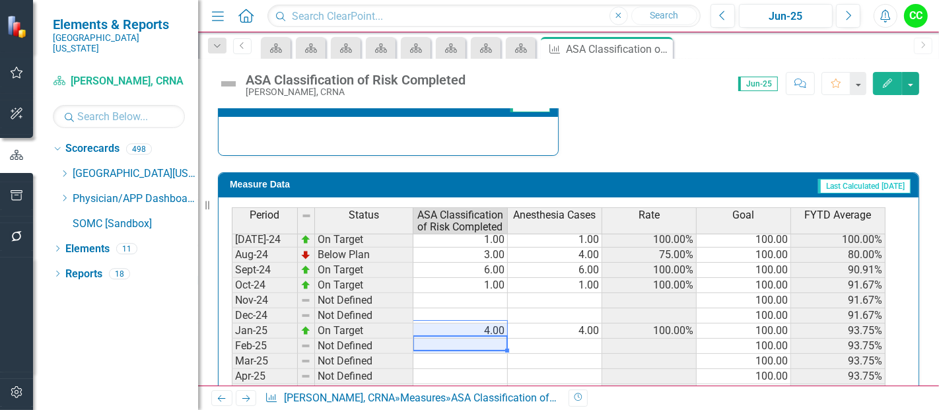
click at [481, 328] on tbody "Oct-23 On Target 4.00 4.00 100.00% 100.00 100.00% Nov-23 On Target 1.00 1.00 10…" at bounding box center [559, 330] width 654 height 471
click at [490, 324] on td "4.00" at bounding box center [460, 331] width 94 height 15
click at [489, 326] on td "4.00" at bounding box center [460, 331] width 94 height 15
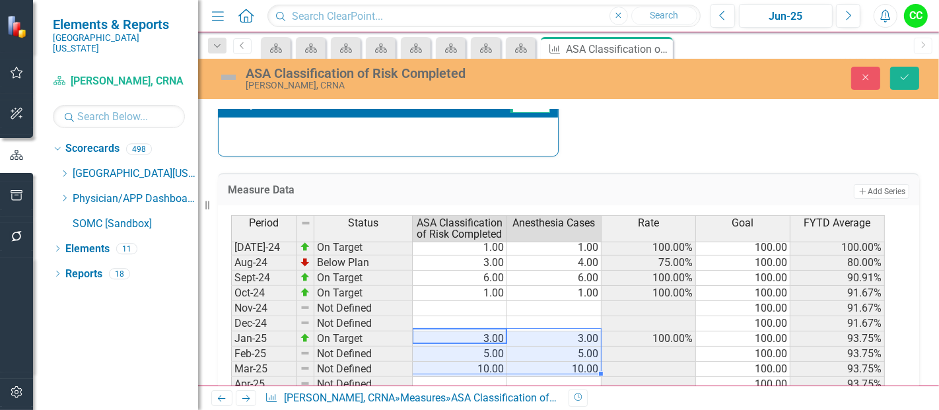
type textarea "3"
click at [912, 74] on button "Save" at bounding box center [904, 78] width 29 height 23
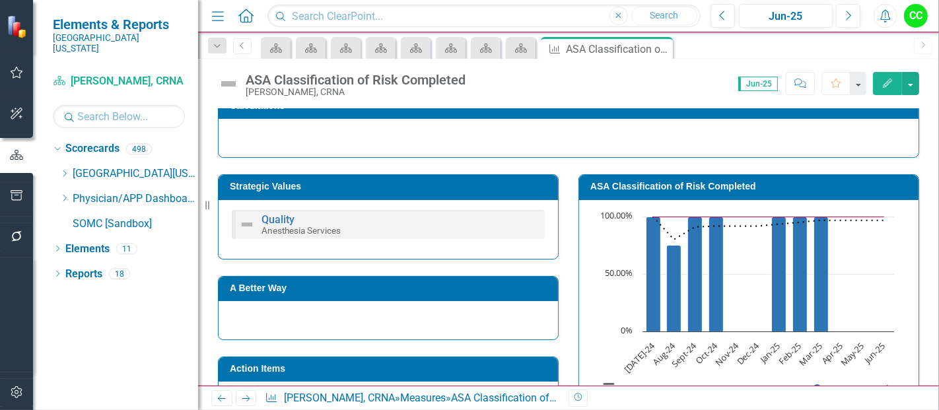
scroll to position [182, 0]
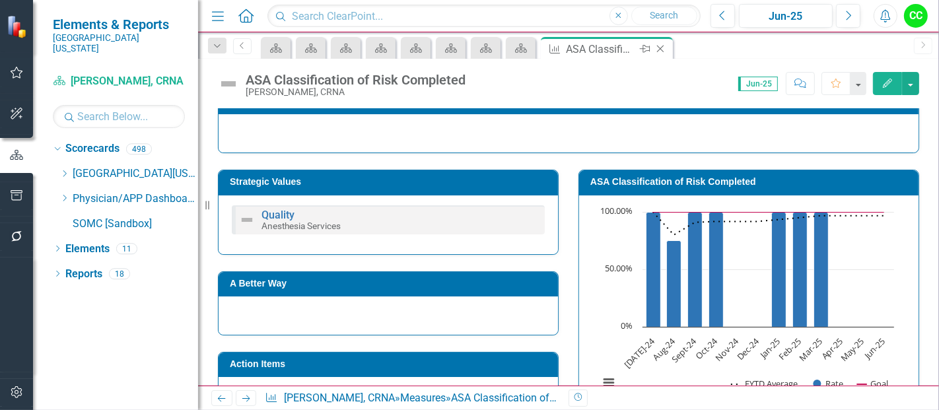
click at [660, 48] on icon at bounding box center [660, 49] width 7 height 7
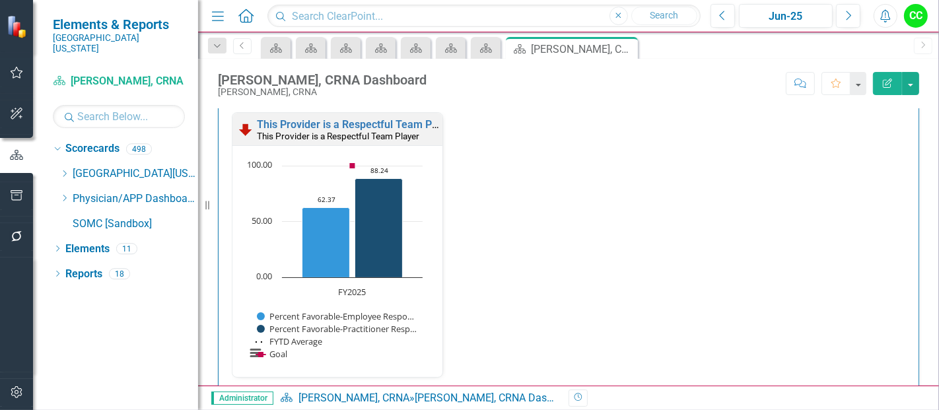
scroll to position [1447, 0]
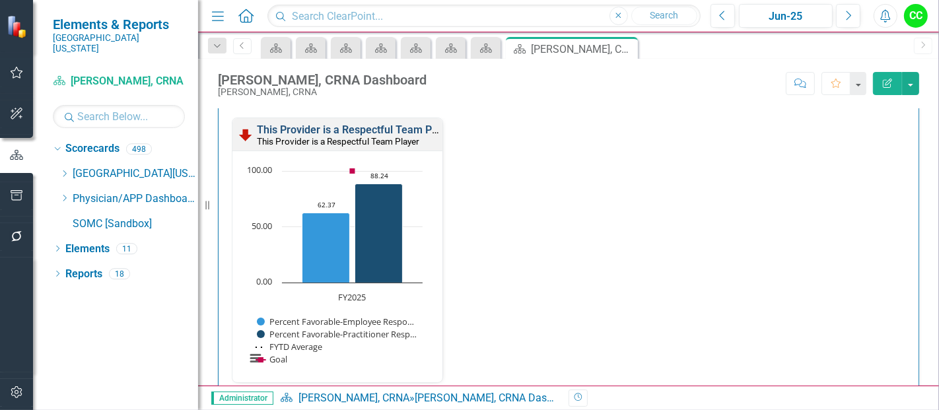
click at [392, 127] on link "This Provider is a Respectful Team Player" at bounding box center [356, 129] width 199 height 13
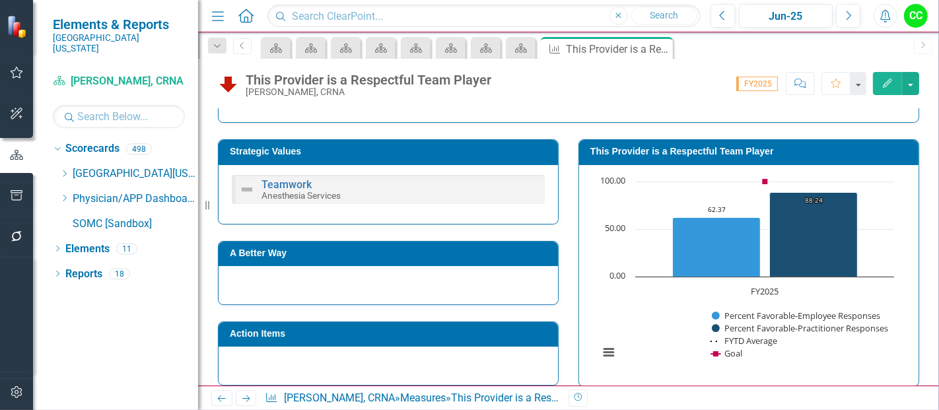
scroll to position [289, 0]
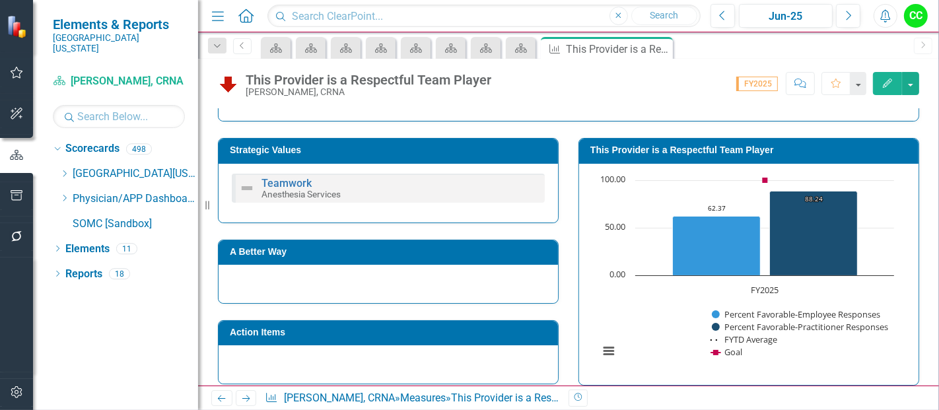
click at [764, 150] on h3 "This Provider is a Respectful Team Player" at bounding box center [751, 150] width 322 height 10
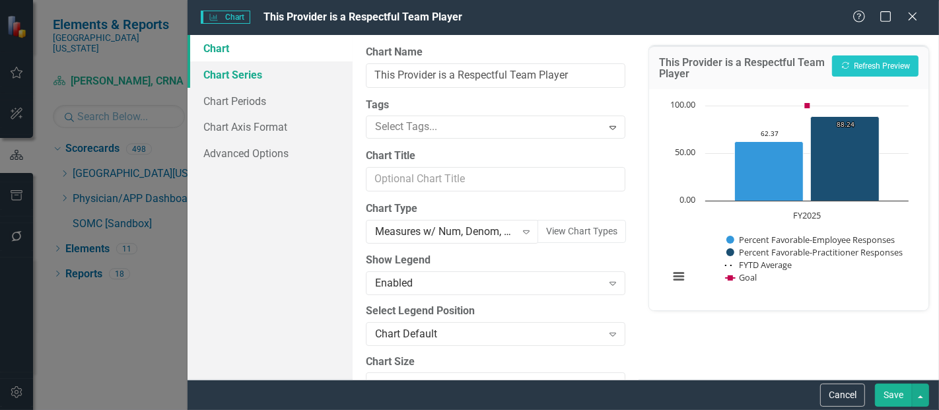
click at [227, 77] on link "Chart Series" at bounding box center [270, 74] width 165 height 26
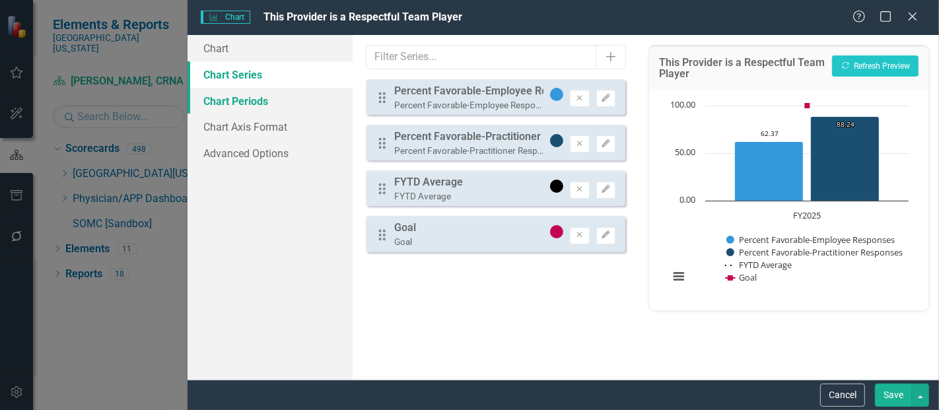
click at [295, 104] on link "Chart Periods" at bounding box center [270, 101] width 165 height 26
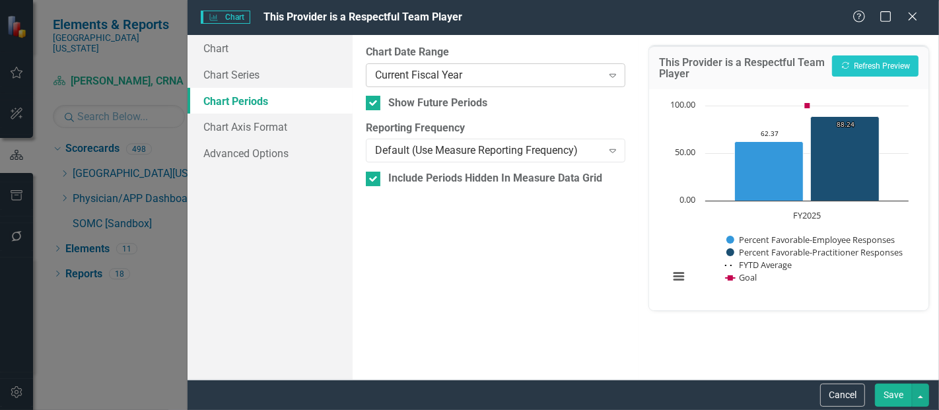
click at [452, 85] on div "Current Fiscal Year Expand" at bounding box center [496, 75] width 260 height 24
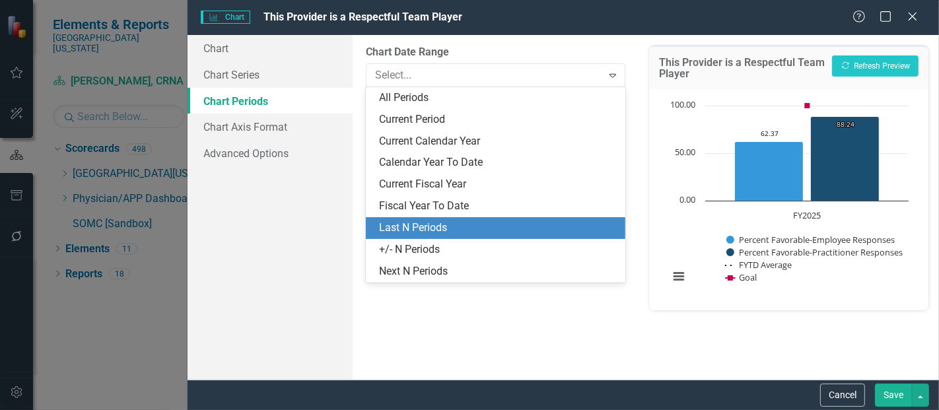
click at [430, 227] on div "Last N Periods" at bounding box center [498, 228] width 238 height 15
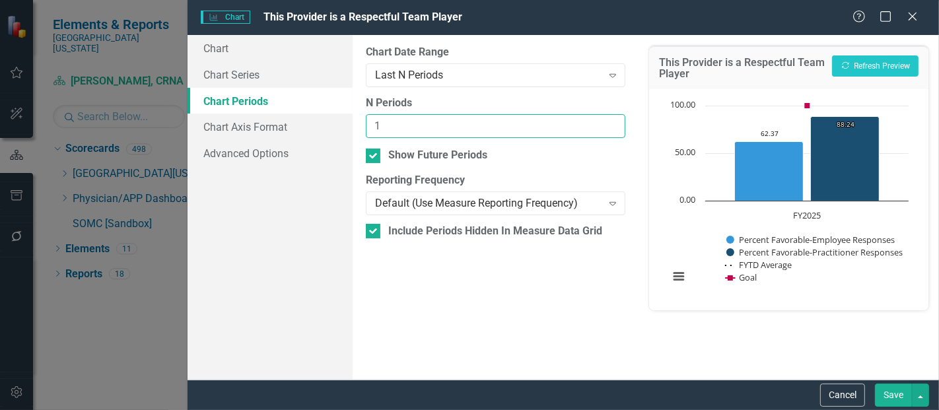
click at [614, 124] on input "1" at bounding box center [496, 126] width 260 height 24
type input "2"
click at [614, 124] on input "2" at bounding box center [496, 126] width 260 height 24
click at [894, 394] on button "Save" at bounding box center [893, 395] width 37 height 23
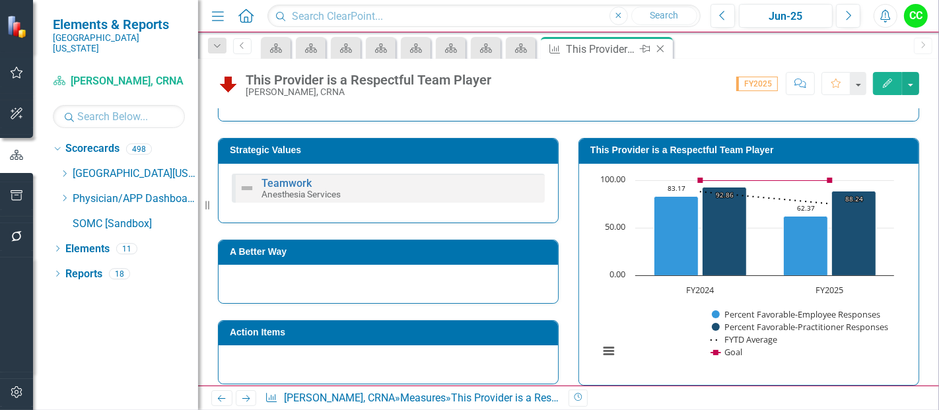
click at [664, 46] on icon "Close" at bounding box center [660, 49] width 13 height 11
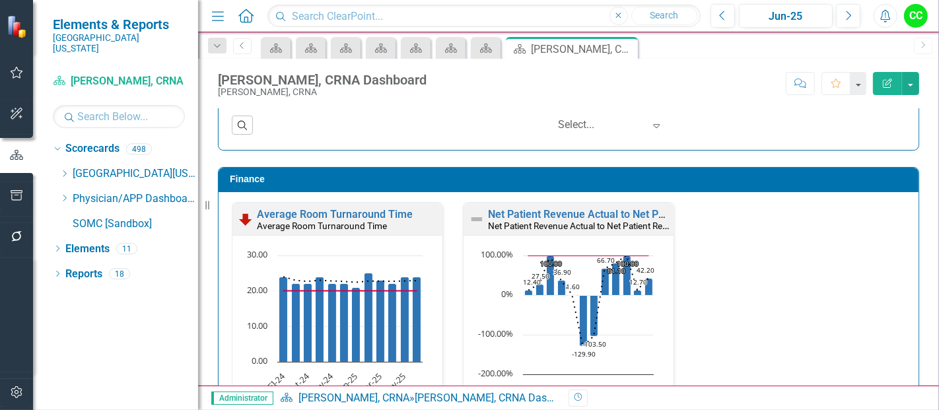
scroll to position [1737, 0]
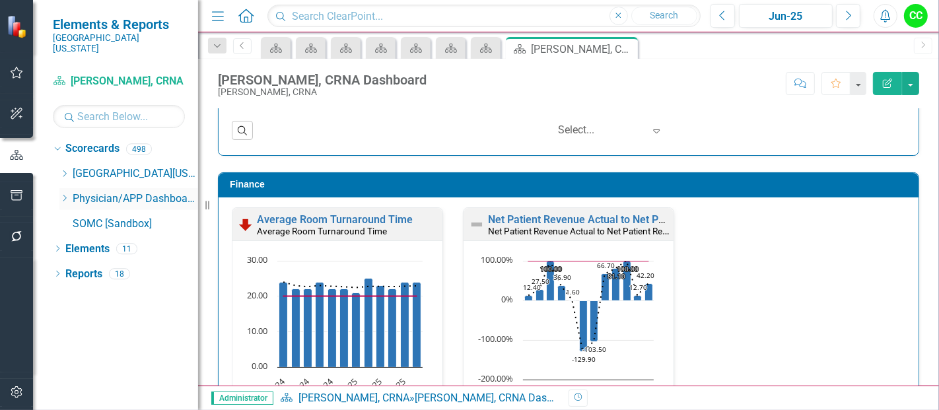
click at [64, 194] on icon "Dropdown" at bounding box center [64, 198] width 10 height 8
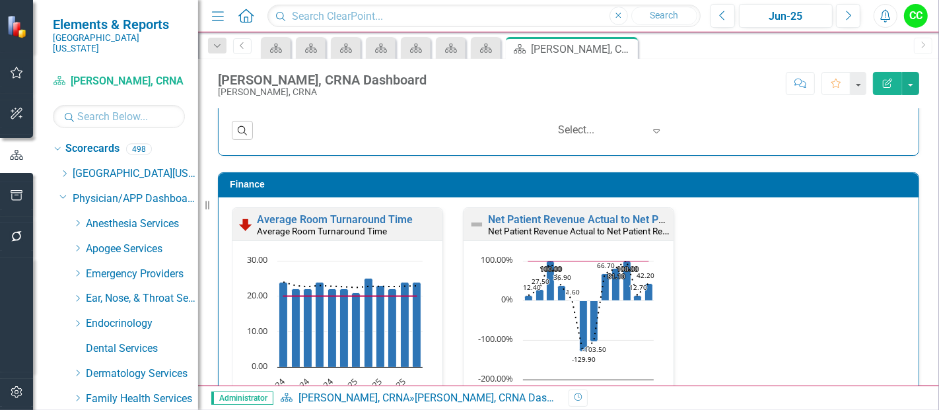
click at [71, 213] on div "Dropdown Anesthesia Services" at bounding box center [128, 225] width 139 height 25
click at [77, 219] on icon "Dropdown" at bounding box center [78, 223] width 10 height 8
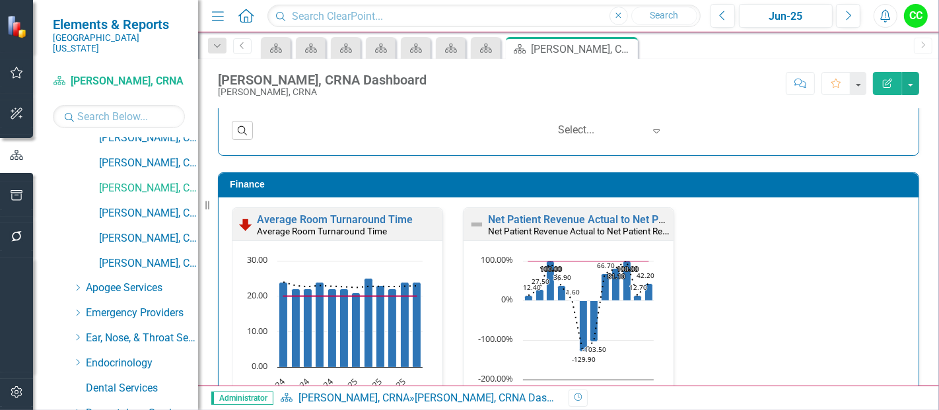
scroll to position [487, 0]
click at [161, 205] on link "[PERSON_NAME], CRNA" at bounding box center [148, 212] width 99 height 15
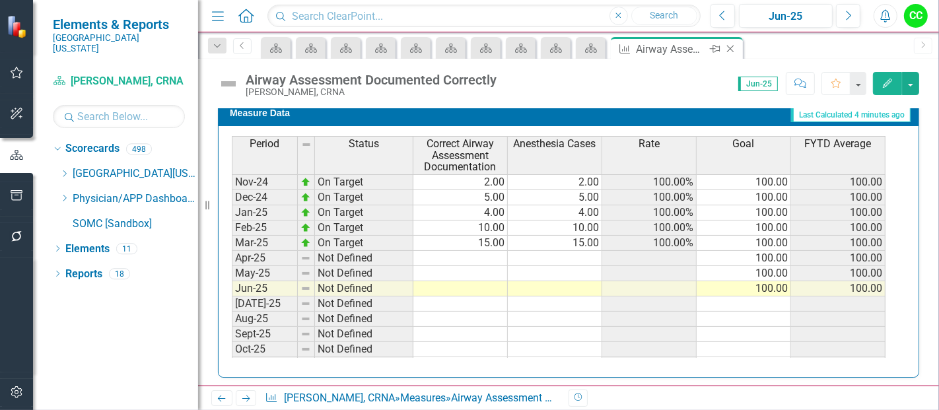
click at [727, 44] on icon "Close" at bounding box center [730, 49] width 13 height 11
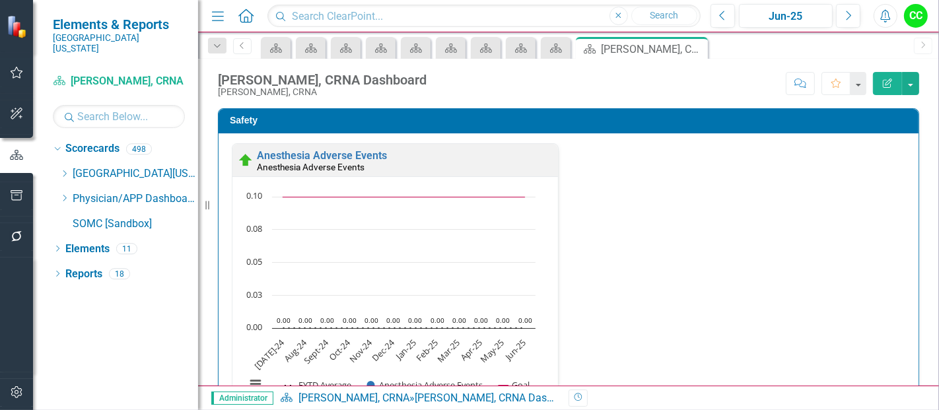
scroll to position [359, 0]
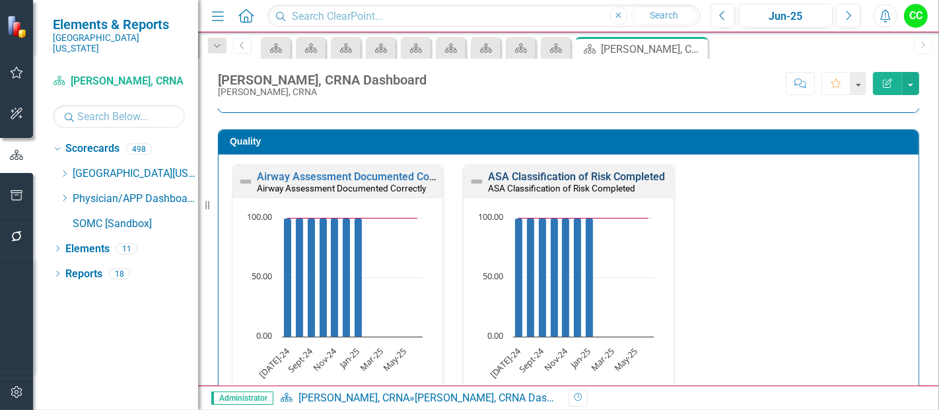
click at [580, 170] on link "ASA Classification of Risk Completed" at bounding box center [576, 176] width 177 height 13
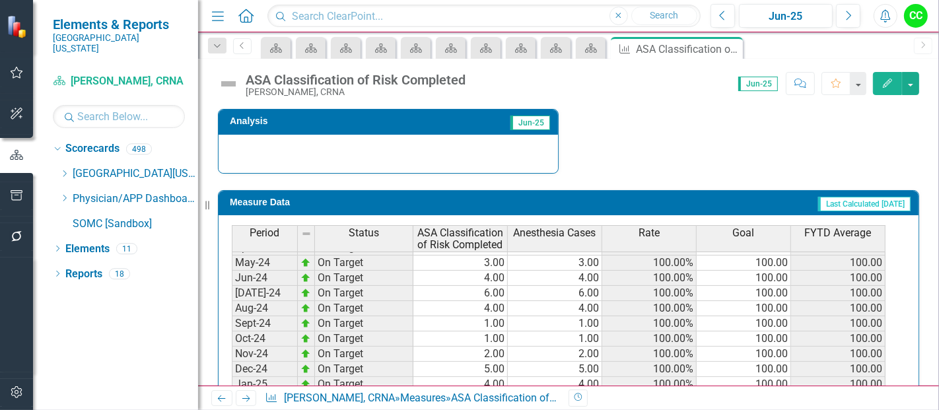
scroll to position [339, 0]
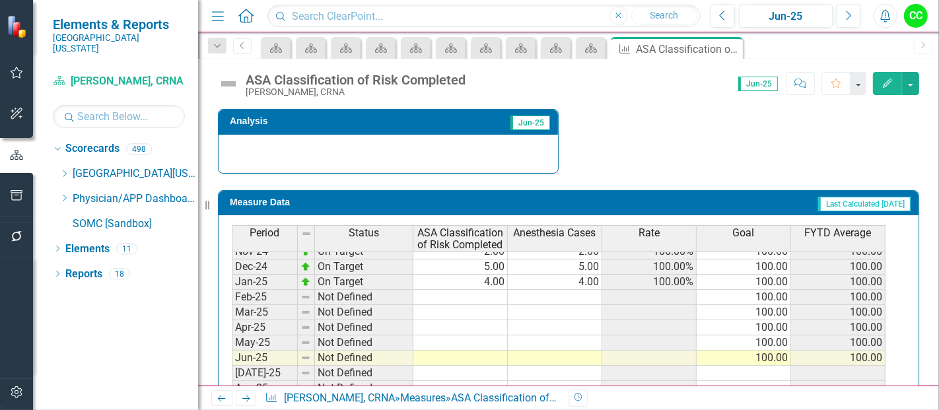
click at [482, 295] on tbody "Oct-23 On Target 9.00 9.00 100.00% 100.00 100.00 Nov-23 On Target 2.00 2.00 100…" at bounding box center [559, 281] width 654 height 471
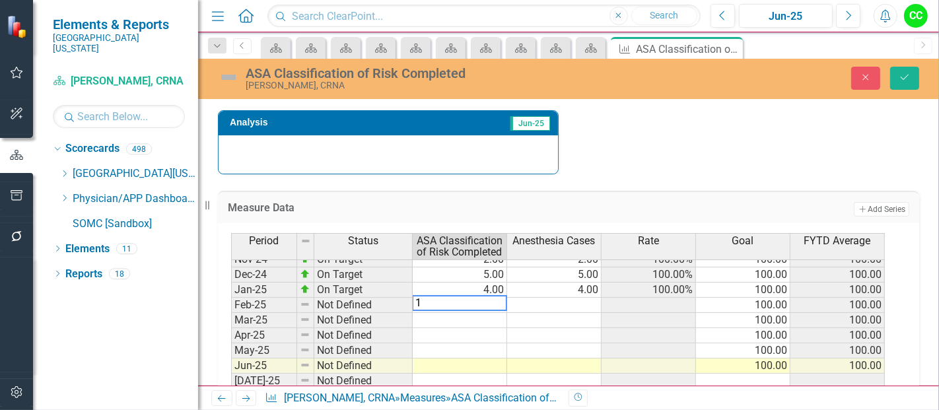
type textarea "10"
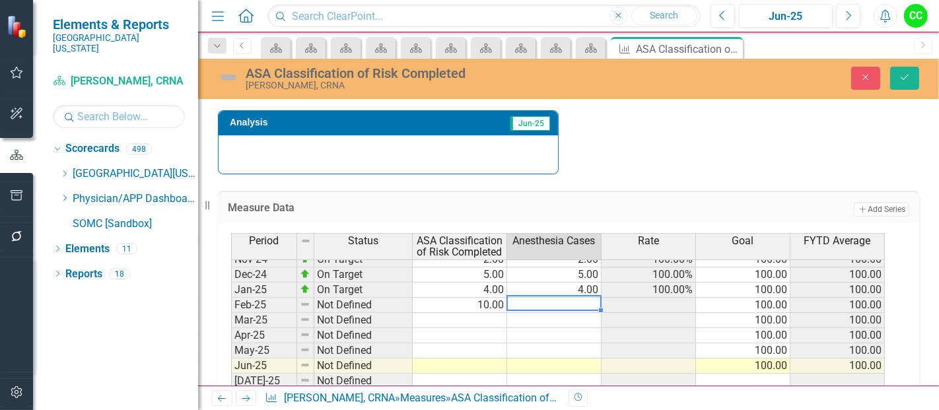
type textarea "10"
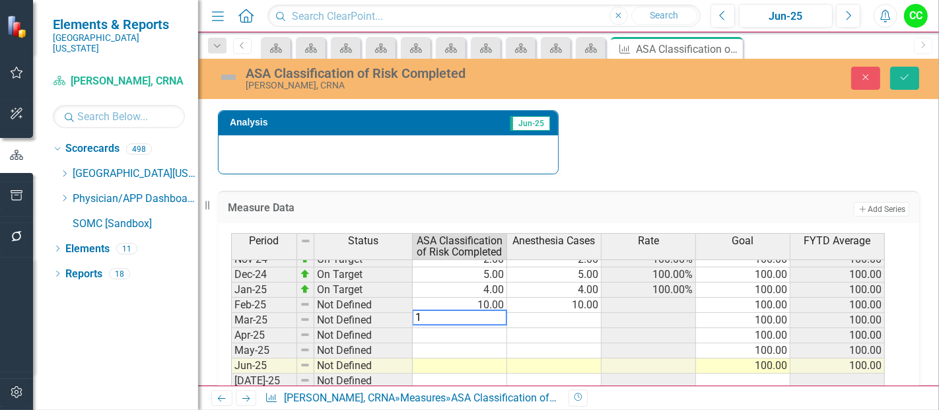
type textarea "15"
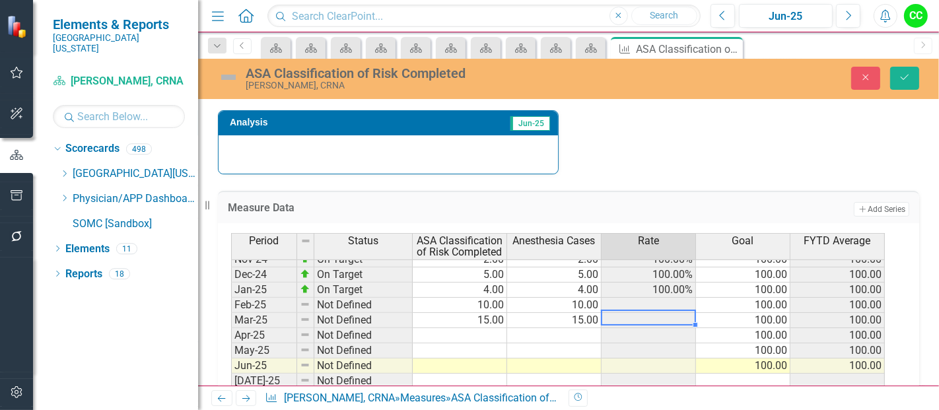
type textarea "15"
click at [913, 88] on button "Save" at bounding box center [904, 78] width 29 height 23
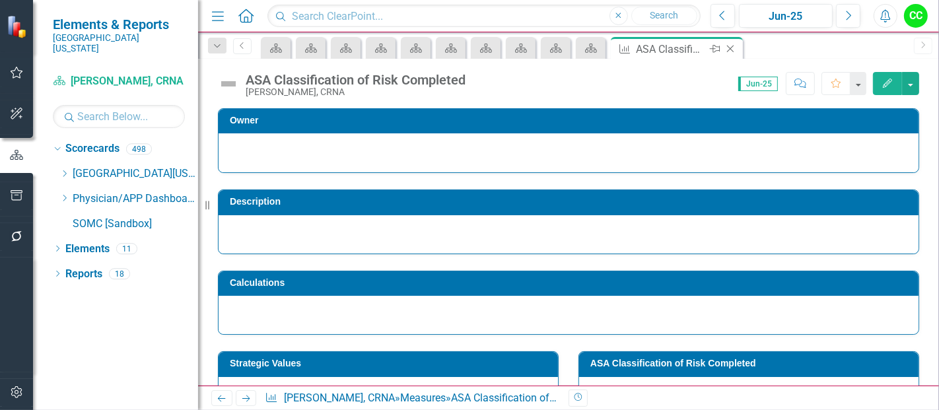
click at [732, 50] on icon "Close" at bounding box center [730, 49] width 13 height 11
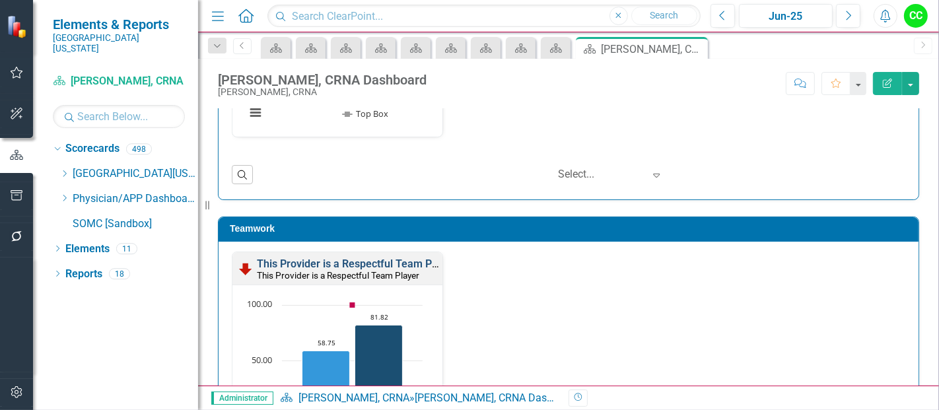
click at [358, 258] on link "This Provider is a Respectful Team Player" at bounding box center [356, 264] width 199 height 13
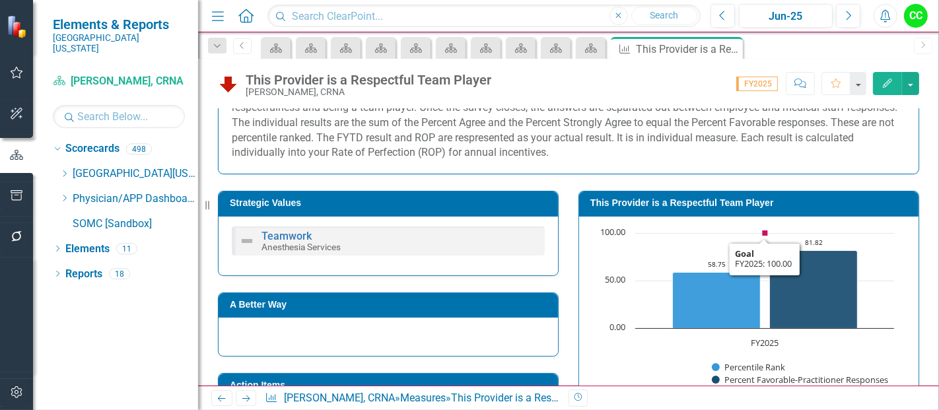
click at [776, 205] on h3 "This Provider is a Respectful Team Player" at bounding box center [751, 203] width 322 height 10
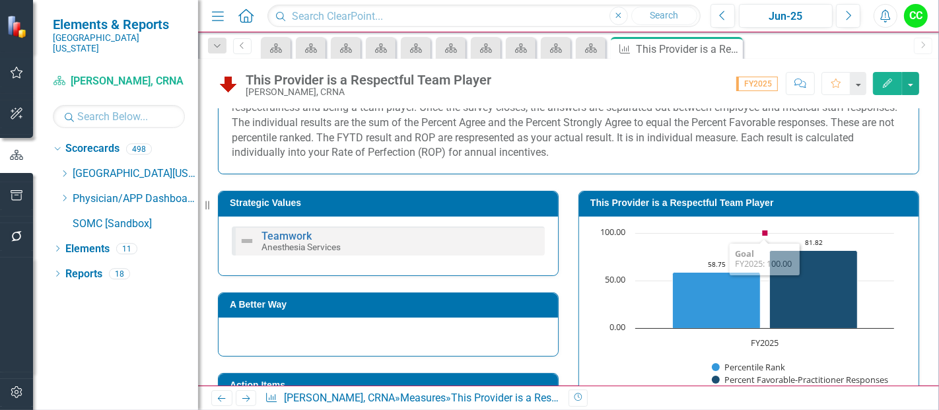
click at [776, 205] on h3 "This Provider is a Respectful Team Player" at bounding box center [751, 203] width 322 height 10
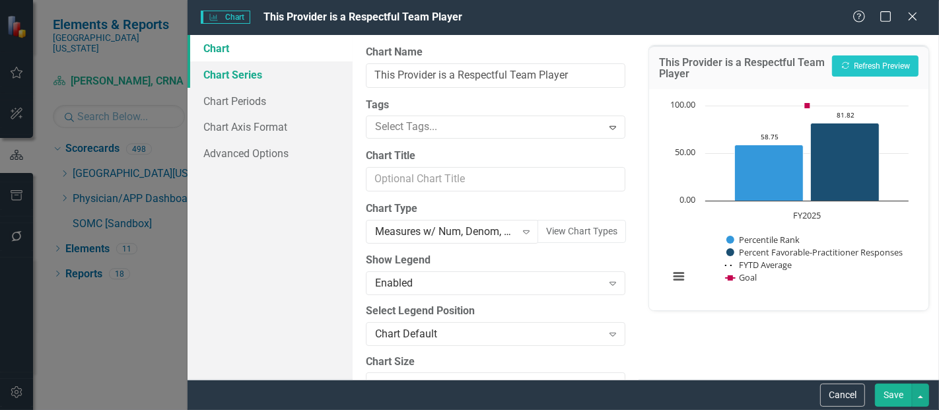
click at [228, 76] on link "Chart Series" at bounding box center [270, 74] width 165 height 26
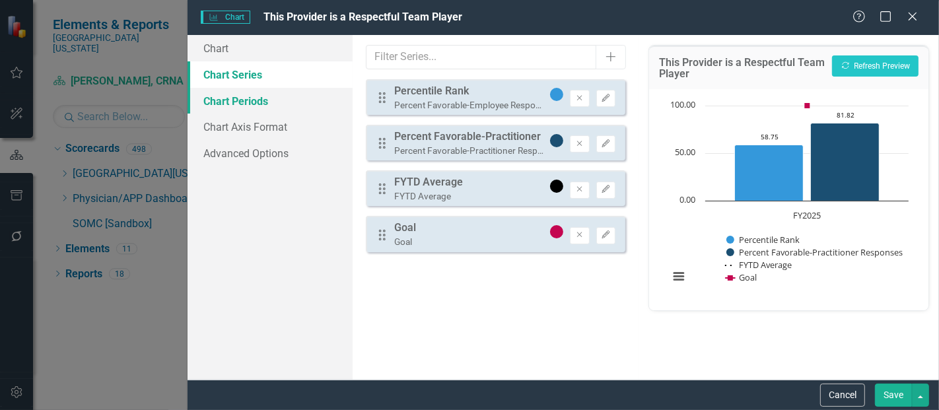
click at [269, 97] on link "Chart Periods" at bounding box center [270, 101] width 165 height 26
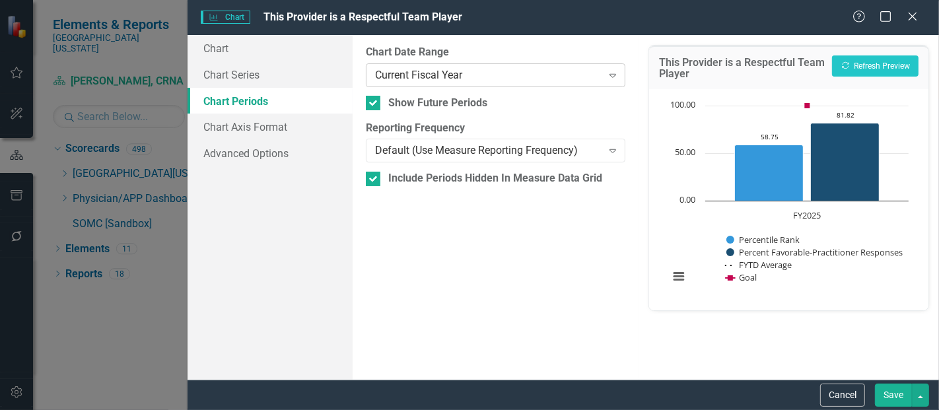
click at [485, 74] on div "Current Fiscal Year" at bounding box center [488, 74] width 226 height 15
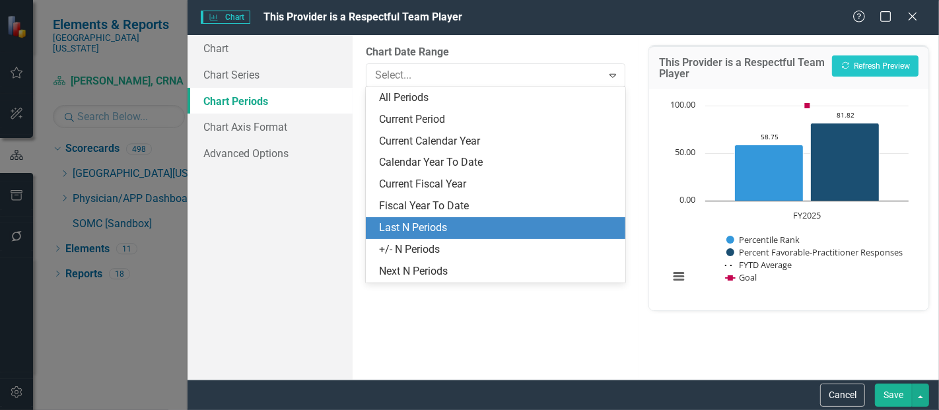
click at [424, 226] on div "Last N Periods" at bounding box center [498, 228] width 238 height 15
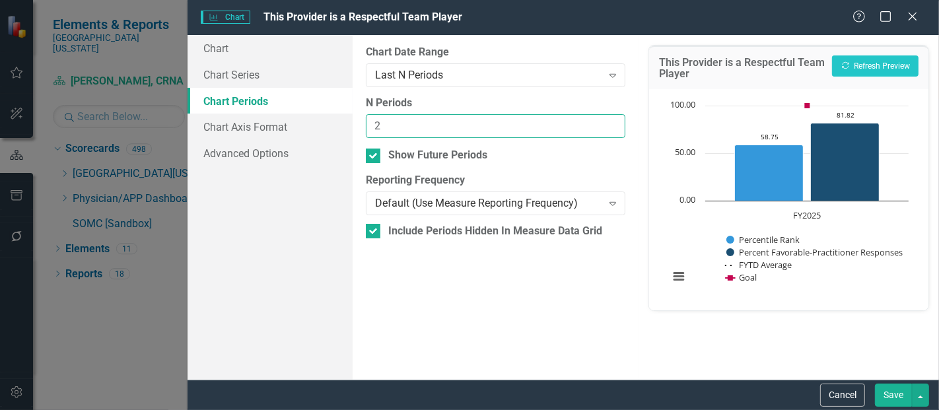
type input "2"
click at [608, 123] on input "2" at bounding box center [496, 126] width 260 height 24
click at [895, 390] on button "Save" at bounding box center [893, 395] width 37 height 23
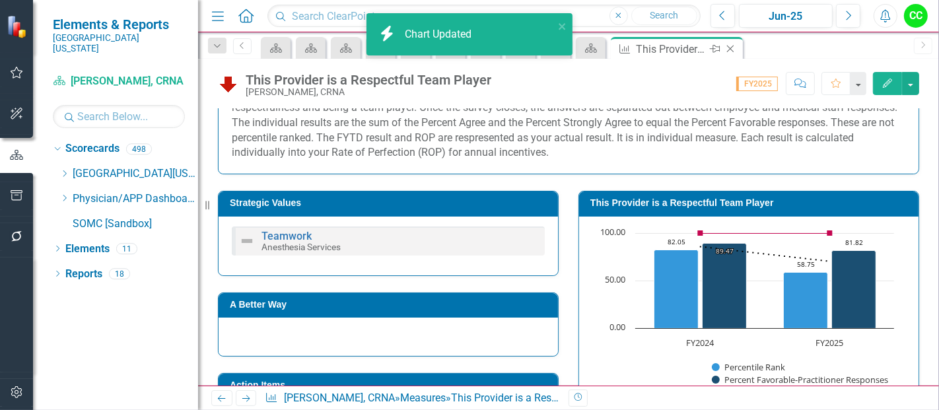
click at [730, 47] on icon "Close" at bounding box center [730, 49] width 13 height 11
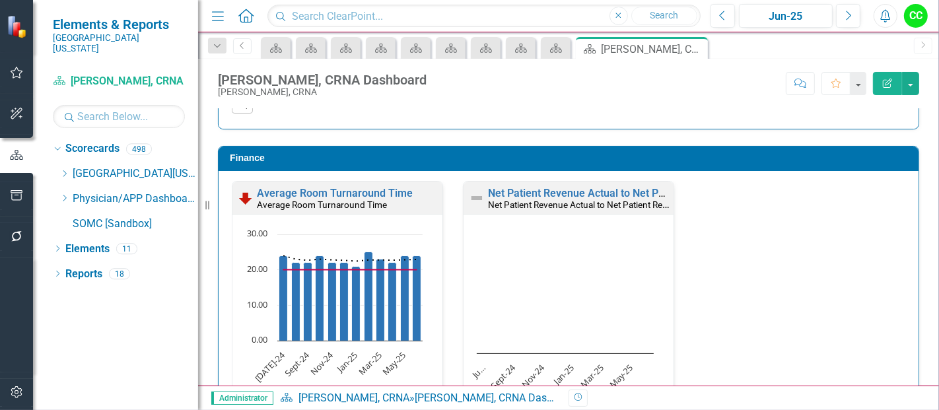
scroll to position [1, 0]
click at [64, 194] on icon "Dropdown" at bounding box center [64, 198] width 10 height 8
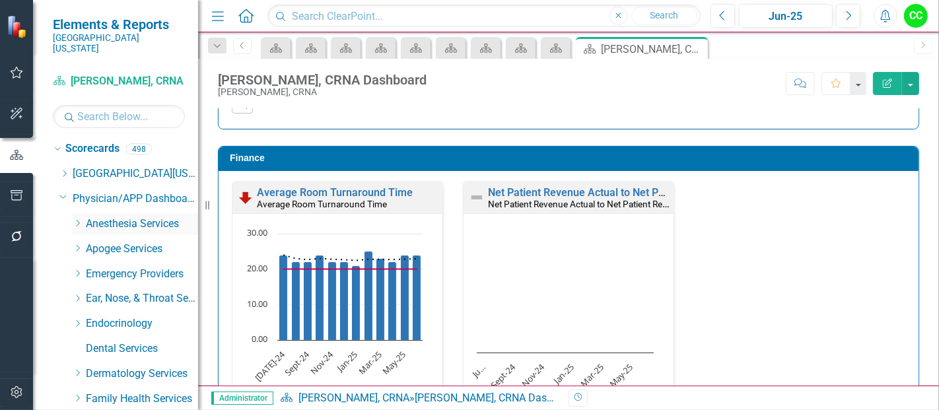
click at [76, 219] on div "Dropdown" at bounding box center [78, 224] width 10 height 11
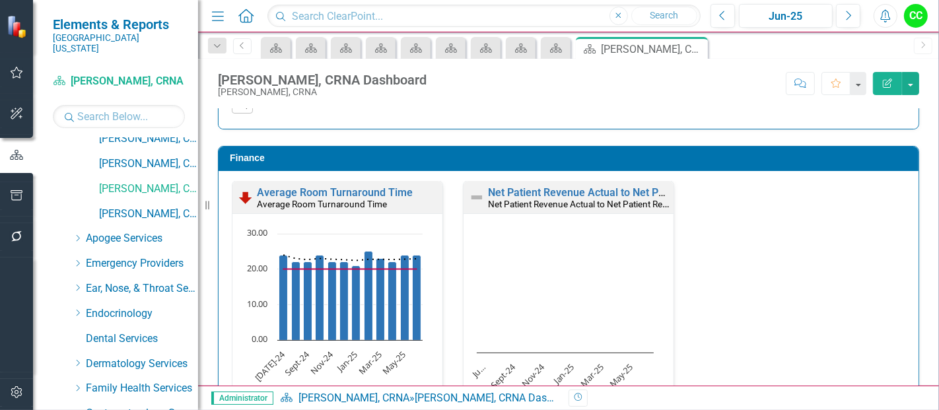
scroll to position [534, 0]
click at [141, 208] on link "[PERSON_NAME], CRNA" at bounding box center [148, 215] width 99 height 15
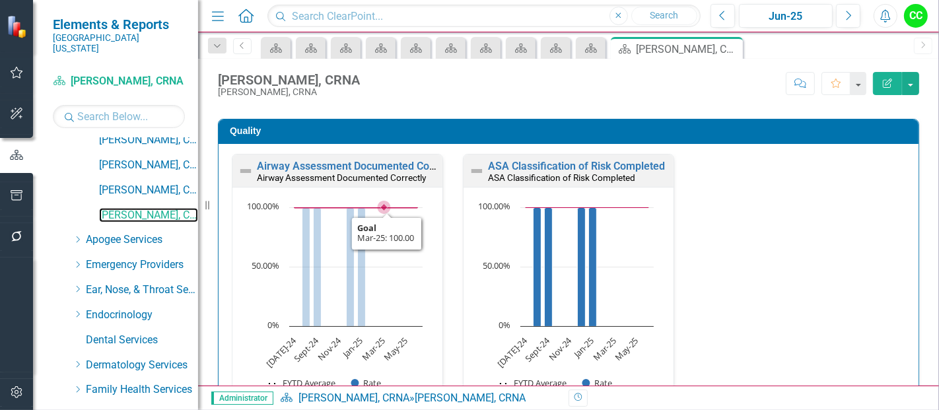
scroll to position [370, 0]
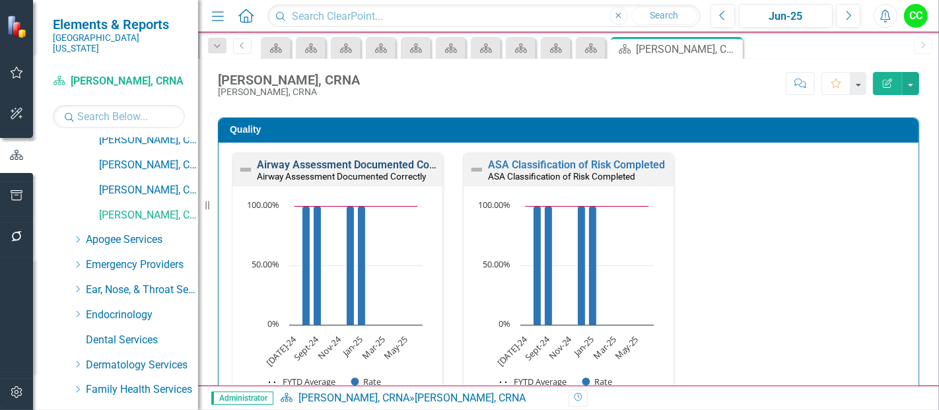
click at [398, 161] on link "Airway Assessment Documented Correctly" at bounding box center [358, 164] width 203 height 13
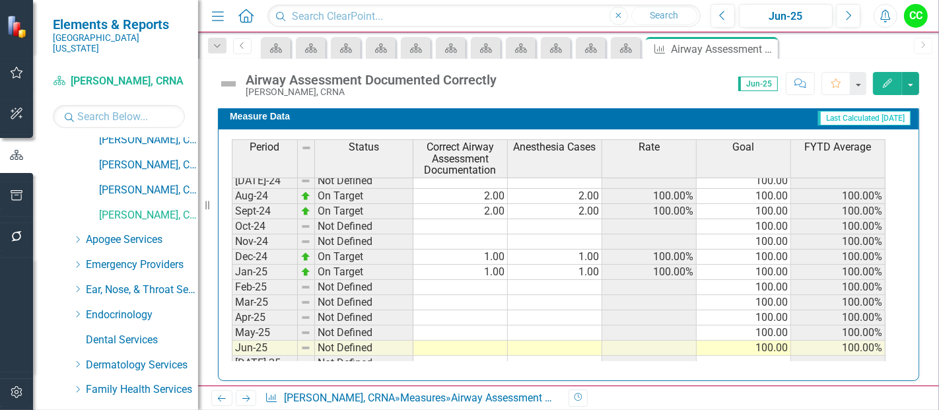
scroll to position [371, 0]
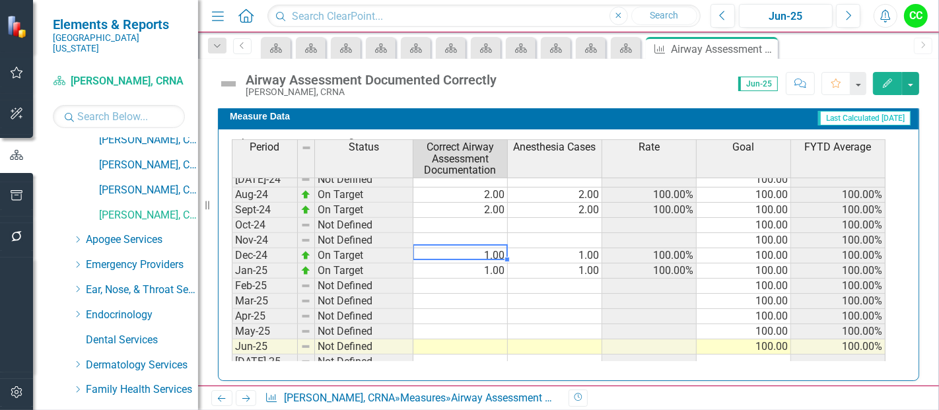
click at [495, 248] on td "1.00" at bounding box center [460, 255] width 94 height 15
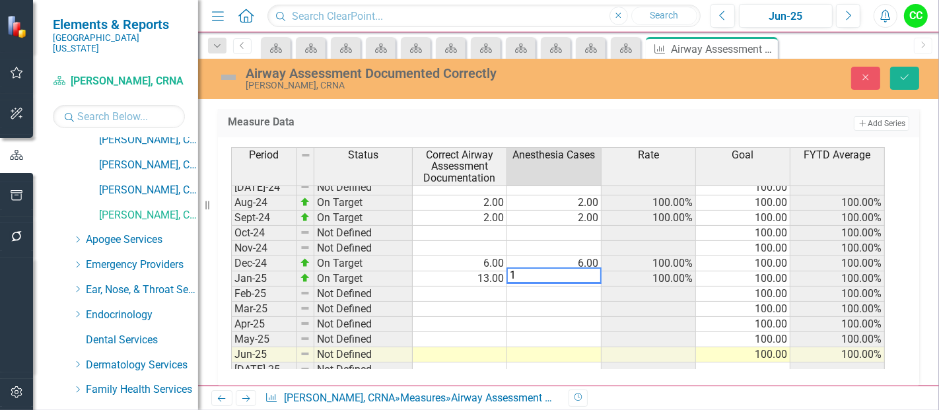
type textarea "13"
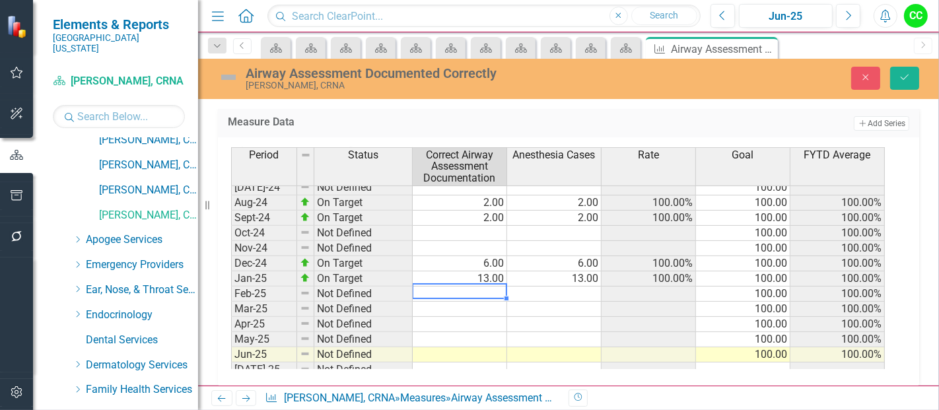
type textarea "5"
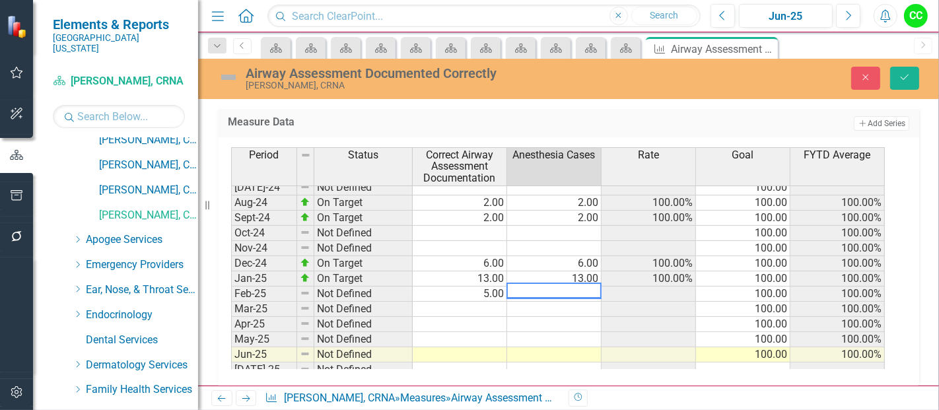
type textarea "5"
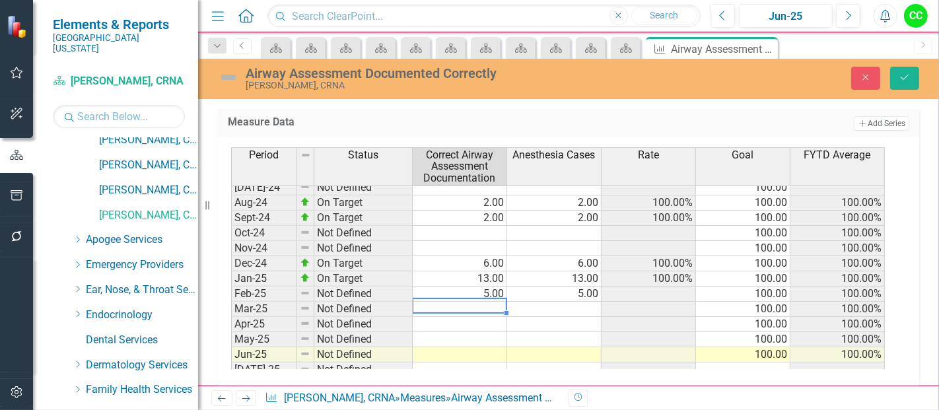
type textarea "7"
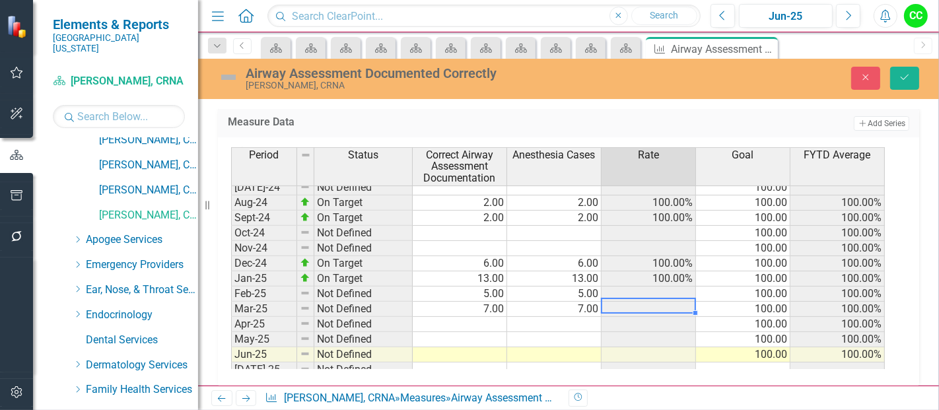
type textarea "7"
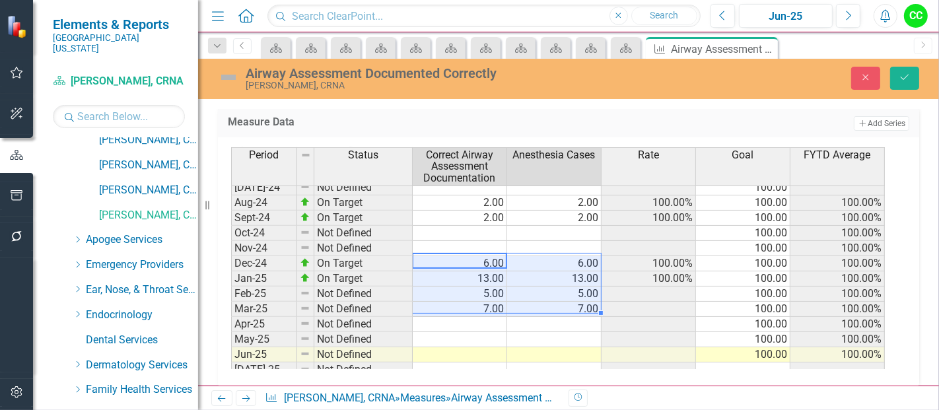
drag, startPoint x: 475, startPoint y: 261, endPoint x: 534, endPoint y: 300, distance: 70.9
click at [534, 300] on tbody "Oct-23 On Target 4.00 4.00 100.00% 100.00 100.00% Nov-23 On Target 6.00 6.00 10…" at bounding box center [558, 278] width 654 height 471
drag, startPoint x: 912, startPoint y: 78, endPoint x: 893, endPoint y: 82, distance: 18.9
click at [893, 82] on button "Save" at bounding box center [904, 78] width 29 height 23
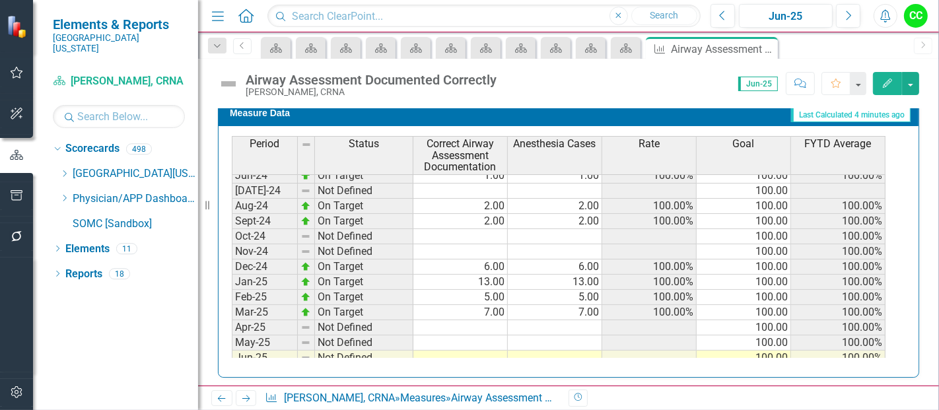
scroll to position [357, 0]
click at [760, 47] on icon "Close" at bounding box center [765, 49] width 13 height 11
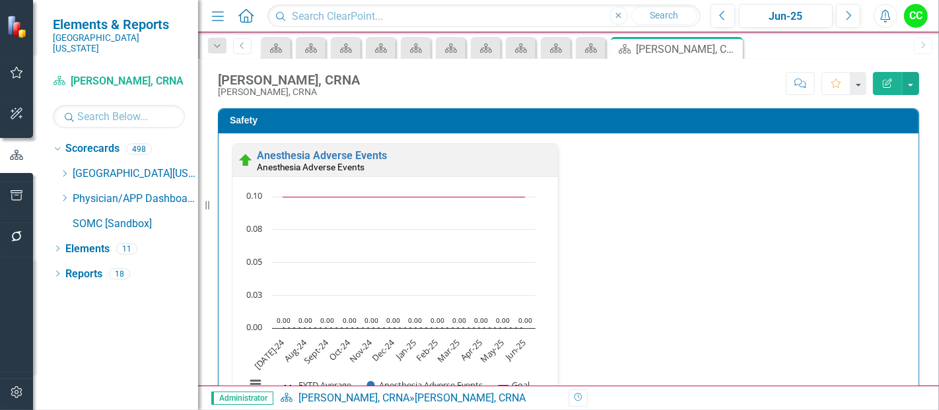
scroll to position [1, 0]
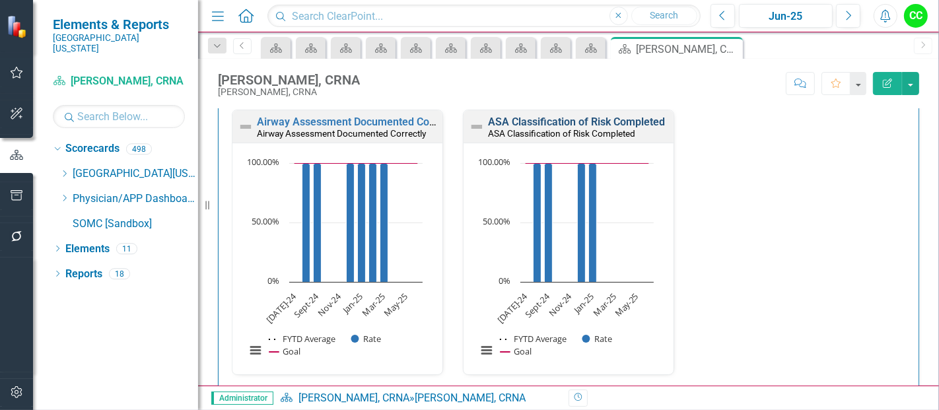
click at [548, 128] on link "ASA Classification of Risk Completed" at bounding box center [576, 122] width 177 height 13
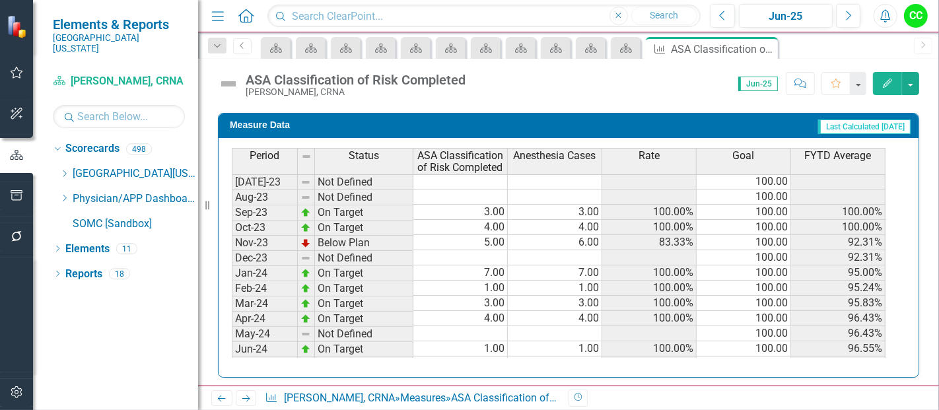
scroll to position [184, 0]
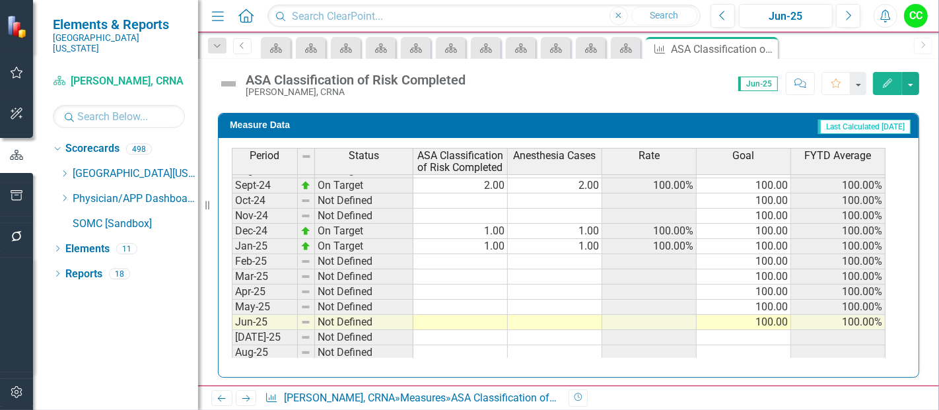
click at [491, 225] on tbody "Jun-23 Not Defined Jul-23 Not Defined 100.00 Aug-23 Not Defined 100.00 Sep-23 O…" at bounding box center [559, 170] width 654 height 441
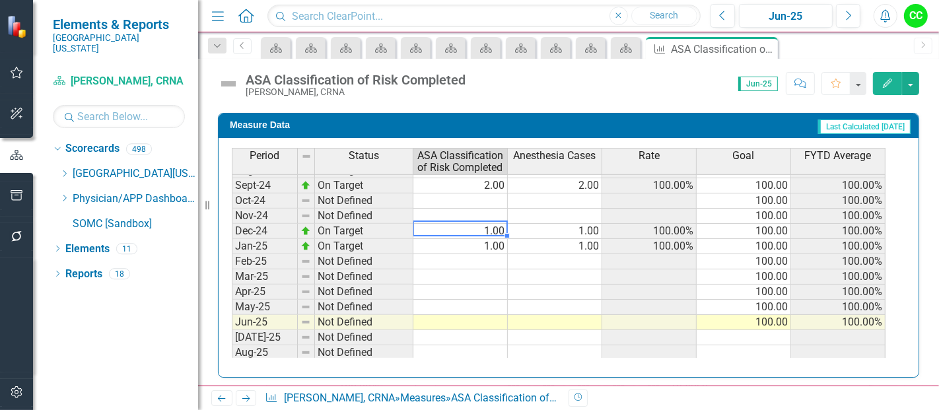
type textarea "6"
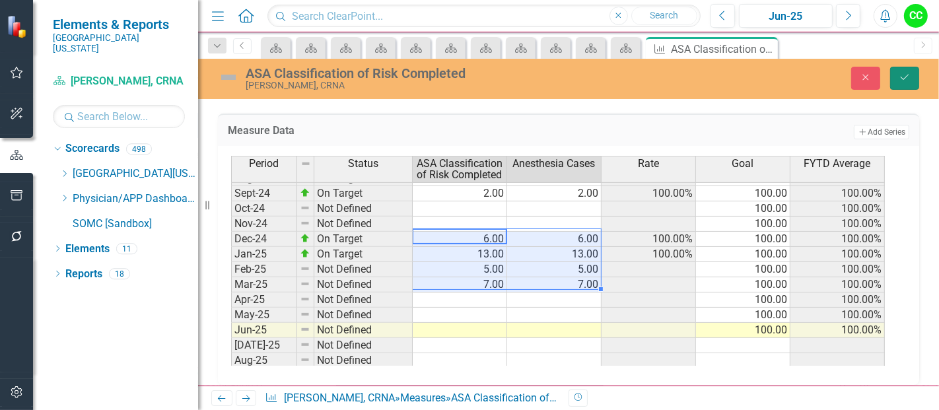
click at [911, 75] on button "Save" at bounding box center [904, 78] width 29 height 23
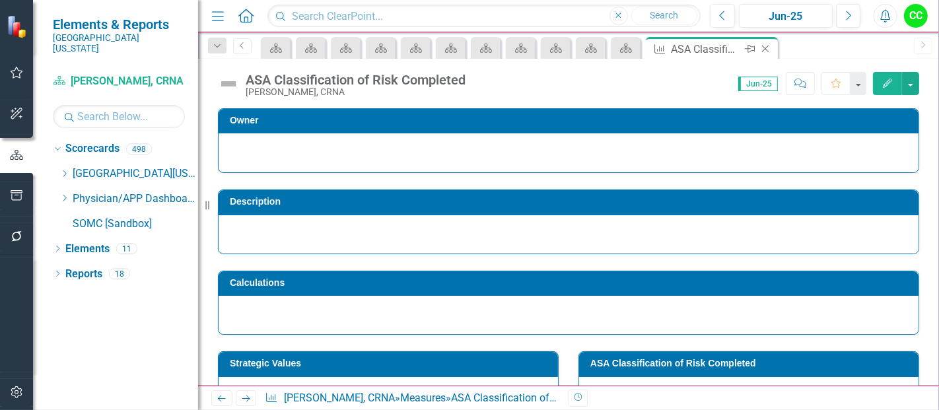
click at [765, 50] on icon "Close" at bounding box center [765, 49] width 13 height 11
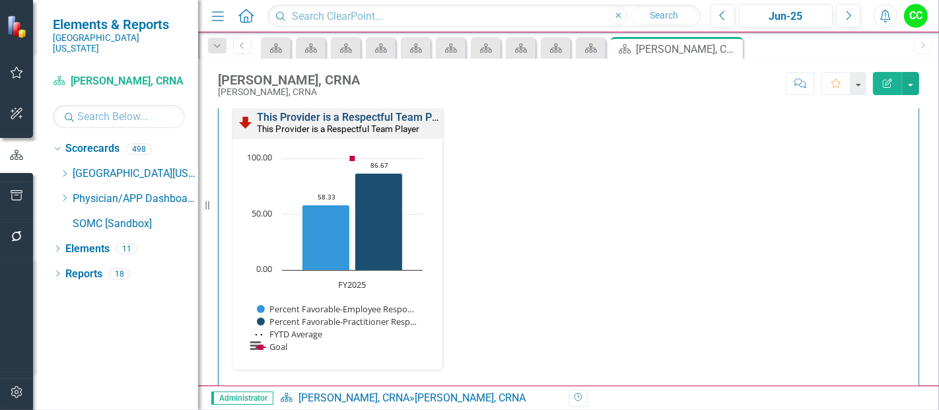
click at [394, 112] on link "This Provider is a Respectful Team Player" at bounding box center [356, 117] width 199 height 13
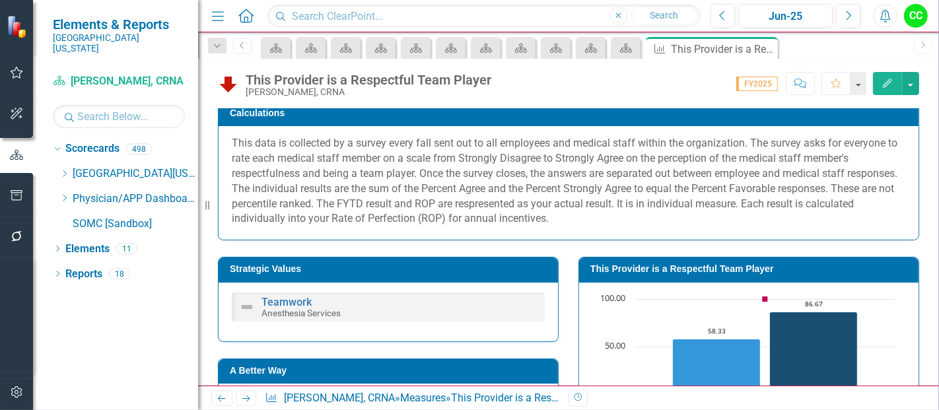
click at [713, 274] on td "This Provider is a Respectful Team Player" at bounding box center [751, 271] width 322 height 20
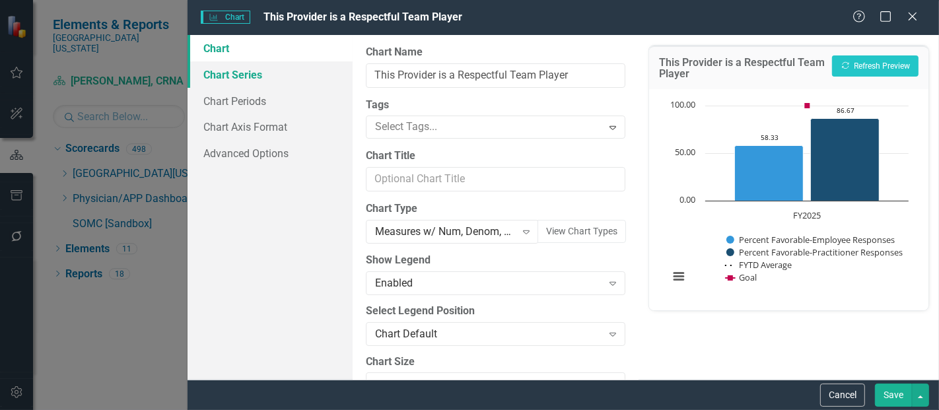
click at [249, 73] on link "Chart Series" at bounding box center [270, 74] width 165 height 26
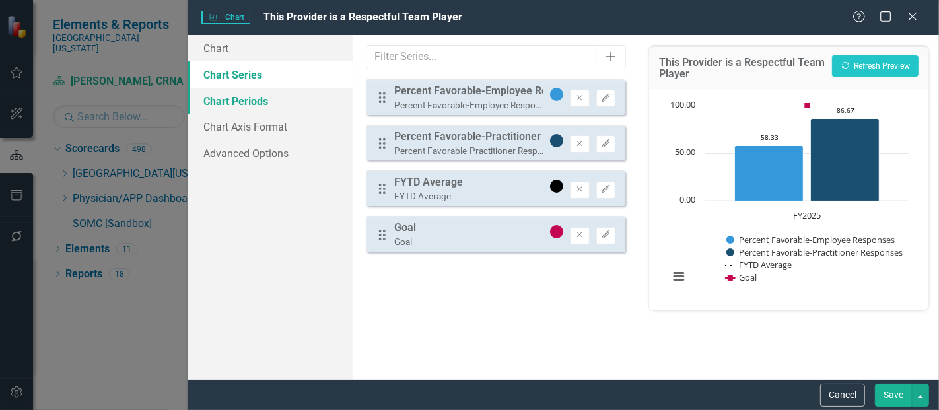
click at [262, 92] on link "Chart Periods" at bounding box center [270, 101] width 165 height 26
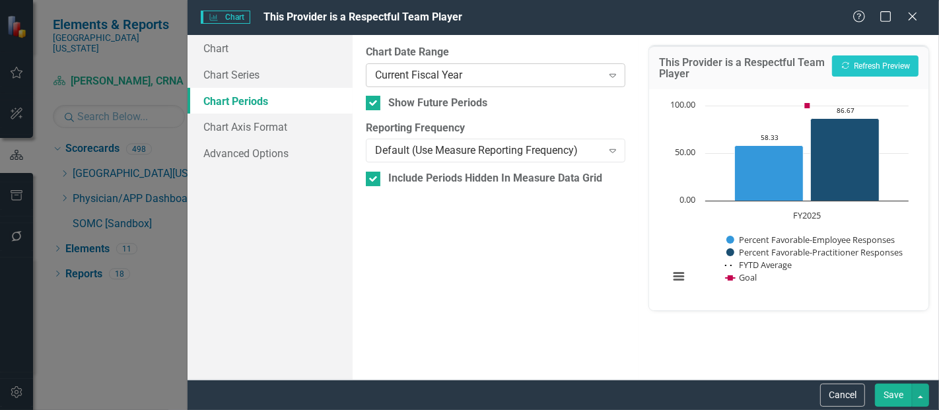
click at [505, 63] on div "Current Fiscal Year Expand" at bounding box center [496, 75] width 260 height 24
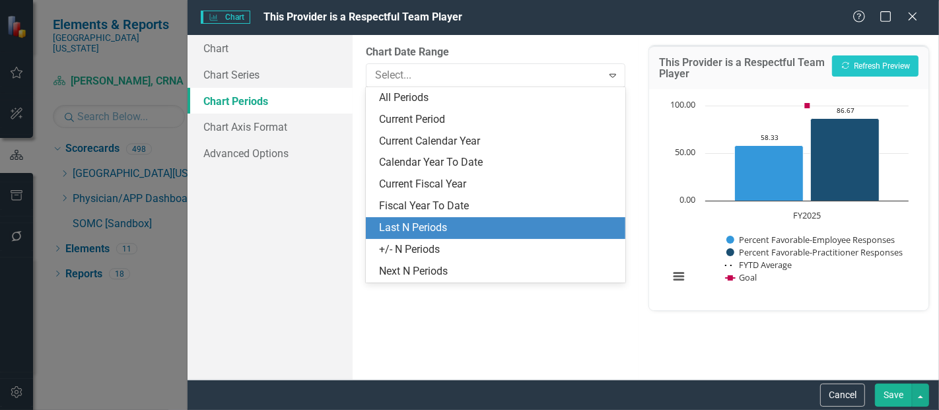
click at [421, 230] on div "Last N Periods" at bounding box center [498, 228] width 238 height 15
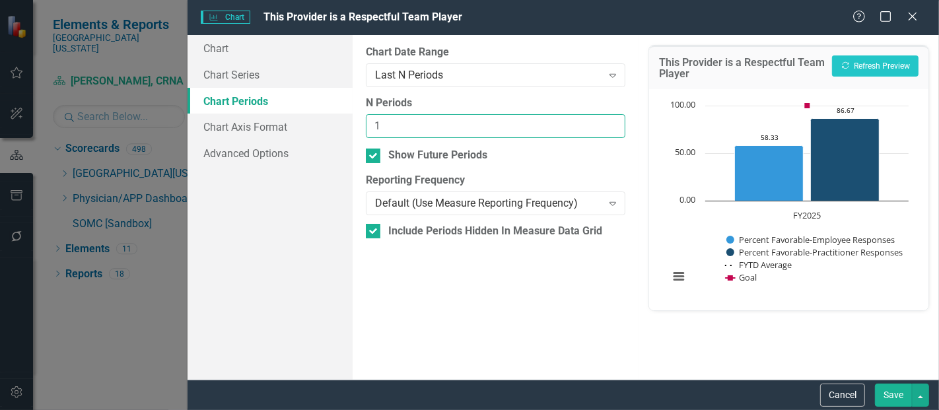
click at [613, 121] on input "1" at bounding box center [496, 126] width 260 height 24
type input "2"
click at [613, 121] on input "2" at bounding box center [496, 126] width 260 height 24
click at [885, 399] on button "Save" at bounding box center [893, 395] width 37 height 23
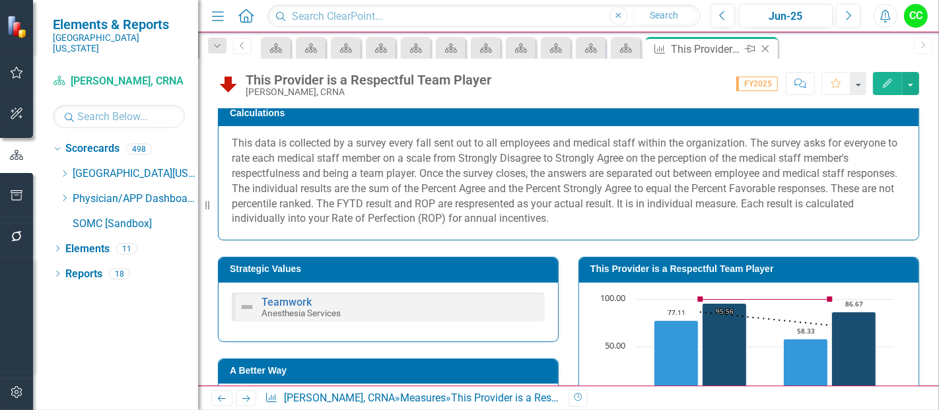
click at [763, 46] on icon at bounding box center [765, 49] width 7 height 7
